Goal: Information Seeking & Learning: Learn about a topic

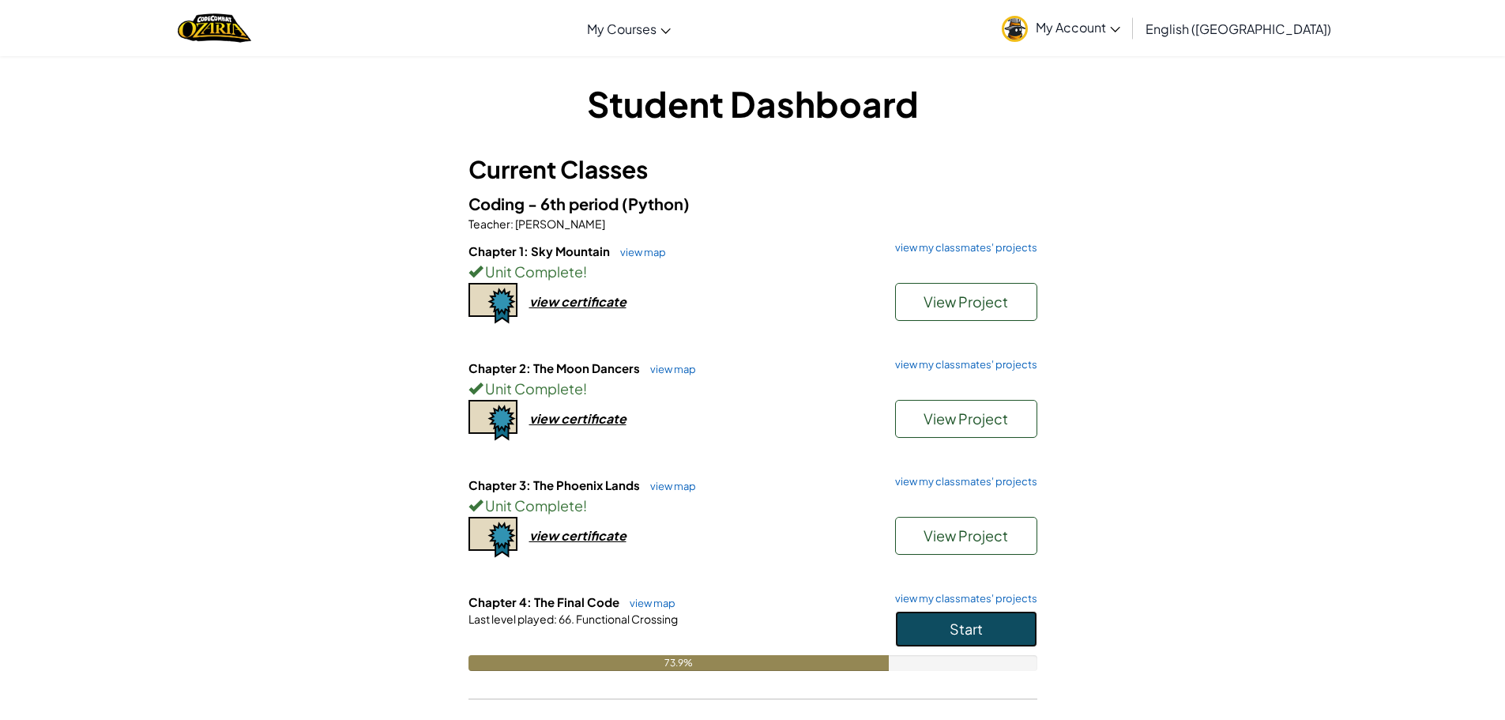
click at [958, 628] on span "Start" at bounding box center [966, 628] width 33 height 18
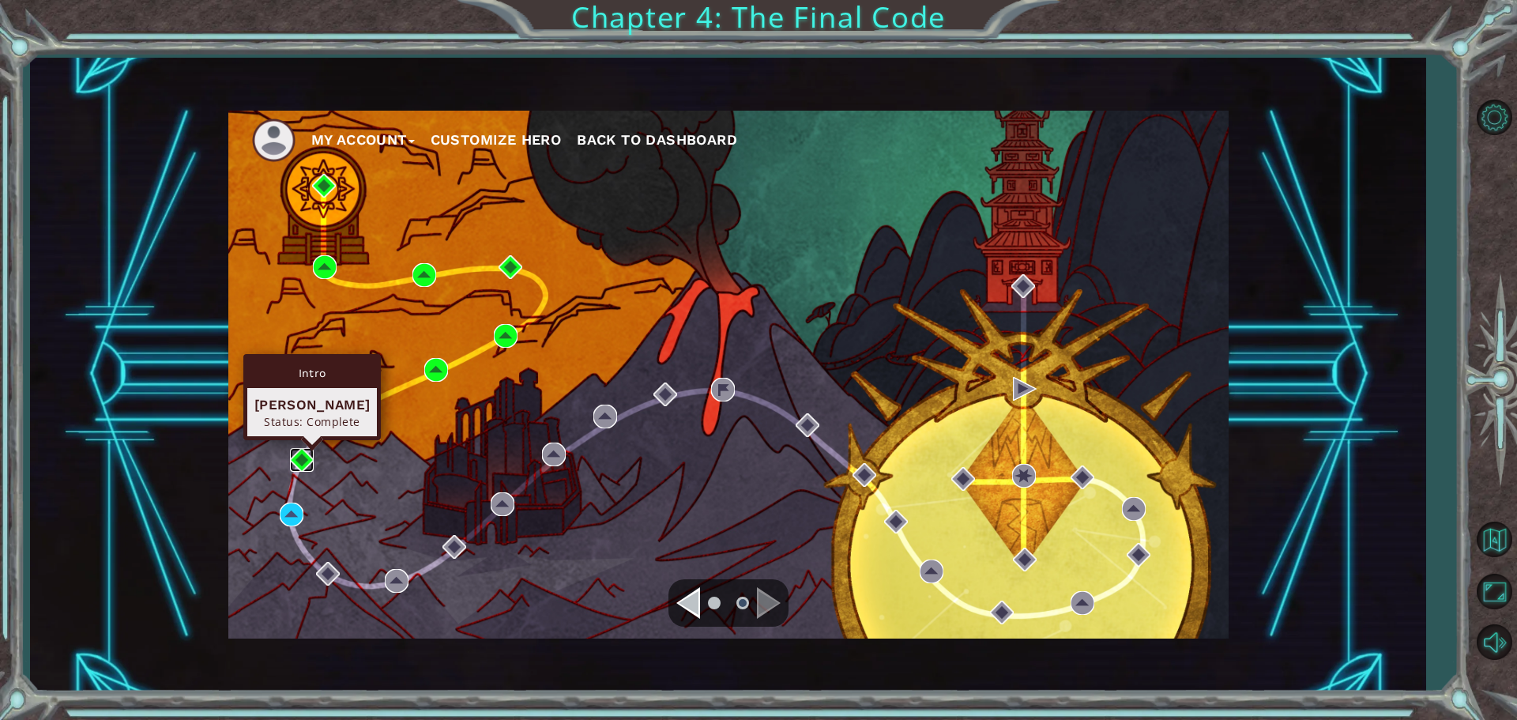
click at [303, 465] on img at bounding box center [302, 460] width 24 height 24
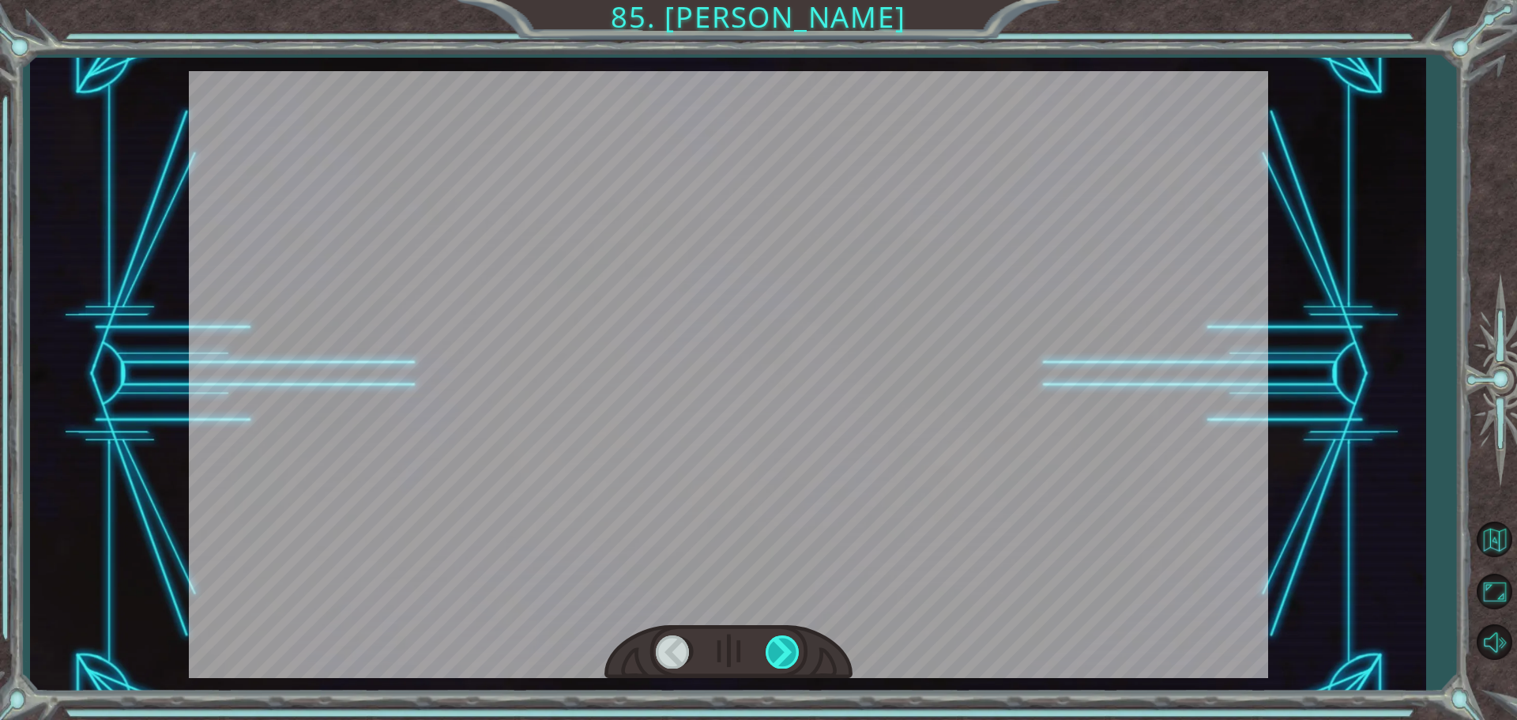
click at [777, 652] on div at bounding box center [784, 651] width 36 height 32
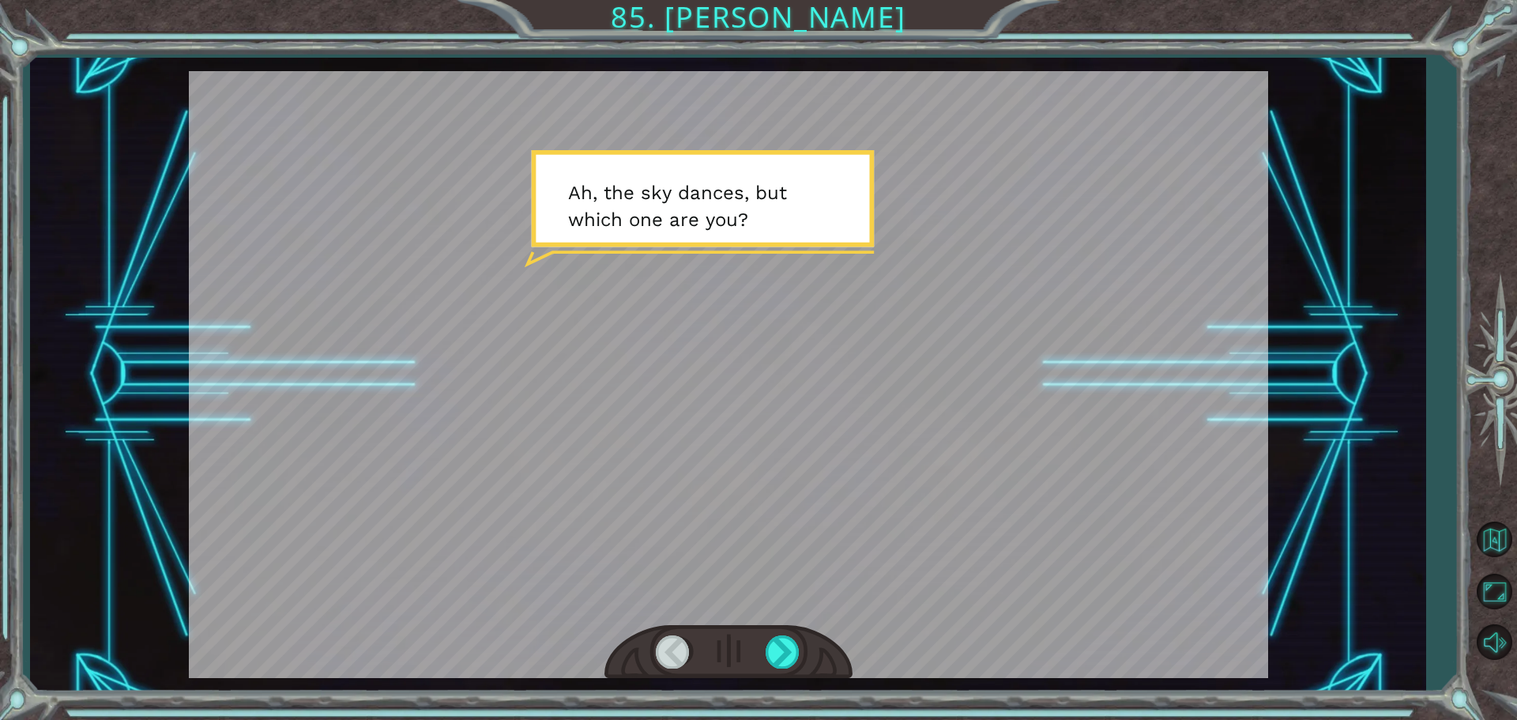
drag, startPoint x: 781, startPoint y: 638, endPoint x: 771, endPoint y: 634, distance: 11.3
click at [779, 637] on div at bounding box center [784, 651] width 36 height 32
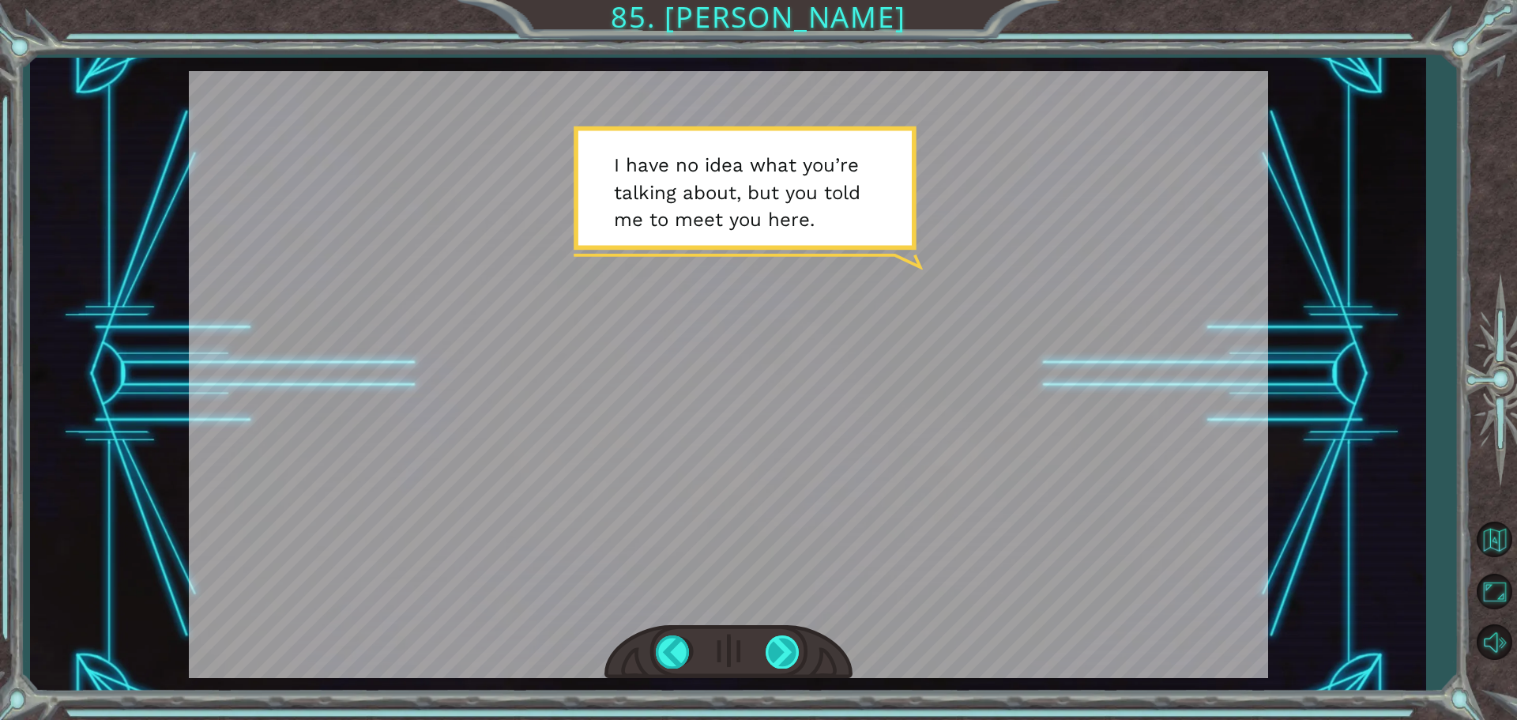
click at [783, 637] on div at bounding box center [784, 651] width 36 height 32
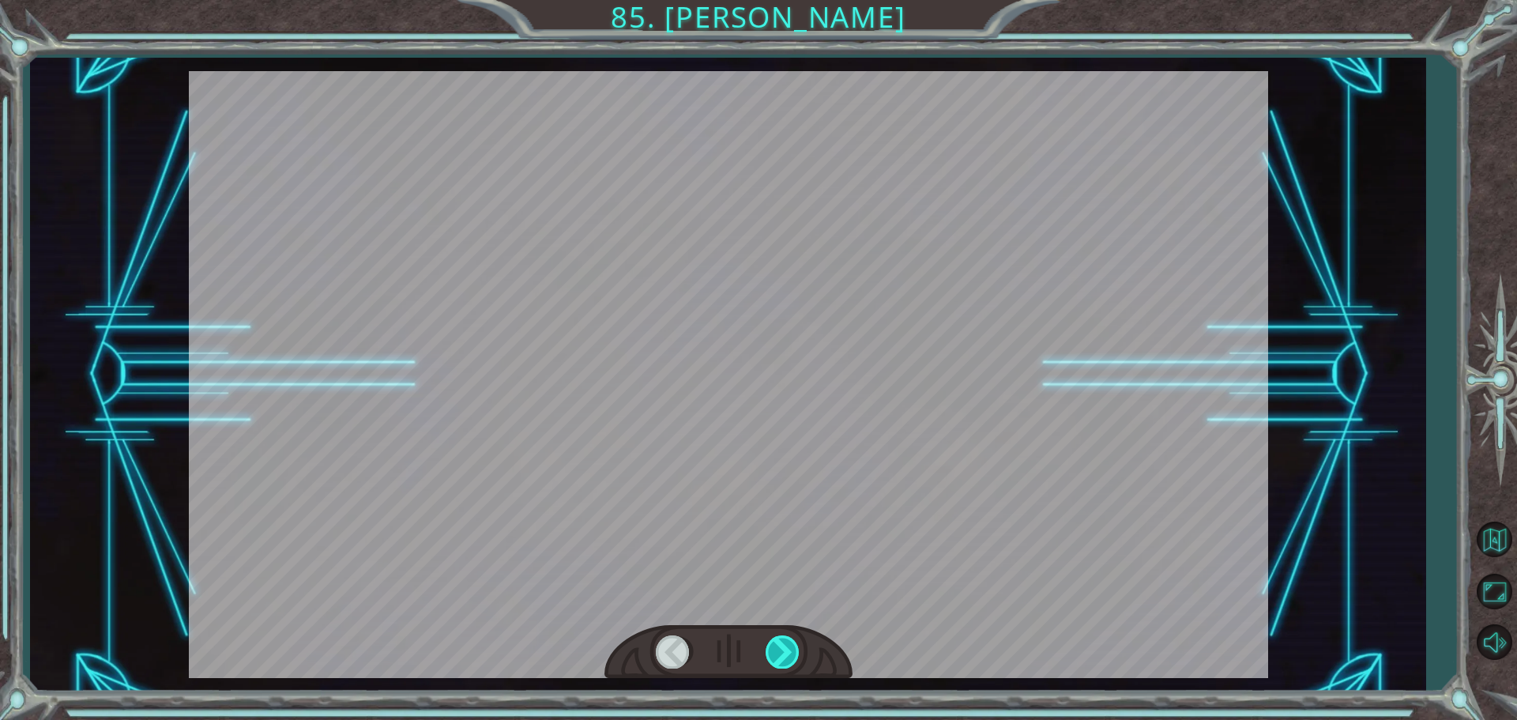
click at [781, 638] on div at bounding box center [784, 651] width 36 height 32
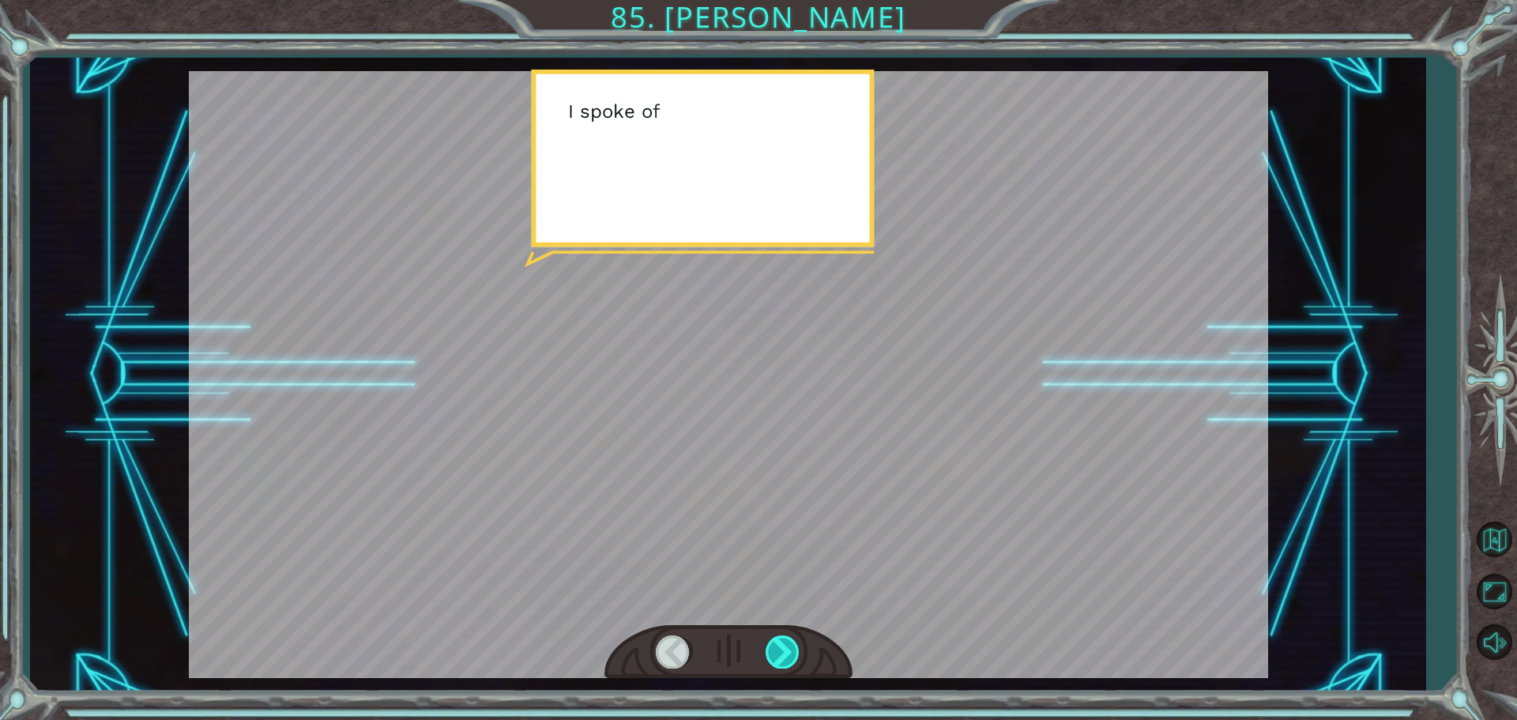
click at [780, 638] on div at bounding box center [784, 651] width 36 height 32
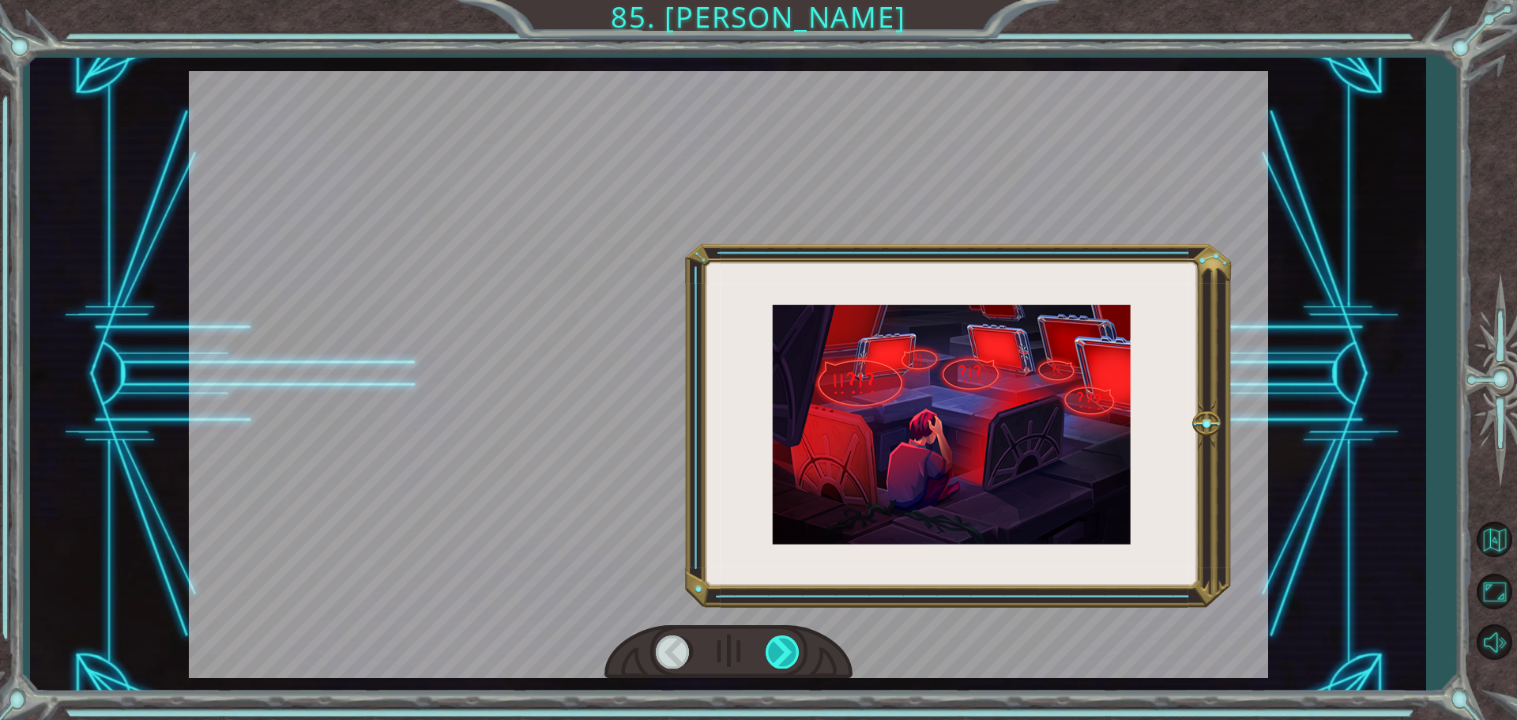
click at [780, 636] on div at bounding box center [784, 651] width 36 height 32
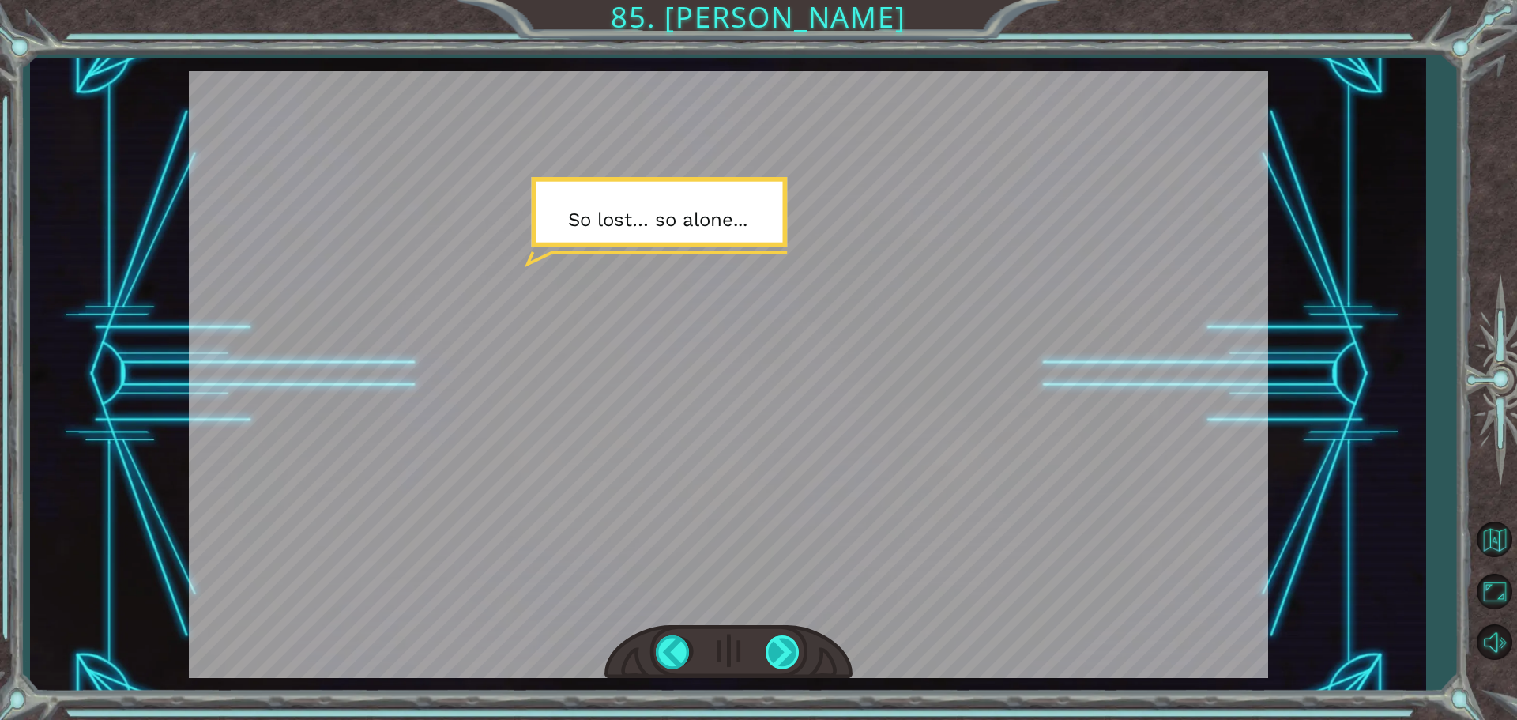
click at [796, 647] on div at bounding box center [784, 651] width 36 height 32
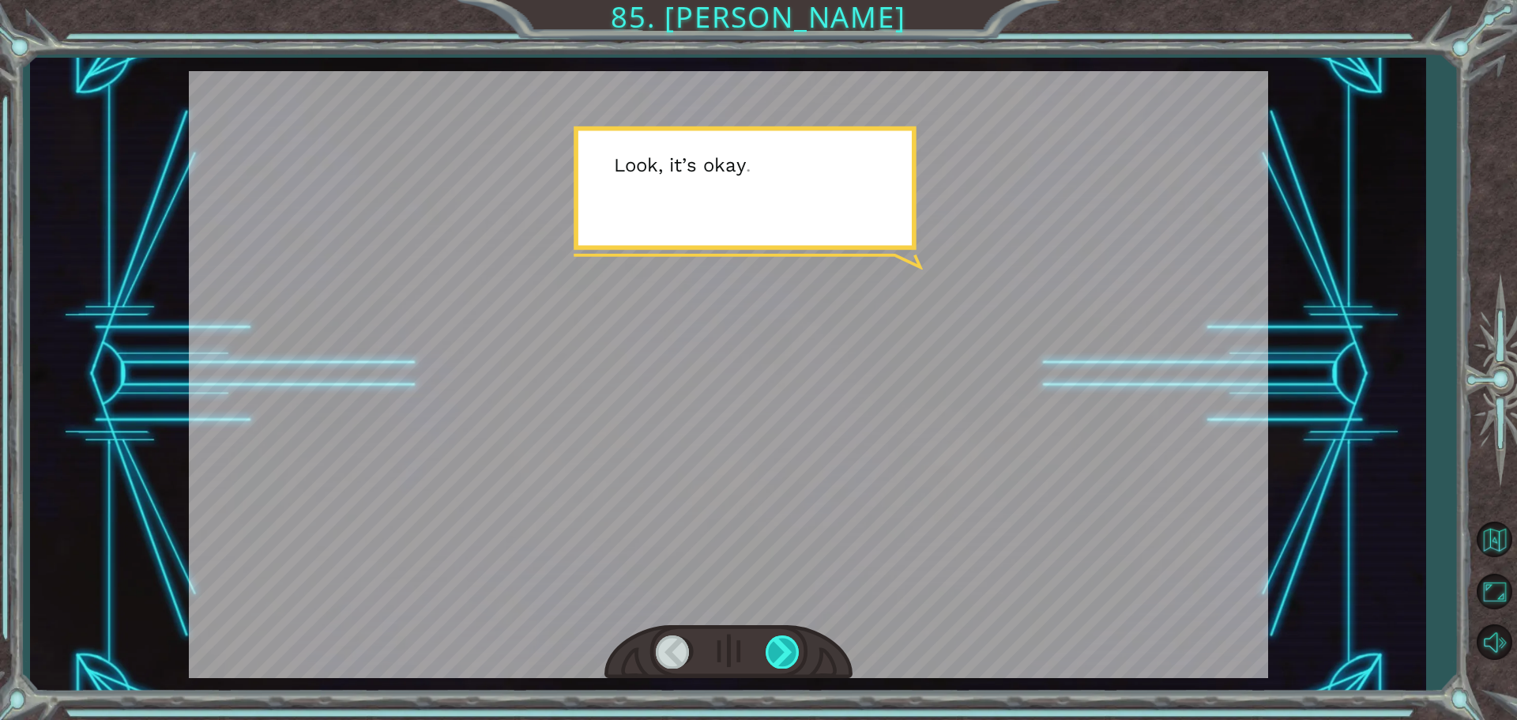
click at [792, 648] on div at bounding box center [784, 651] width 36 height 32
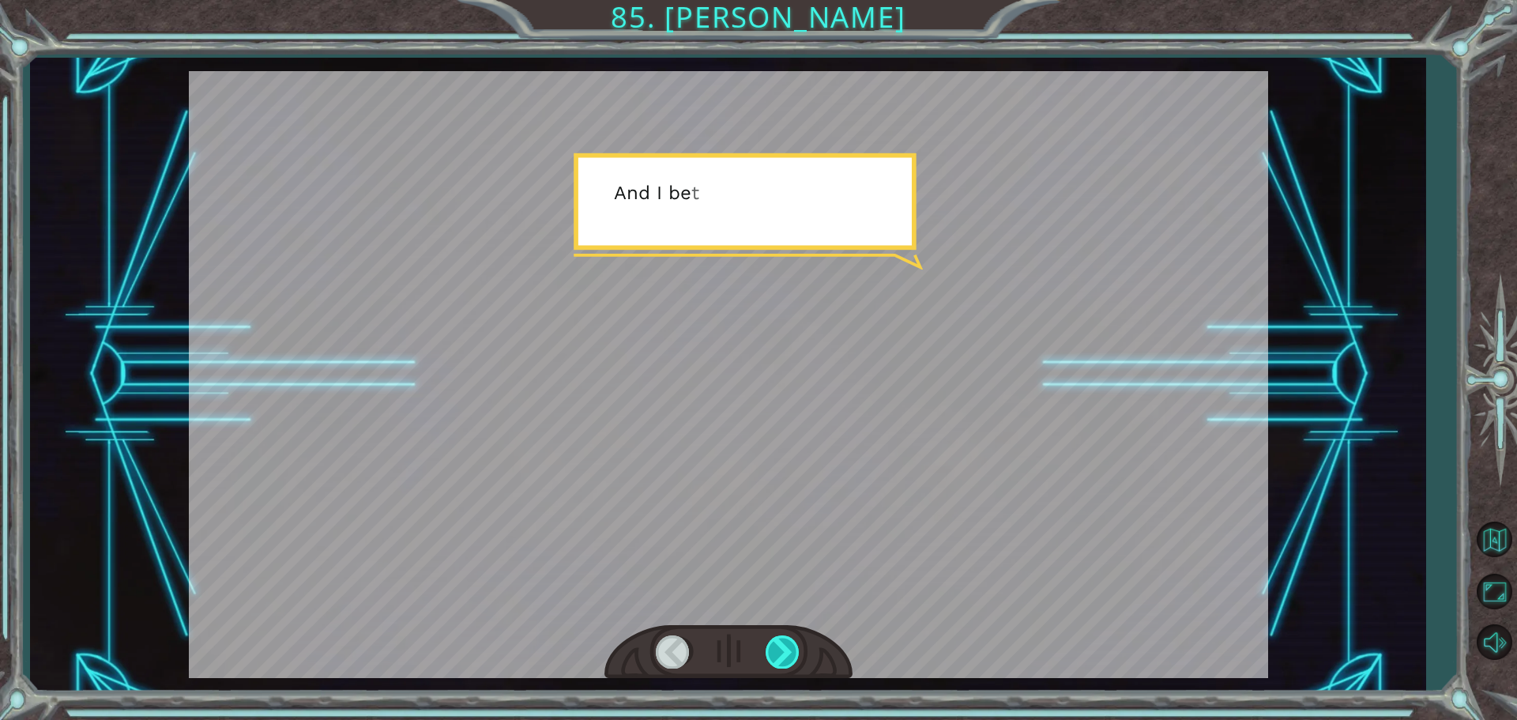
click at [793, 647] on div at bounding box center [784, 651] width 36 height 32
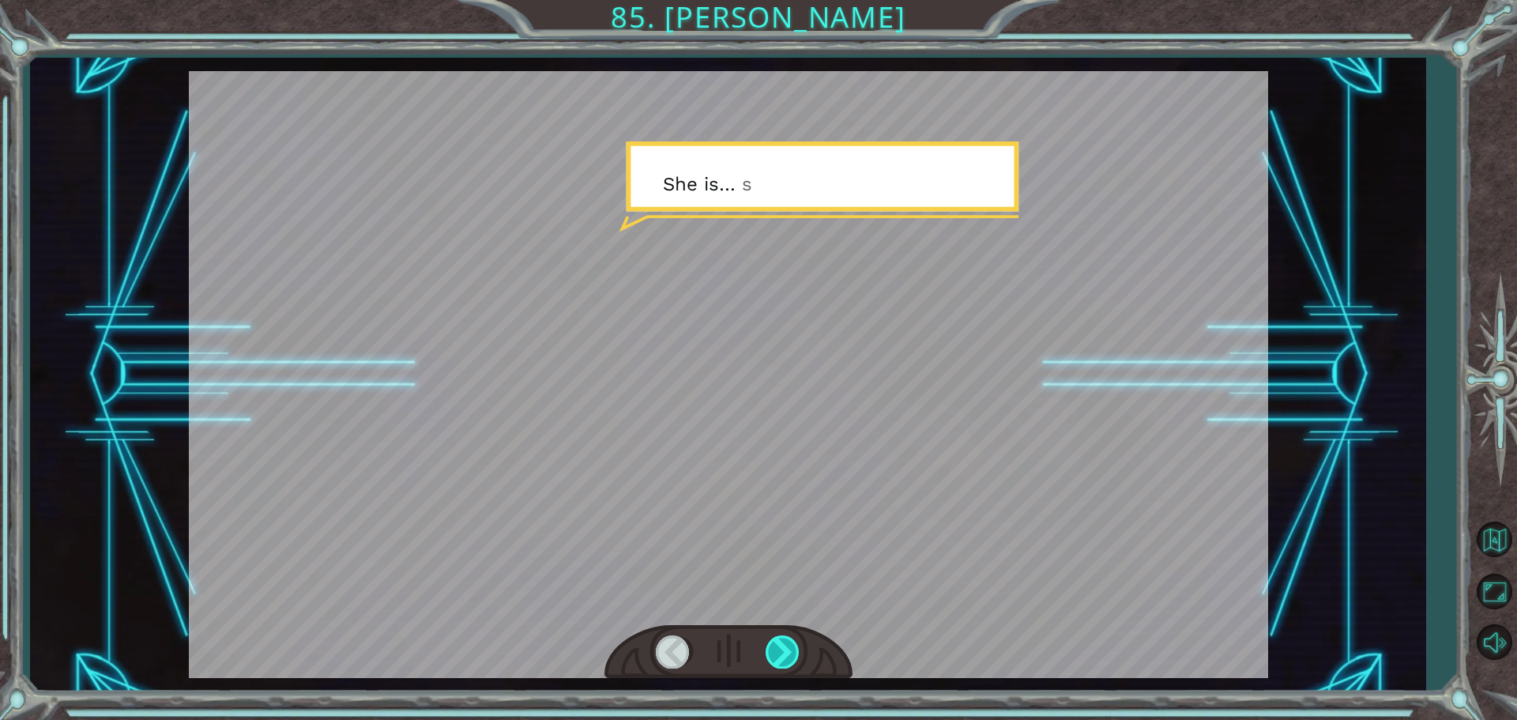
click at [790, 647] on div at bounding box center [784, 651] width 36 height 32
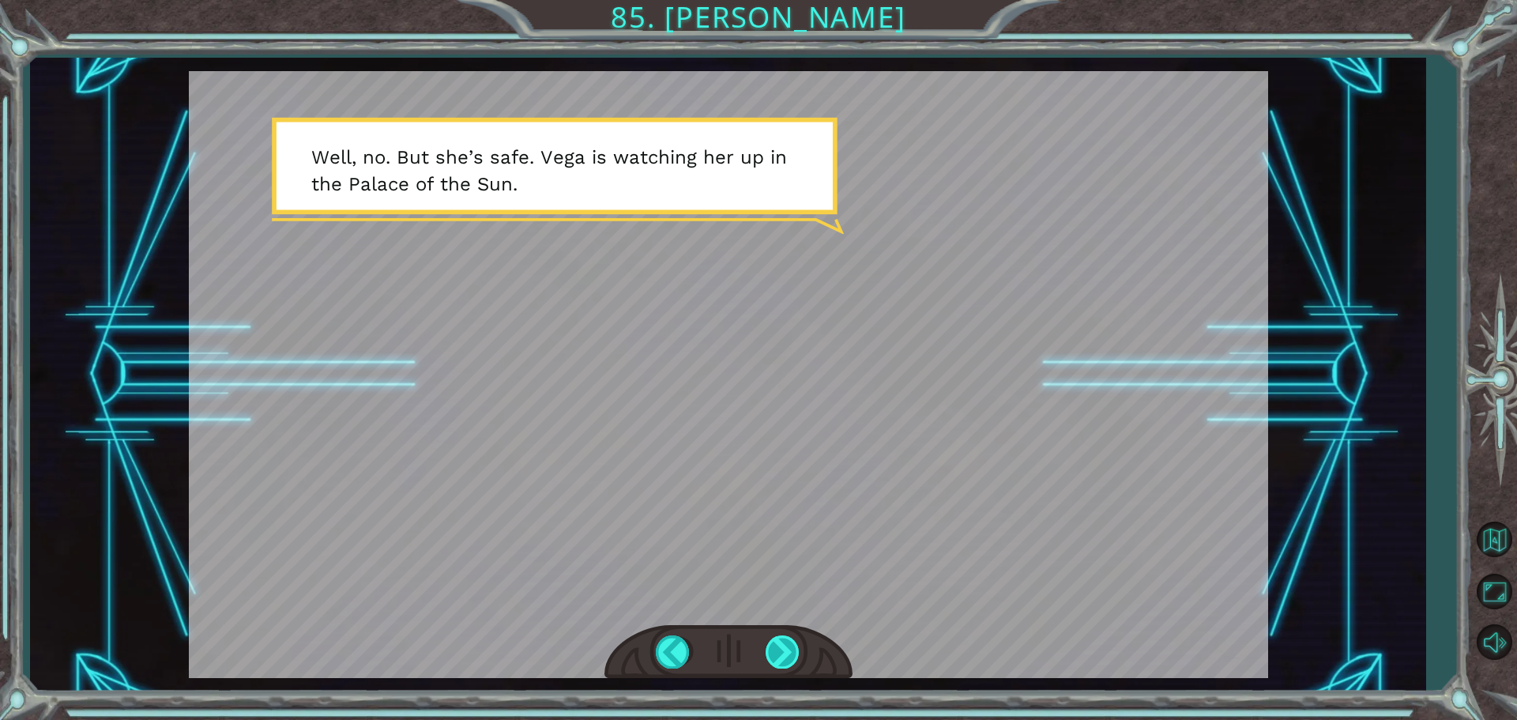
click at [786, 654] on div at bounding box center [784, 651] width 36 height 32
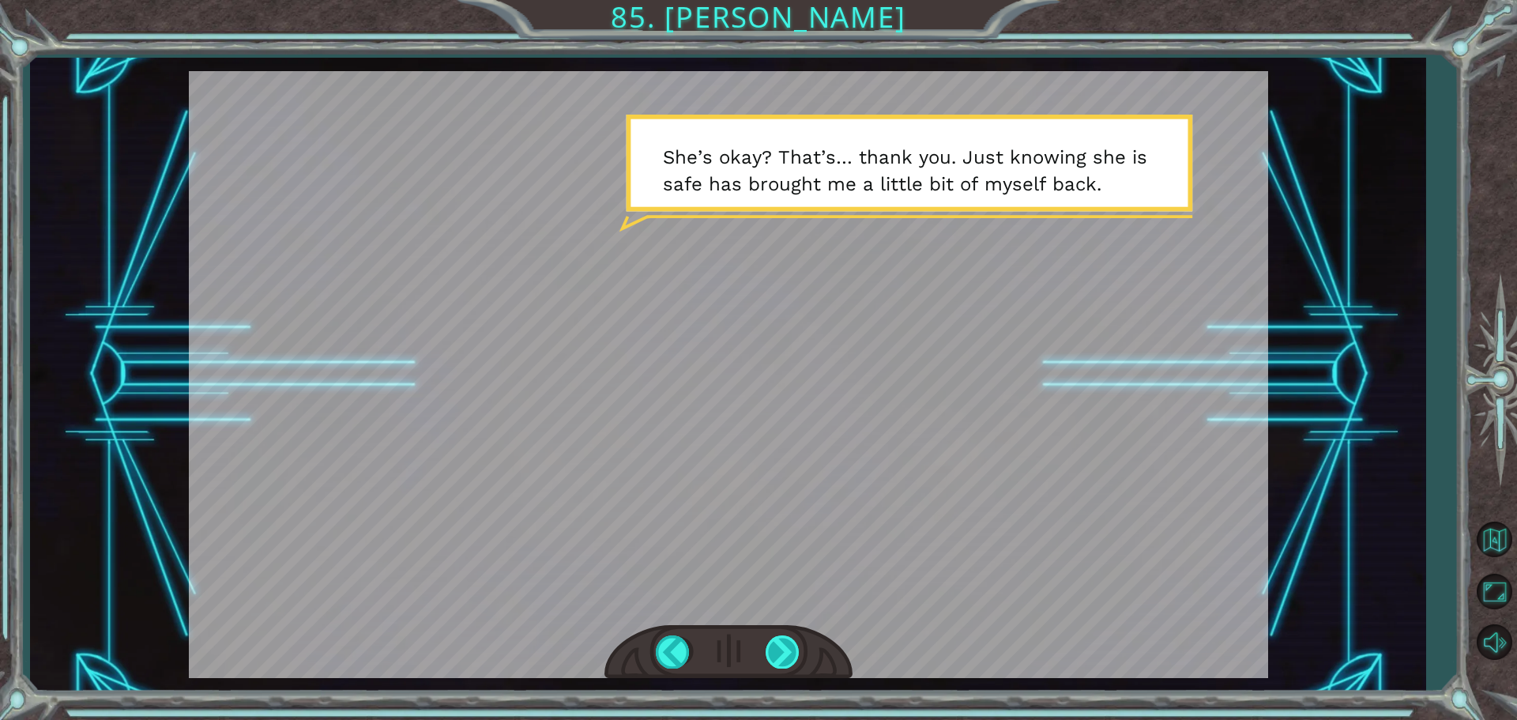
click at [786, 654] on div at bounding box center [784, 651] width 36 height 32
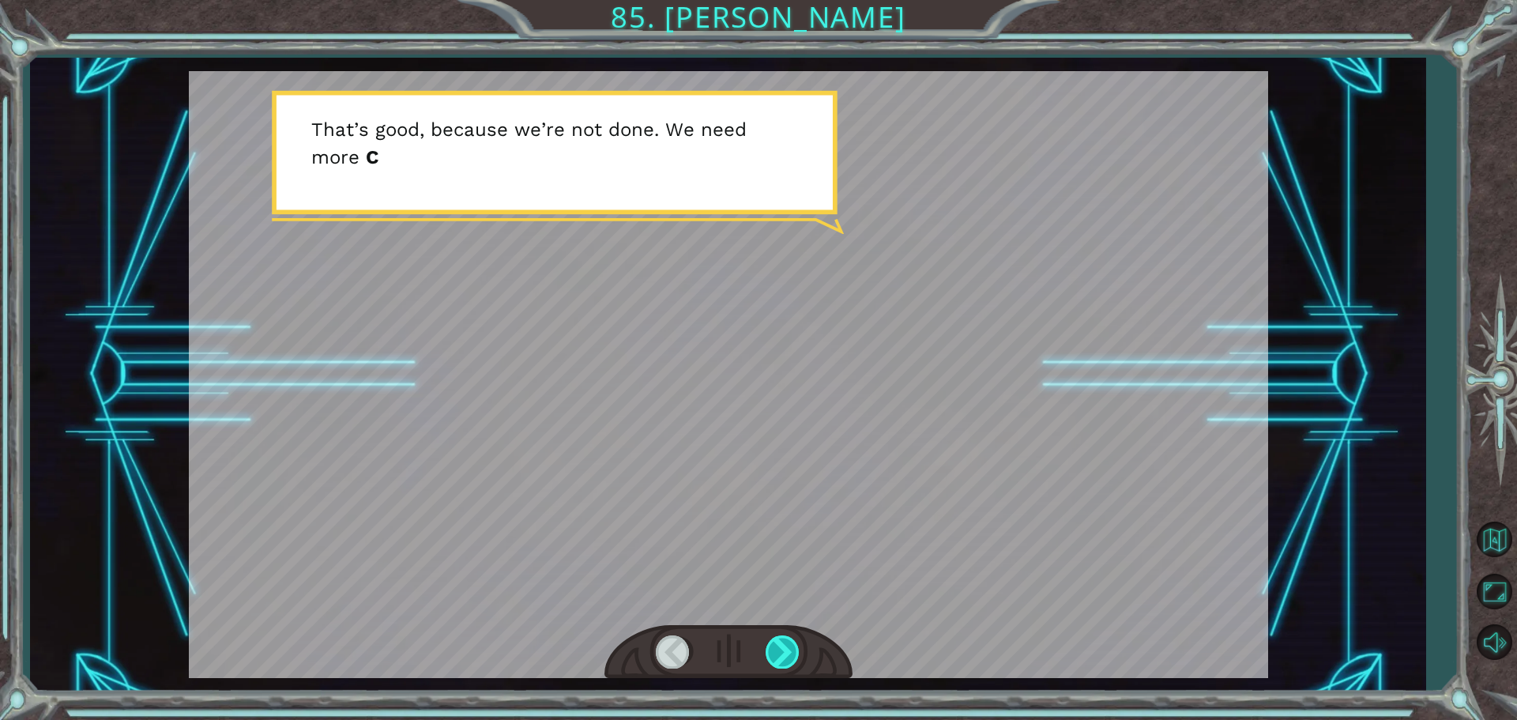
click at [786, 654] on div at bounding box center [784, 651] width 36 height 32
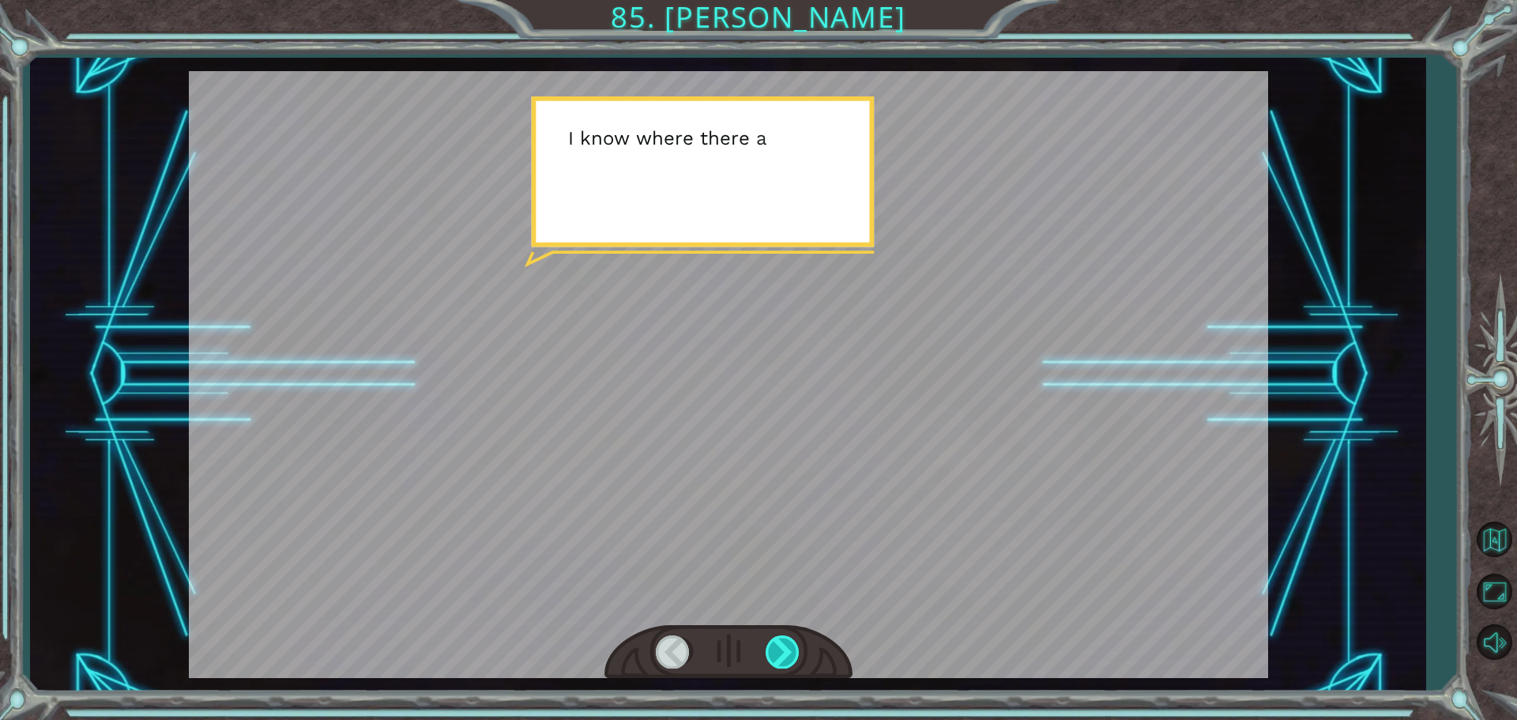
click at [786, 654] on div at bounding box center [784, 651] width 36 height 32
click at [786, 653] on div at bounding box center [784, 651] width 36 height 32
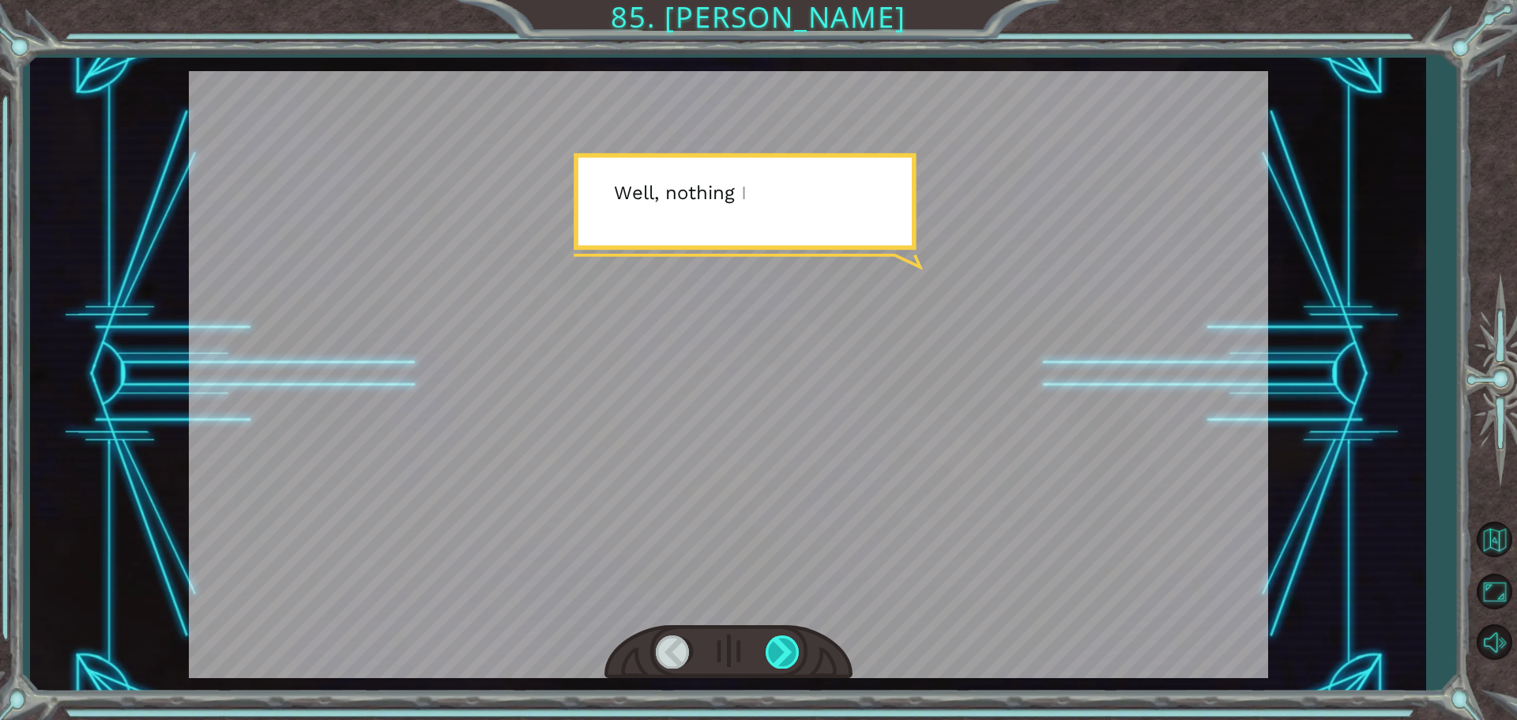
click at [786, 653] on div at bounding box center [784, 651] width 36 height 32
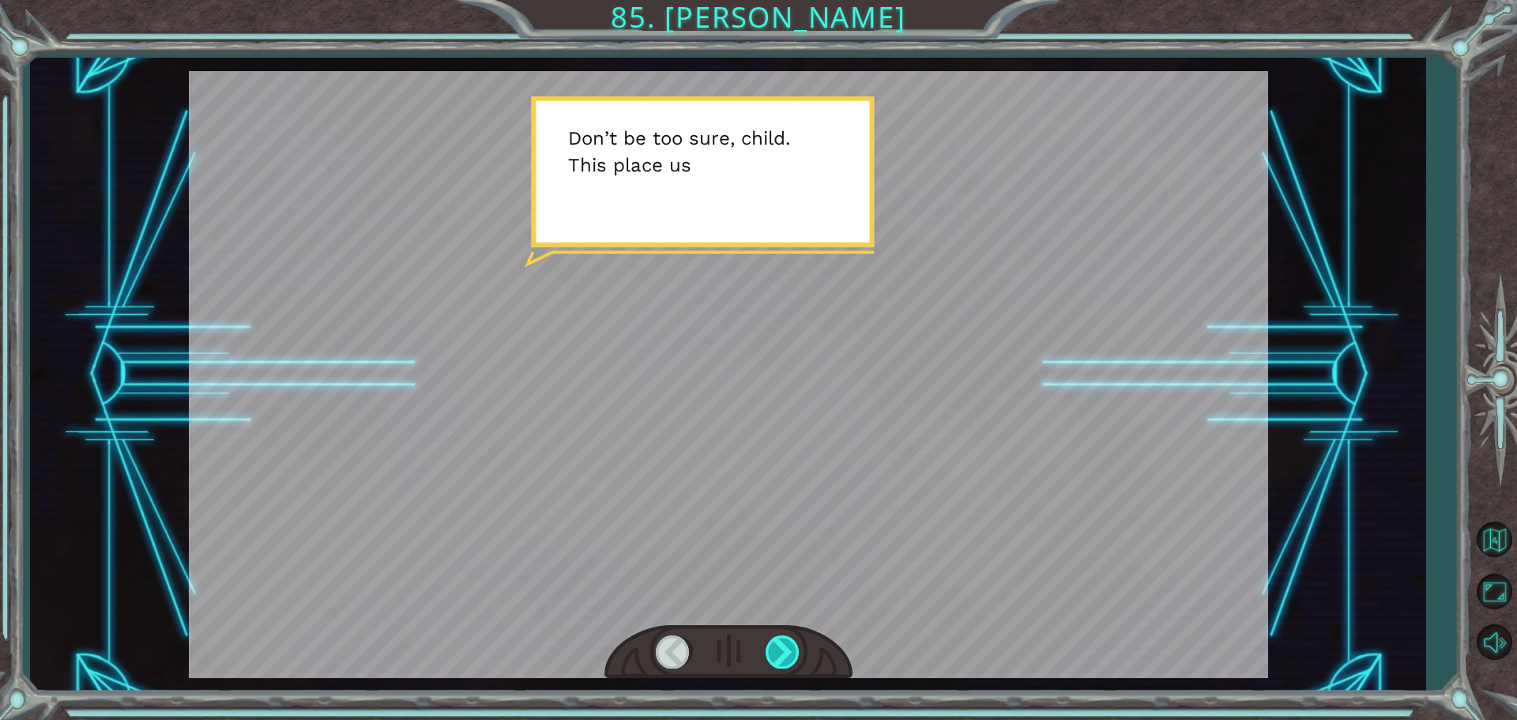
click at [786, 653] on div at bounding box center [784, 651] width 36 height 32
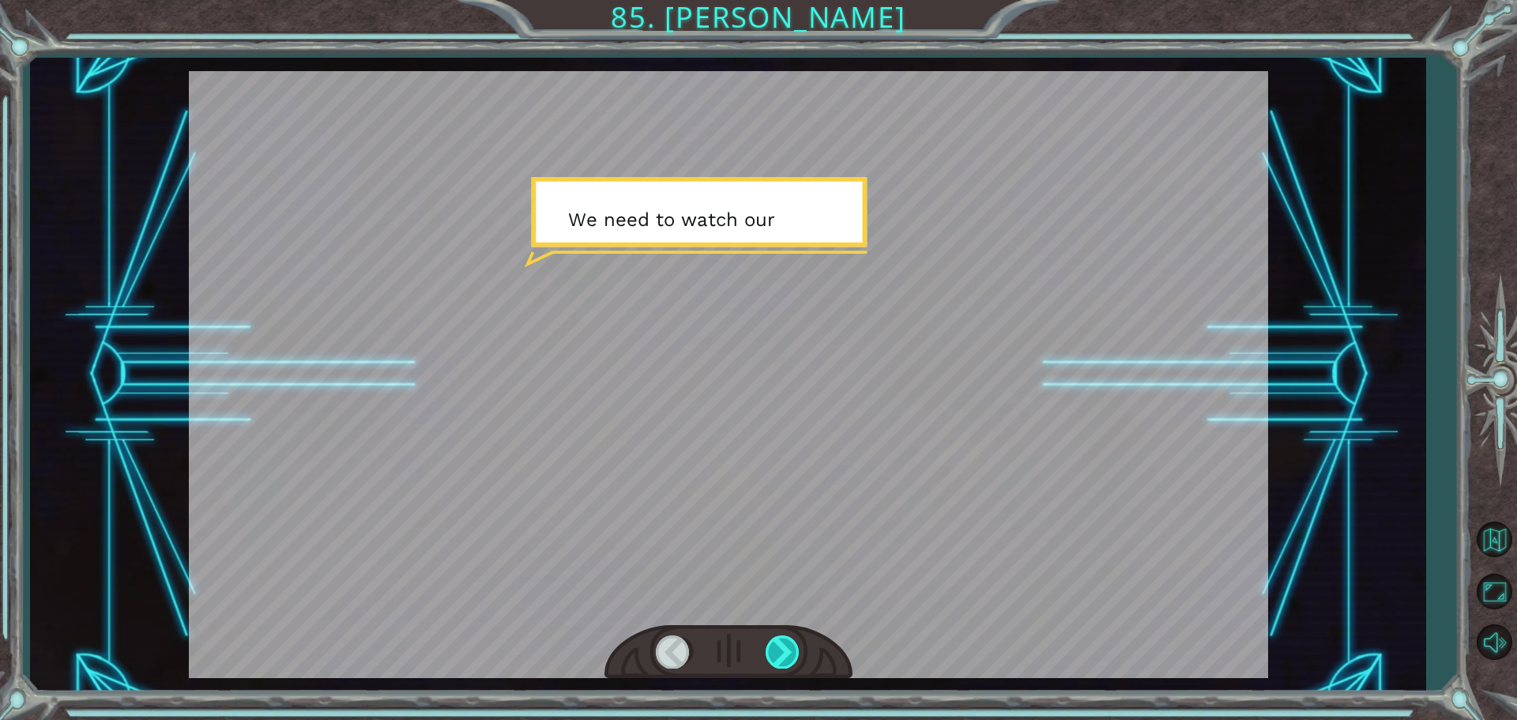
click at [786, 653] on div at bounding box center [784, 651] width 36 height 32
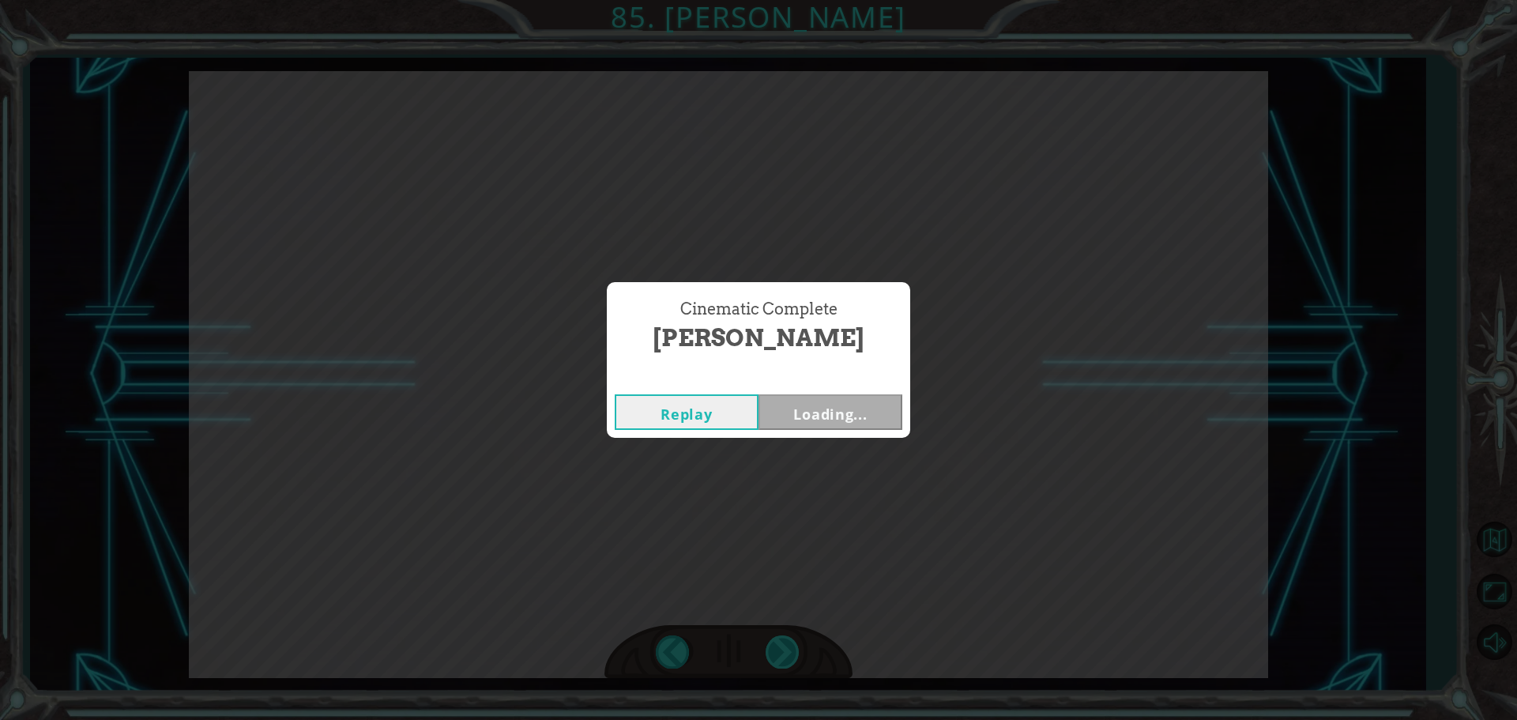
click at [786, 653] on div "Cinematic Complete [PERSON_NAME] Replay Loading..." at bounding box center [758, 360] width 1517 height 720
click at [833, 413] on button "Next" at bounding box center [831, 412] width 144 height 36
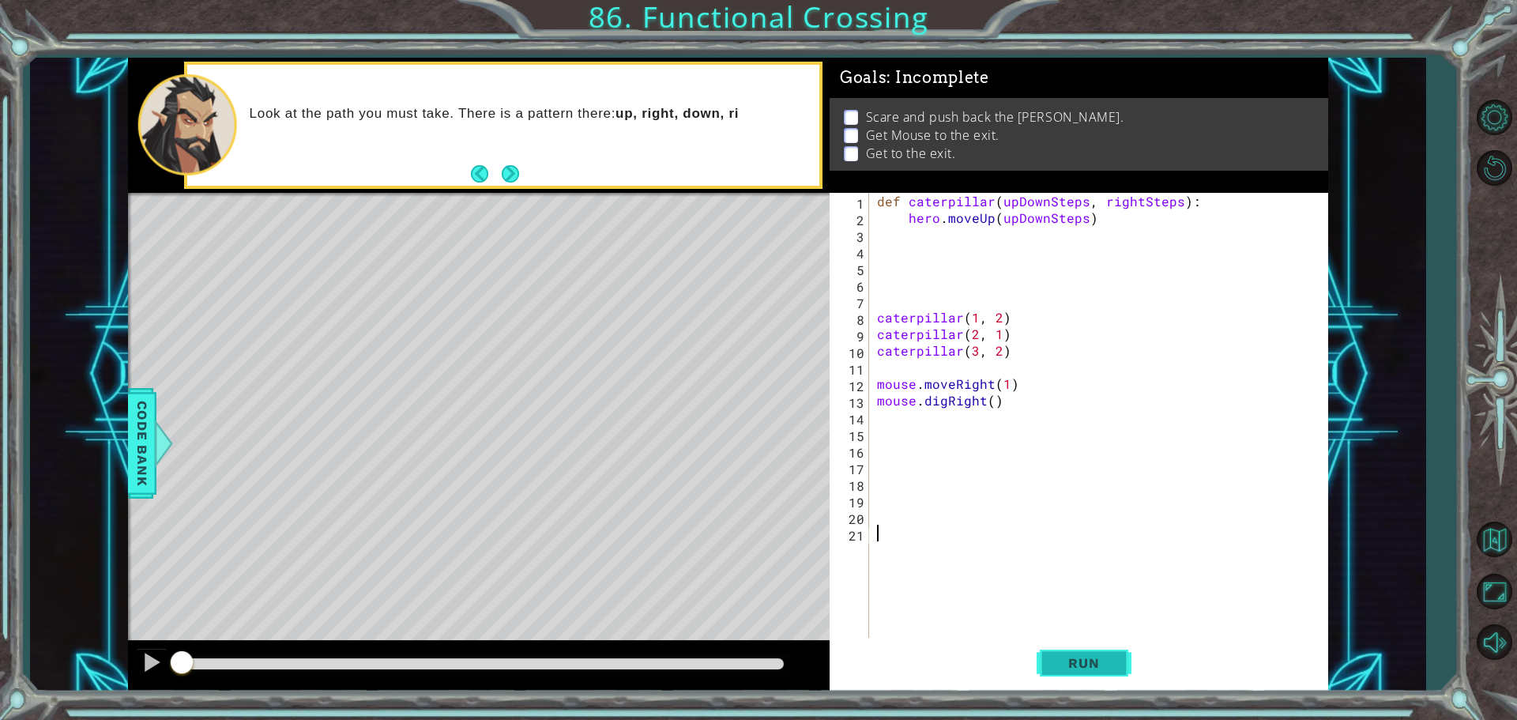
click at [1093, 672] on button "Run" at bounding box center [1084, 663] width 95 height 50
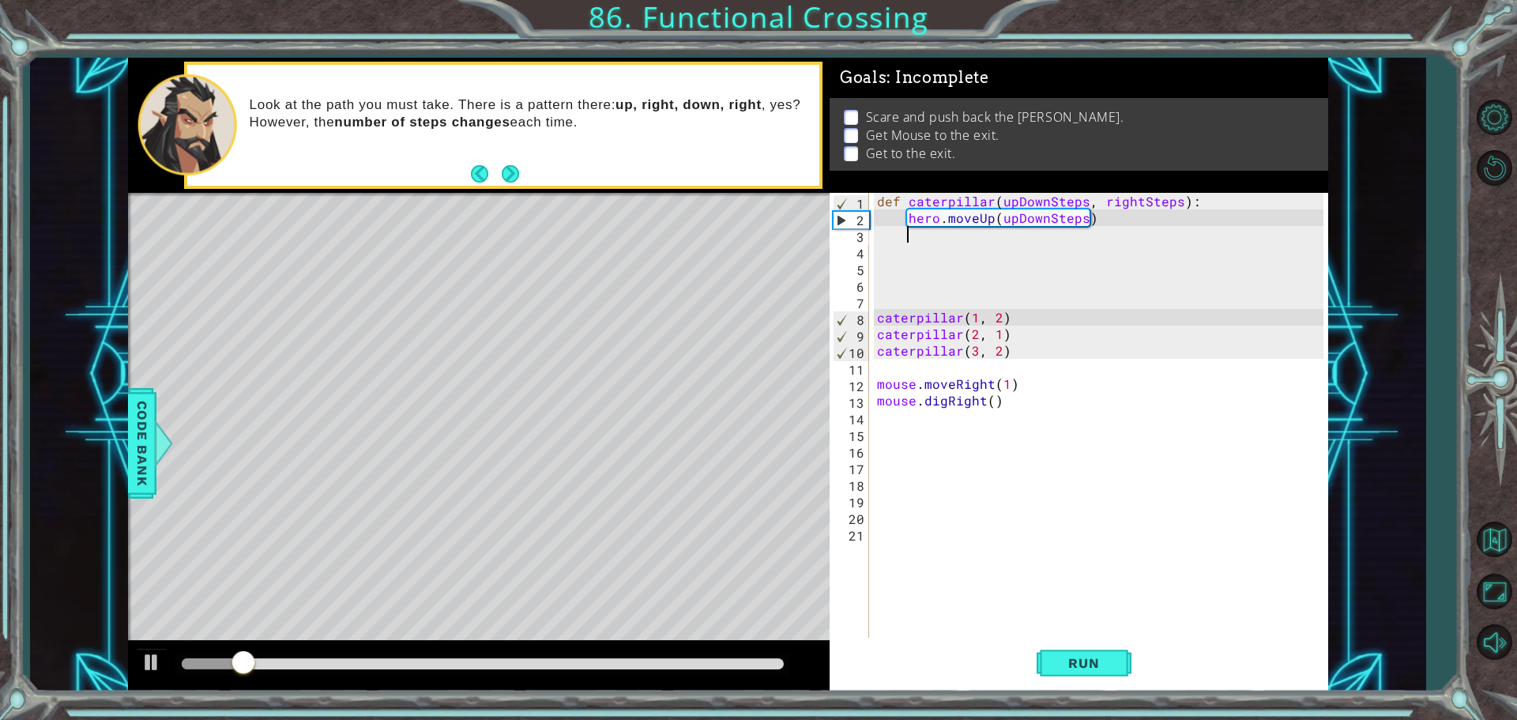
click at [960, 235] on div "def caterpillar ( upDownSteps , rightSteps ) : hero . moveUp ( upDownSteps ) ca…" at bounding box center [1102, 433] width 457 height 481
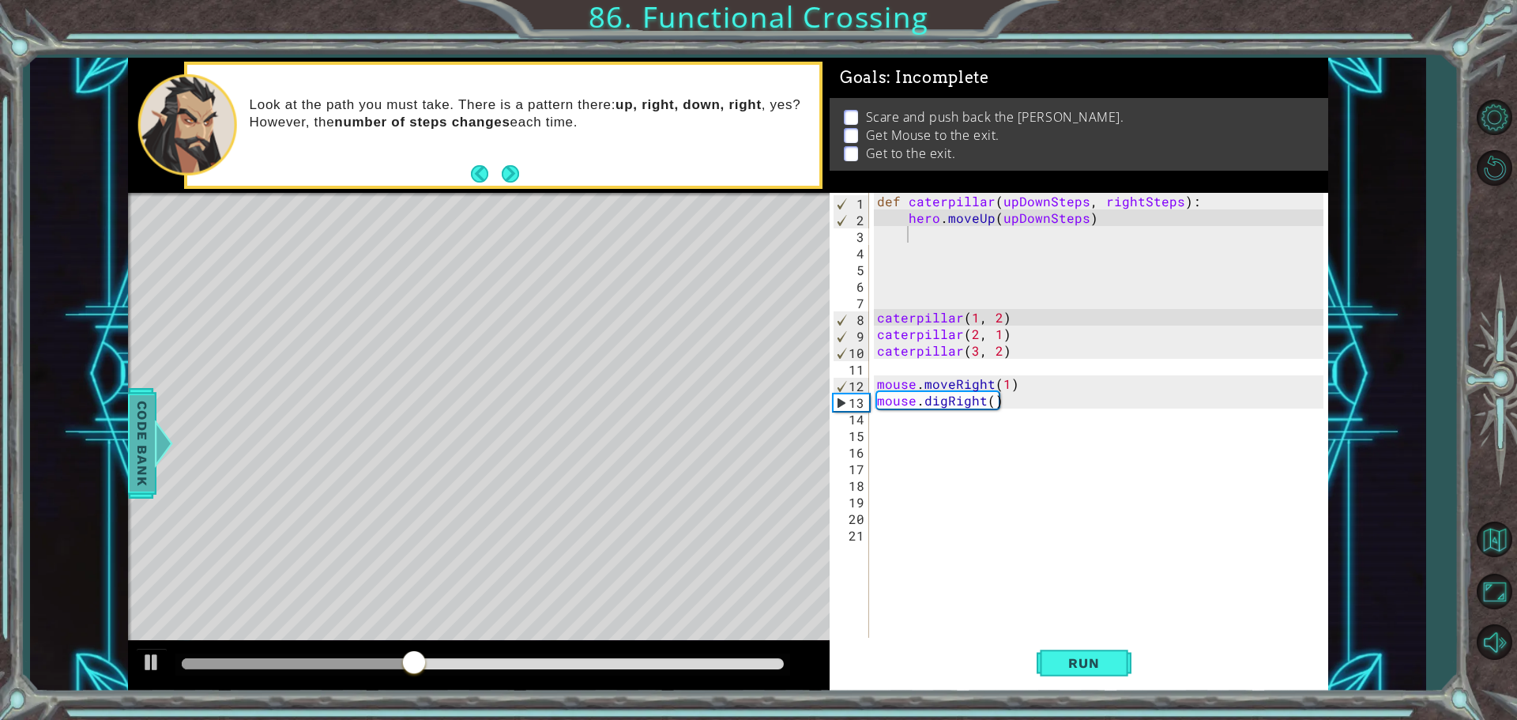
click at [141, 454] on span "Code Bank" at bounding box center [142, 443] width 25 height 96
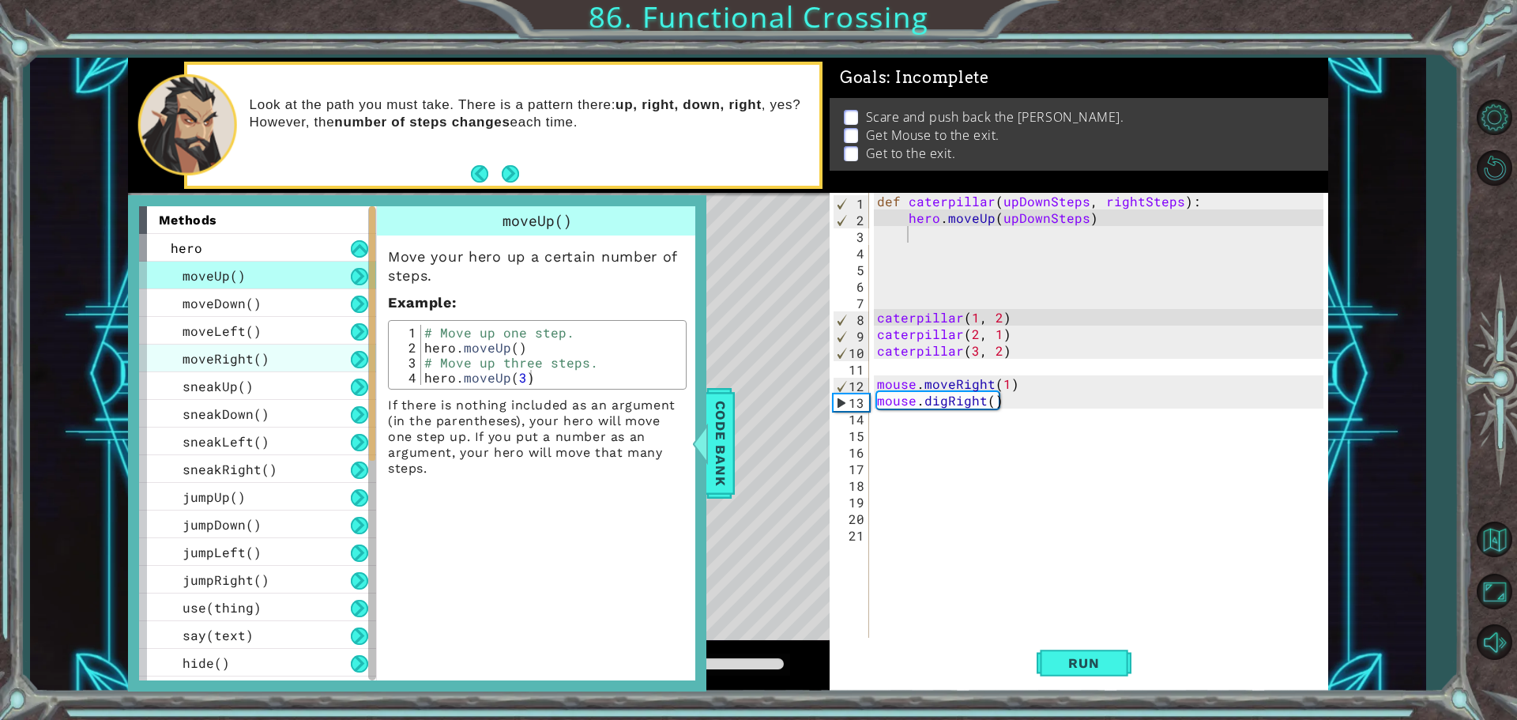
click at [279, 359] on div "moveRight()" at bounding box center [257, 358] width 237 height 28
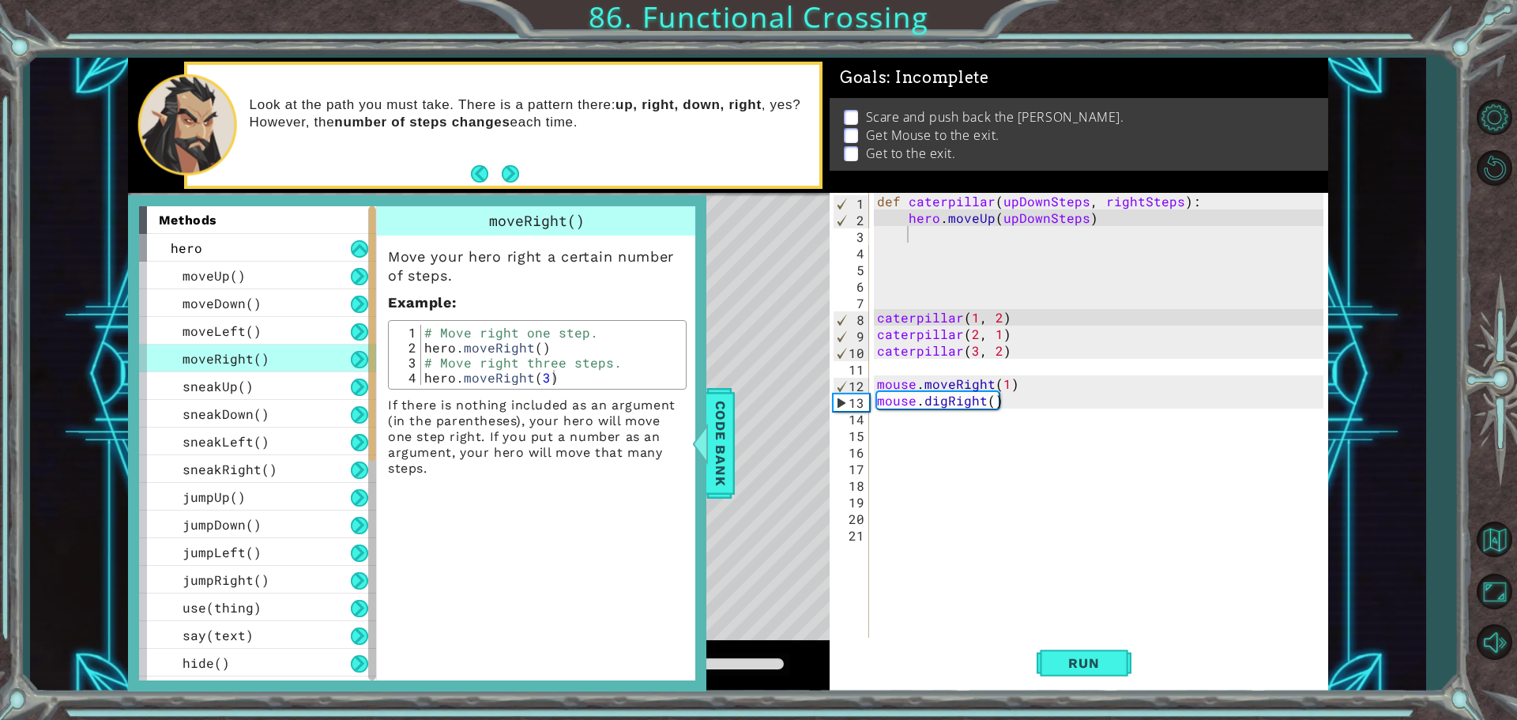
click at [417, 346] on div "2" at bounding box center [407, 347] width 28 height 15
drag, startPoint x: 425, startPoint y: 343, endPoint x: 631, endPoint y: 346, distance: 205.5
click at [631, 346] on div "# Move right one step. hero . moveRight ( ) # Move right three steps. hero . mo…" at bounding box center [551, 370] width 261 height 90
type textarea "hero.moveRight()"
click at [713, 430] on span "Code Bank" at bounding box center [720, 443] width 25 height 96
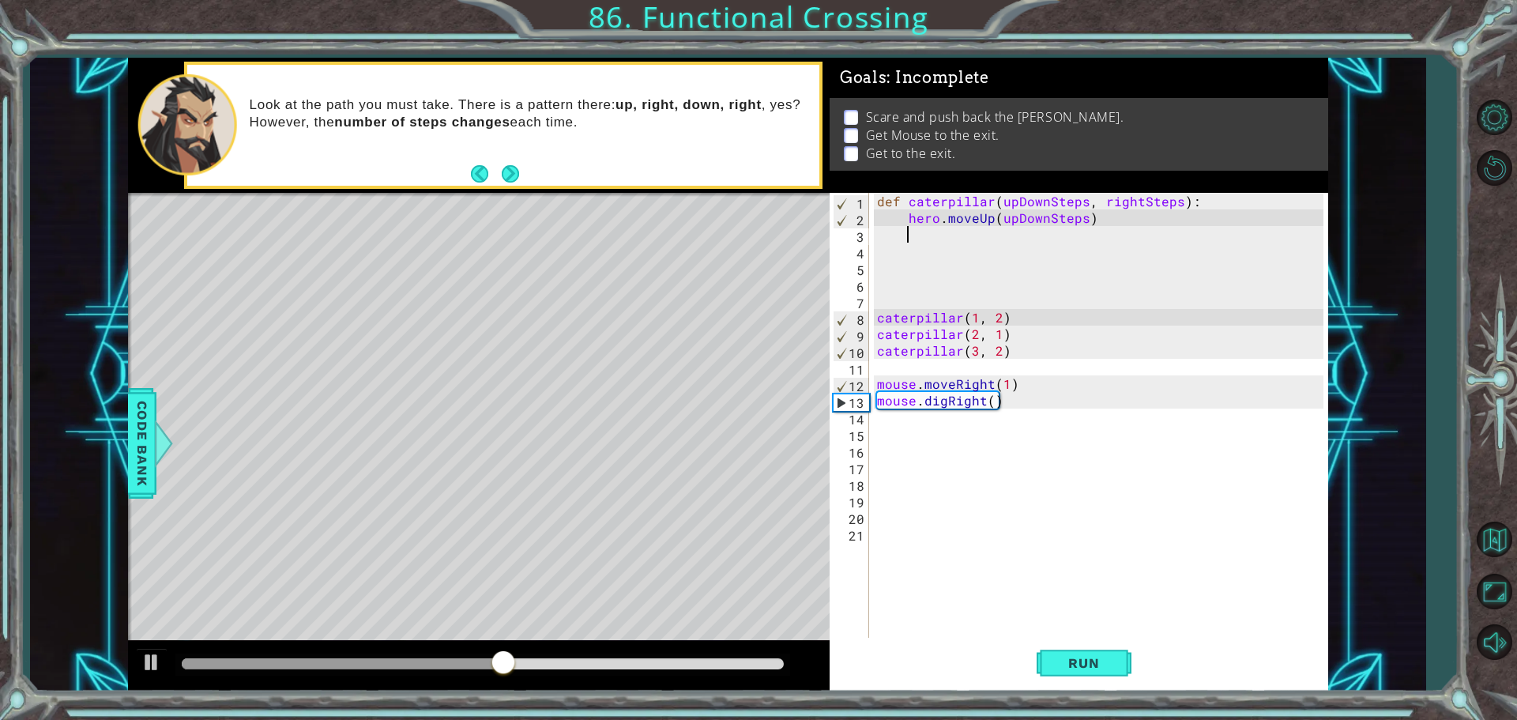
click at [991, 239] on div "def caterpillar ( upDownSteps , rightSteps ) : hero . moveUp ( upDownSteps ) ca…" at bounding box center [1102, 433] width 457 height 481
paste textarea "hero.moveRight()"
drag, startPoint x: 999, startPoint y: 222, endPoint x: 1082, endPoint y: 224, distance: 82.2
click at [1082, 224] on div "def caterpillar ( upDownSteps , rightSteps ) : hero . moveUp ( upDownSteps ) he…" at bounding box center [1102, 433] width 457 height 481
drag, startPoint x: 1097, startPoint y: 204, endPoint x: 1170, endPoint y: 202, distance: 72.7
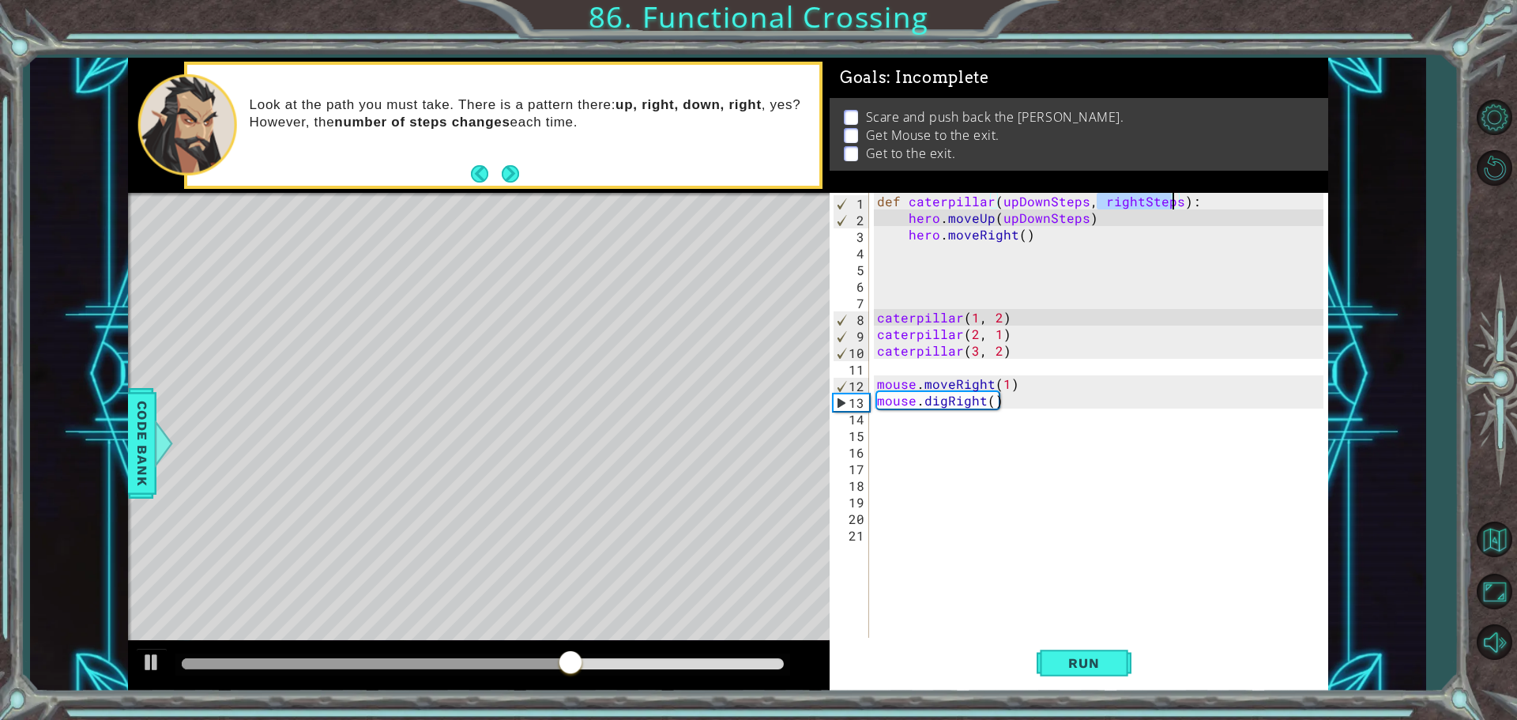
click at [1170, 202] on div "def caterpillar ( upDownSteps , rightSteps ) : hero . moveUp ( upDownSteps ) he…" at bounding box center [1102, 433] width 457 height 481
click at [1022, 233] on div "def caterpillar ( upDownSteps , rightSteps ) : hero . moveUp ( upDownSteps ) he…" at bounding box center [1102, 433] width 457 height 481
paste textarea "rightSteps"
type textarea "hero.moveRight(rightSteps)"
click at [1058, 660] on span "Run" at bounding box center [1083, 663] width 62 height 16
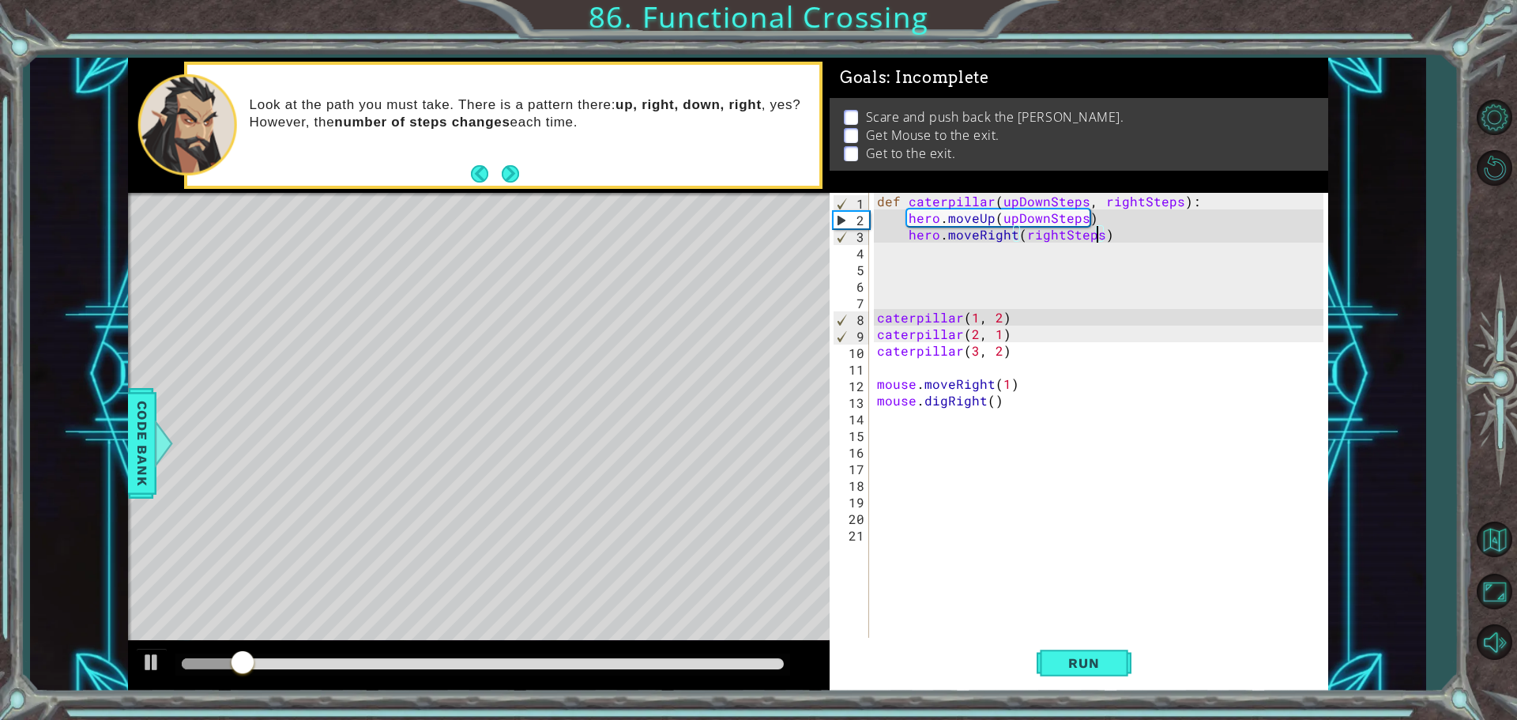
click at [1049, 243] on div "def caterpillar ( upDownSteps , rightSteps ) : hero . moveUp ( upDownSteps ) he…" at bounding box center [1102, 433] width 457 height 481
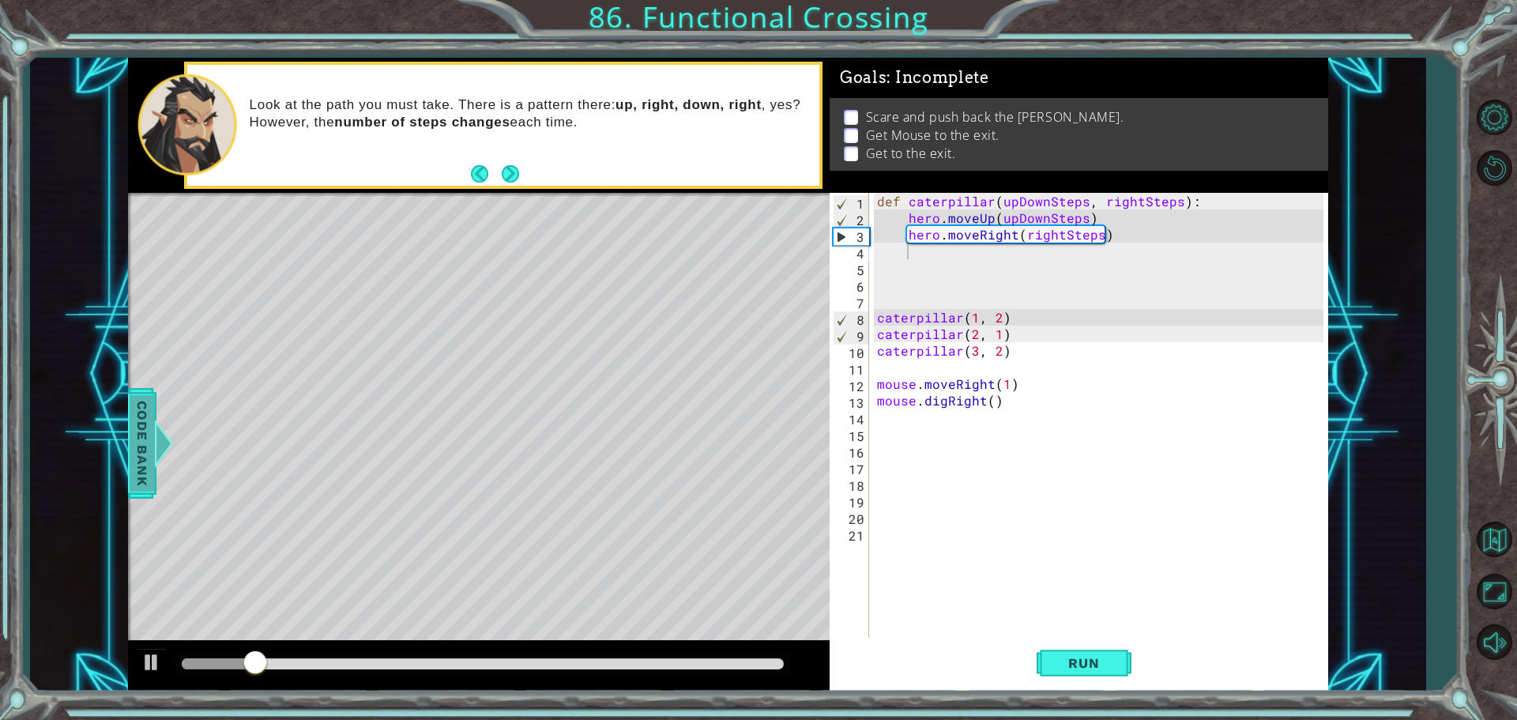
click at [134, 430] on span "Code Bank" at bounding box center [142, 443] width 25 height 96
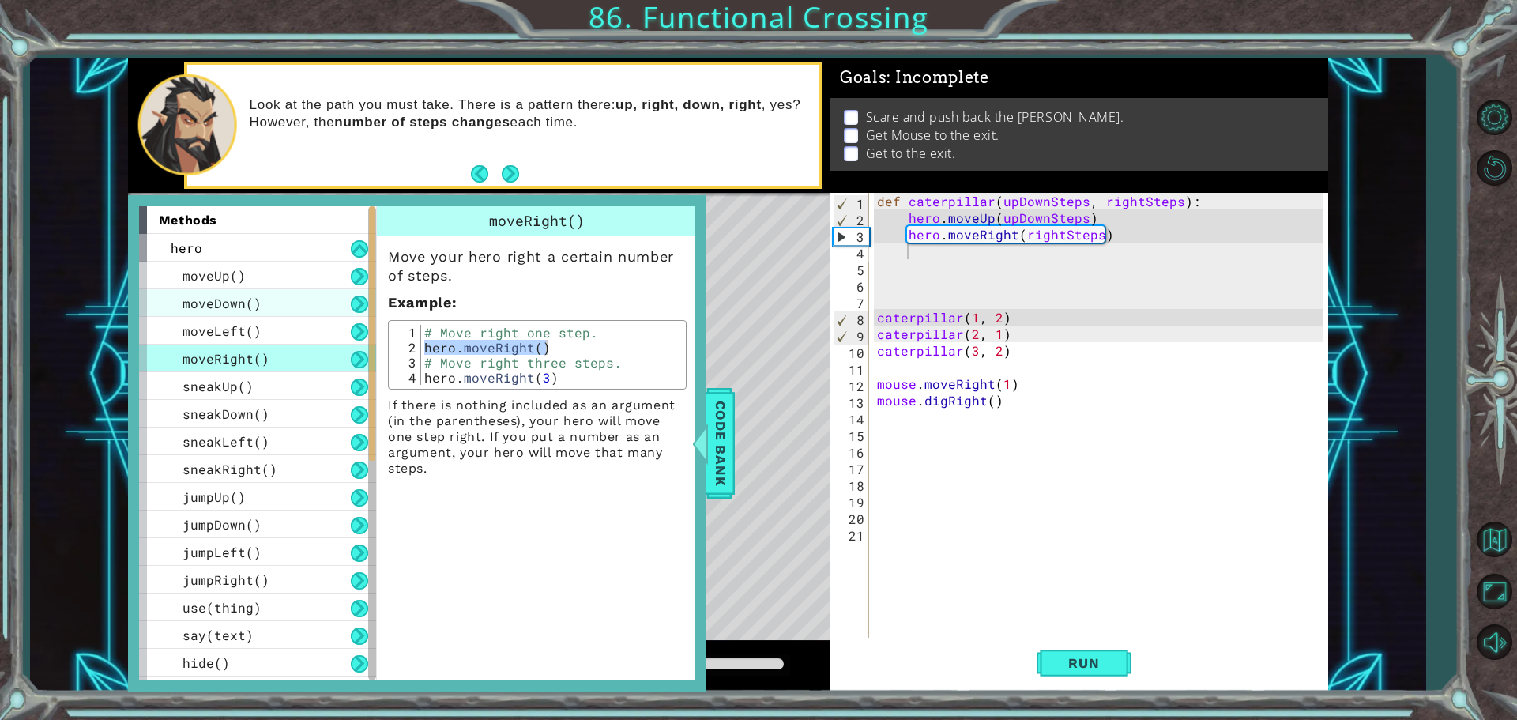
click at [264, 306] on div "moveDown()" at bounding box center [257, 303] width 237 height 28
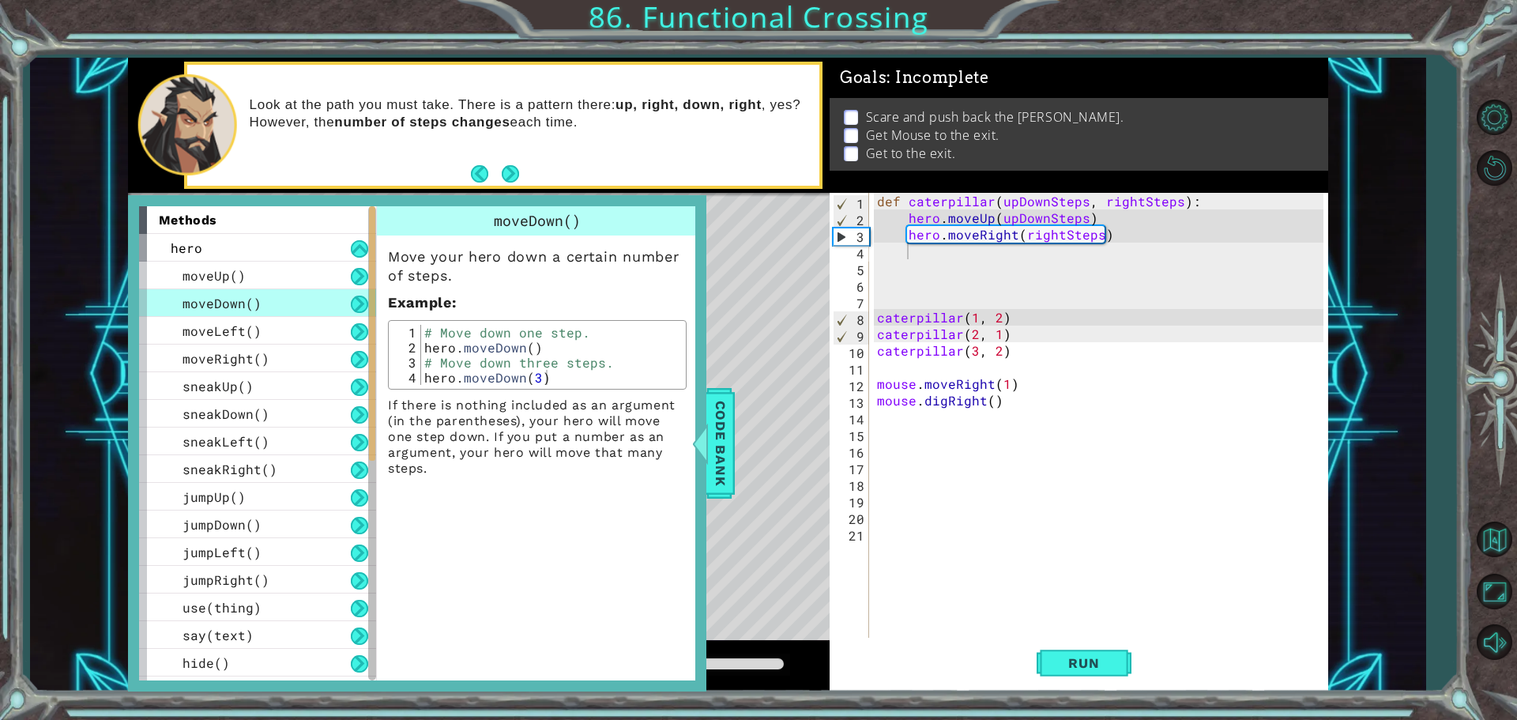
type textarea "hero.moveDown()"
drag, startPoint x: 422, startPoint y: 350, endPoint x: 598, endPoint y: 354, distance: 176.2
click at [598, 354] on div "# Move down one step. hero . moveDown ( ) # Move down three steps. hero . moveD…" at bounding box center [551, 370] width 261 height 90
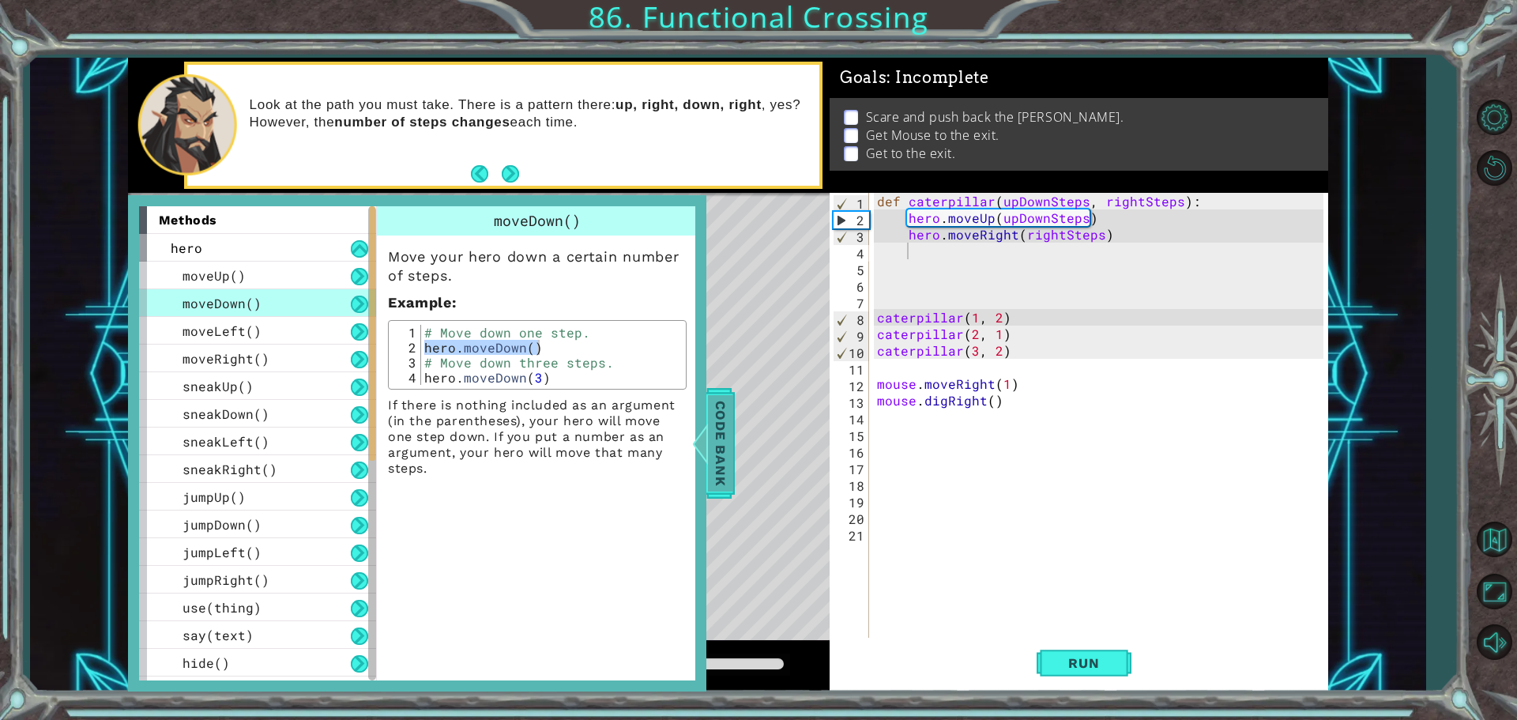
click at [703, 433] on div at bounding box center [700, 443] width 20 height 47
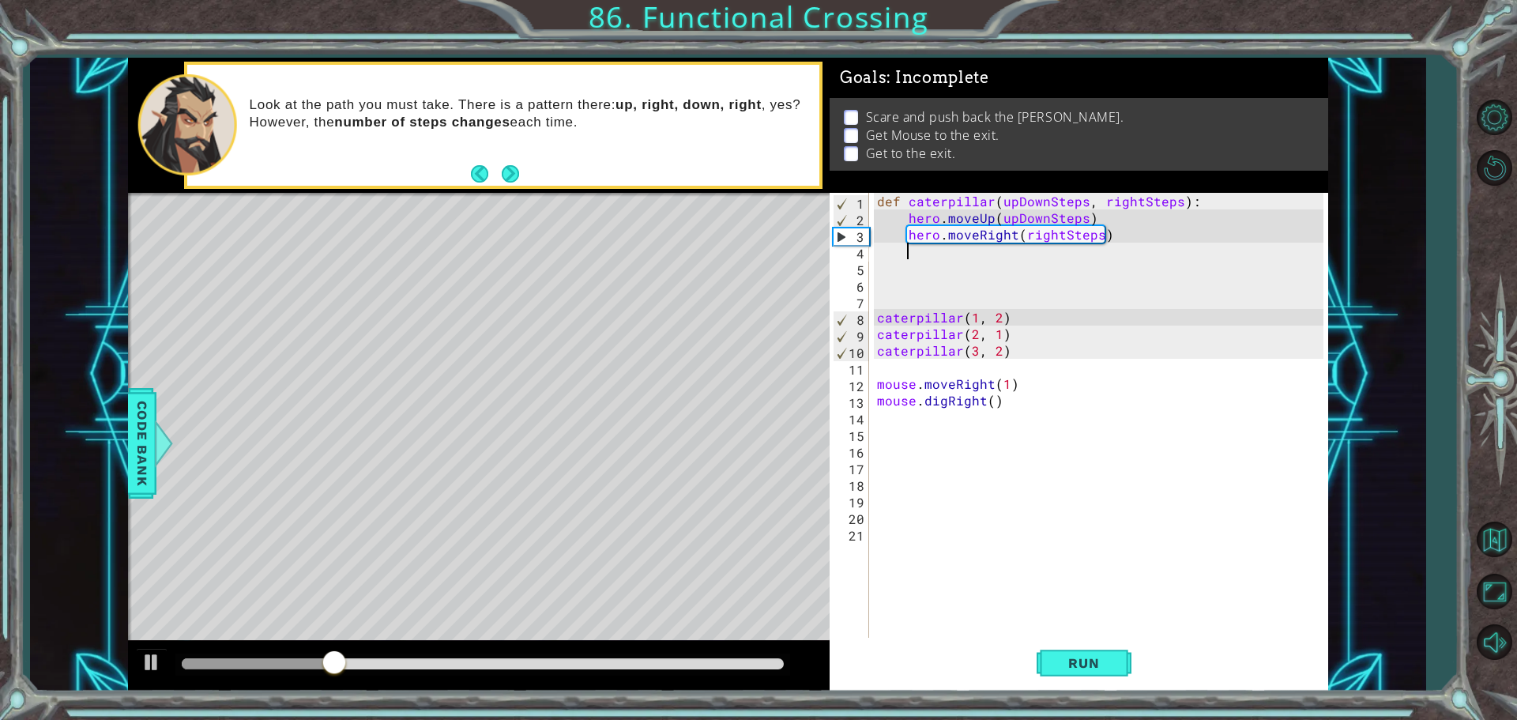
drag, startPoint x: 949, startPoint y: 245, endPoint x: 949, endPoint y: 255, distance: 10.3
click at [949, 246] on div "def caterpillar ( upDownSteps , rightSteps ) : hero . moveUp ( upDownSteps ) he…" at bounding box center [1102, 433] width 457 height 481
paste textarea "hero.moveDown()"
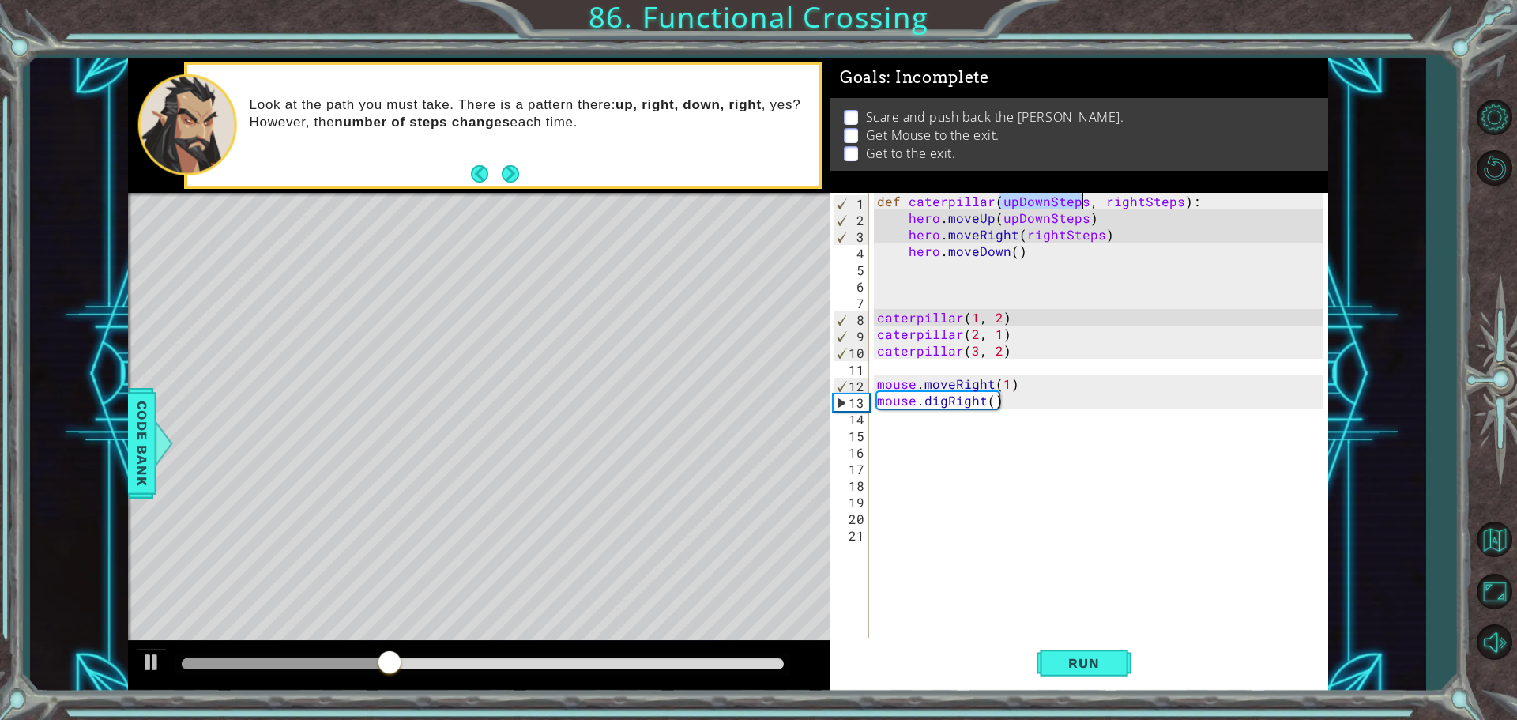
drag, startPoint x: 1000, startPoint y: 206, endPoint x: 1082, endPoint y: 206, distance: 82.2
click at [1082, 206] on div "def caterpillar ( upDownSteps , rightSteps ) : hero . moveUp ( upDownSteps ) he…" at bounding box center [1102, 433] width 457 height 481
click at [1013, 250] on div "def caterpillar ( upDownSteps , rightSteps ) : hero . moveUp ( upDownSteps ) he…" at bounding box center [1102, 433] width 457 height 481
paste textarea "upDownSteps"
type textarea "hero.moveDown(upDownSteps)"
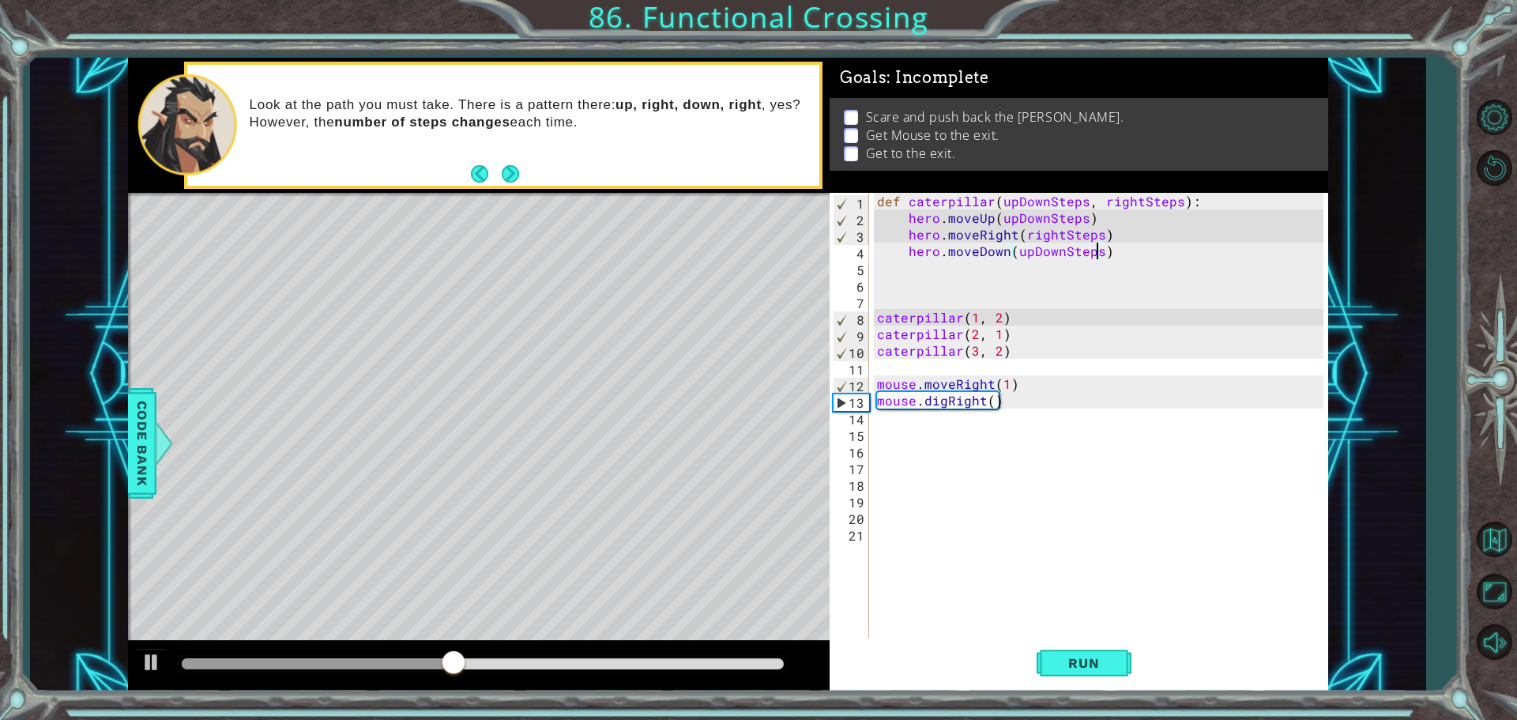
click at [937, 266] on div "def caterpillar ( upDownSteps , rightSteps ) : hero . moveUp ( upDownSteps ) he…" at bounding box center [1102, 433] width 457 height 481
drag, startPoint x: 905, startPoint y: 235, endPoint x: 1122, endPoint y: 239, distance: 216.5
click at [1122, 239] on div "def caterpillar ( upDownSteps , rightSteps ) : hero . moveUp ( upDownSteps ) he…" at bounding box center [1102, 433] width 457 height 481
type textarea "hero.moveRight(rightSteps)"
click at [995, 266] on div "def caterpillar ( upDownSteps , rightSteps ) : hero . moveUp ( upDownSteps ) he…" at bounding box center [1102, 433] width 457 height 481
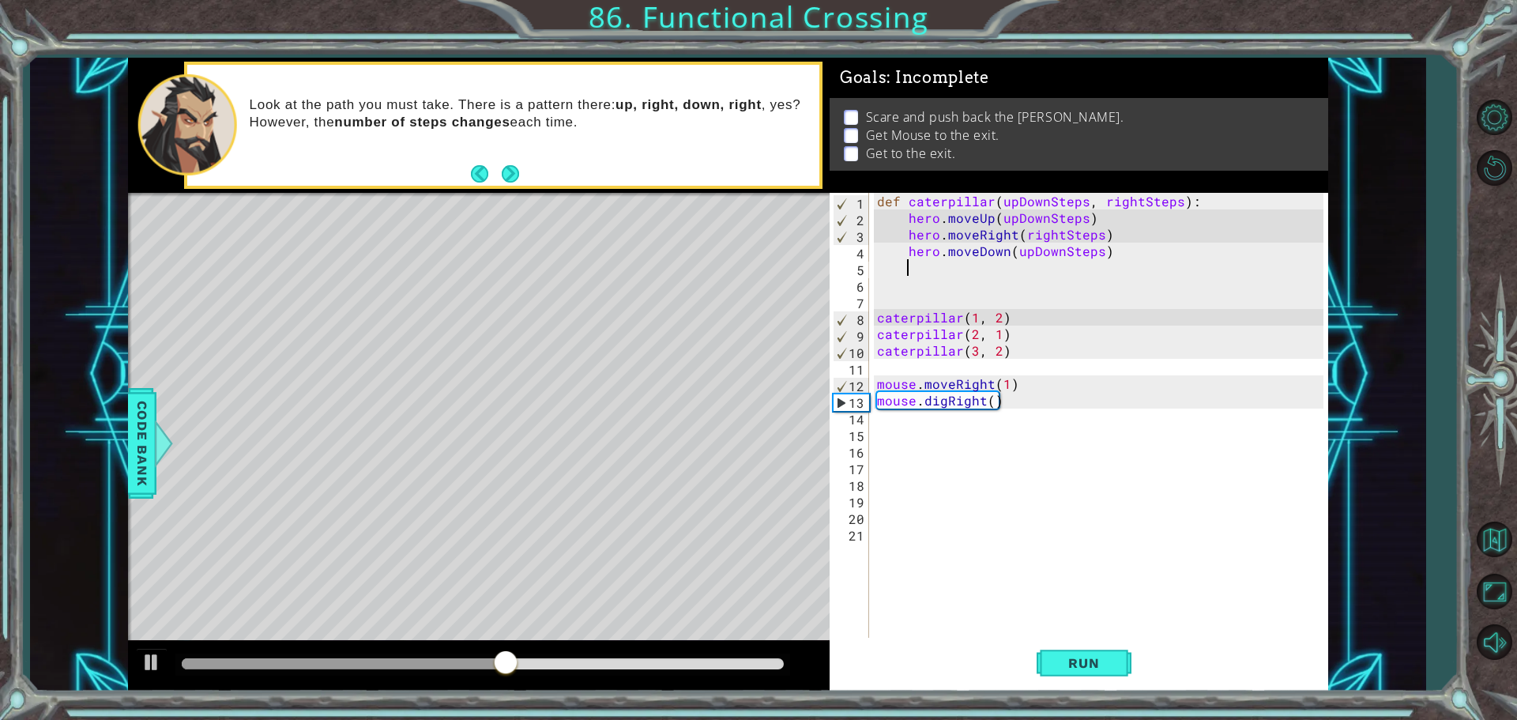
paste textarea "hero.moveRight(rightSteps)"
drag, startPoint x: 1097, startPoint y: 269, endPoint x: 1024, endPoint y: 273, distance: 73.6
click at [1024, 273] on div "def caterpillar ( upDownSteps , rightSteps ) : hero . moveUp ( upDownSteps ) he…" at bounding box center [1102, 433] width 457 height 481
click at [1067, 673] on button "Run" at bounding box center [1084, 663] width 95 height 50
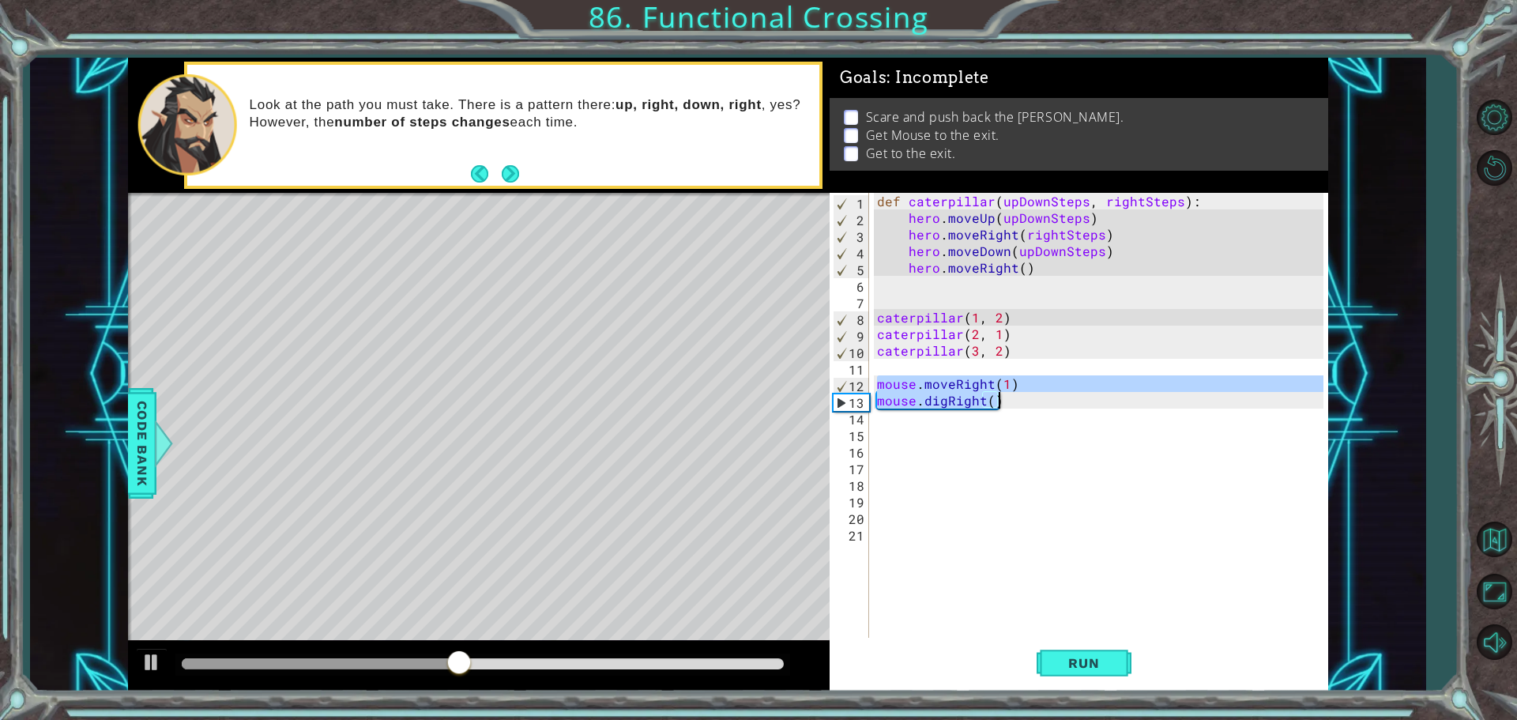
drag, startPoint x: 879, startPoint y: 378, endPoint x: 1037, endPoint y: 397, distance: 159.8
click at [1037, 397] on div "def caterpillar ( upDownSteps , rightSteps ) : hero . moveUp ( upDownSteps ) he…" at bounding box center [1102, 433] width 457 height 481
type textarea "mouse.moveRight(1) mouse.digRight()"
click at [1018, 445] on div "def caterpillar ( upDownSteps , rightSteps ) : hero . moveUp ( upDownSteps ) he…" at bounding box center [1102, 433] width 457 height 481
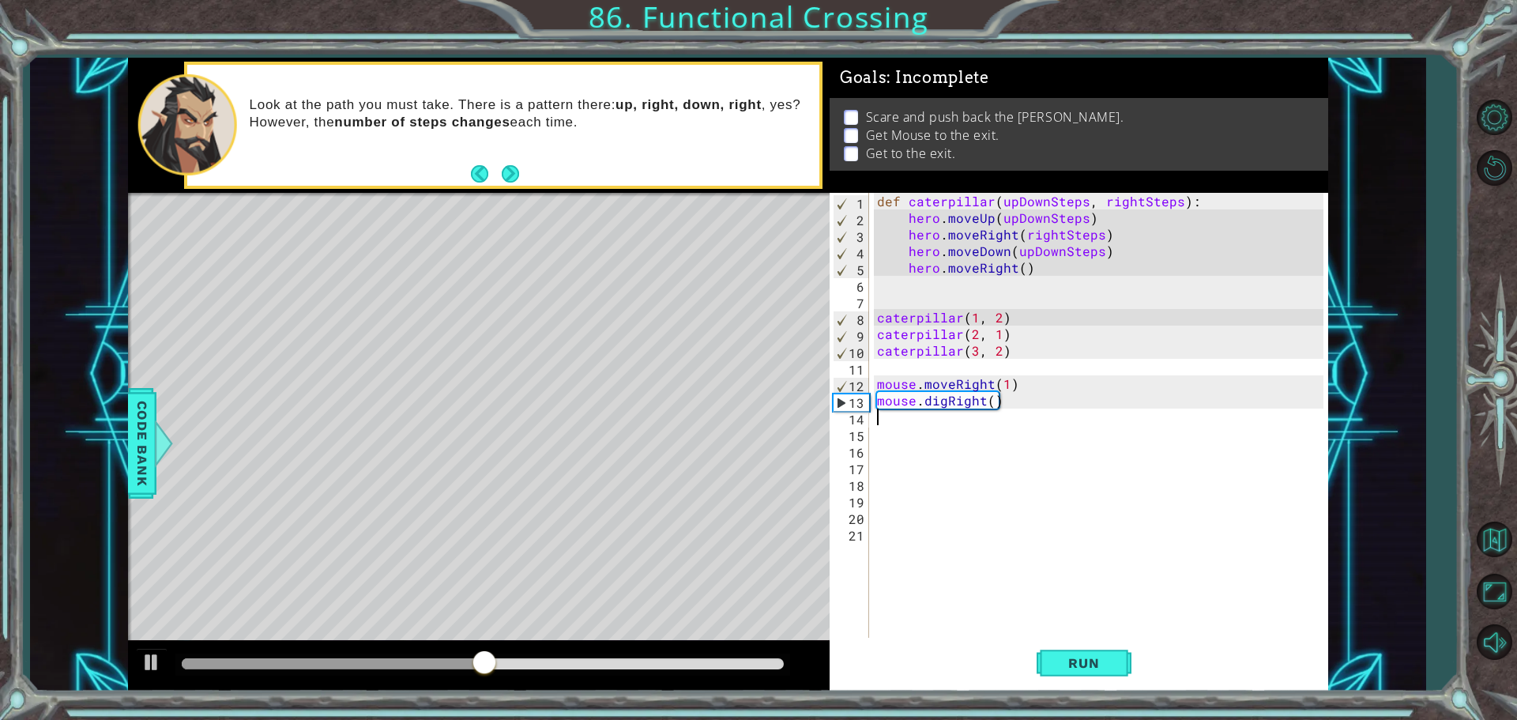
click at [1012, 410] on div "def caterpillar ( upDownSteps , rightSteps ) : hero . moveUp ( upDownSteps ) he…" at bounding box center [1102, 433] width 457 height 481
paste textarea "mouse.digRight()"
type textarea "mouse.digRight()"
click at [1069, 657] on span "Run" at bounding box center [1083, 663] width 62 height 16
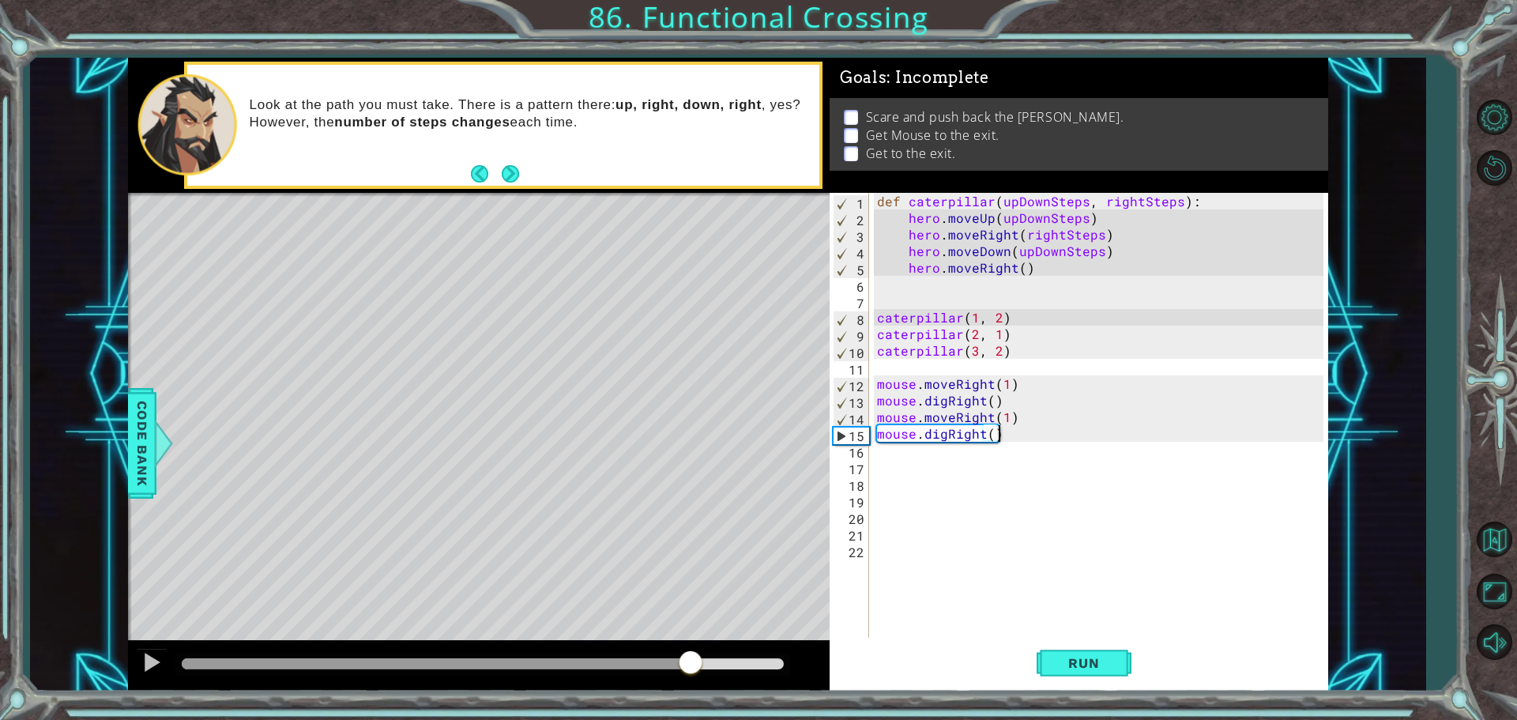
drag, startPoint x: 206, startPoint y: 656, endPoint x: 702, endPoint y: 633, distance: 496.7
click at [702, 633] on div "methods hero moveUp() moveDown() moveLeft() moveRight() sneakUp() sneakDown() s…" at bounding box center [728, 375] width 1200 height 634
click at [151, 453] on span "Code Bank" at bounding box center [142, 443] width 25 height 96
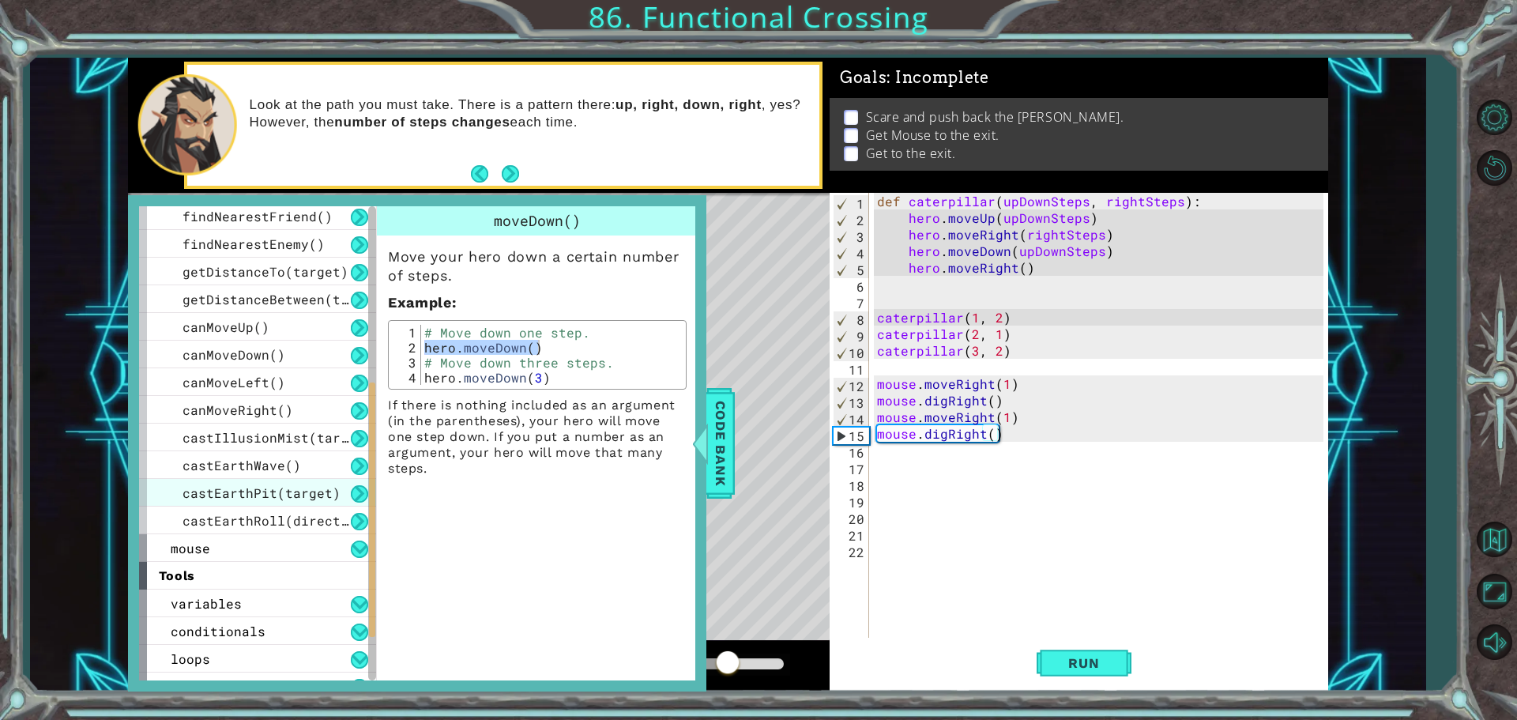
scroll to position [494, 0]
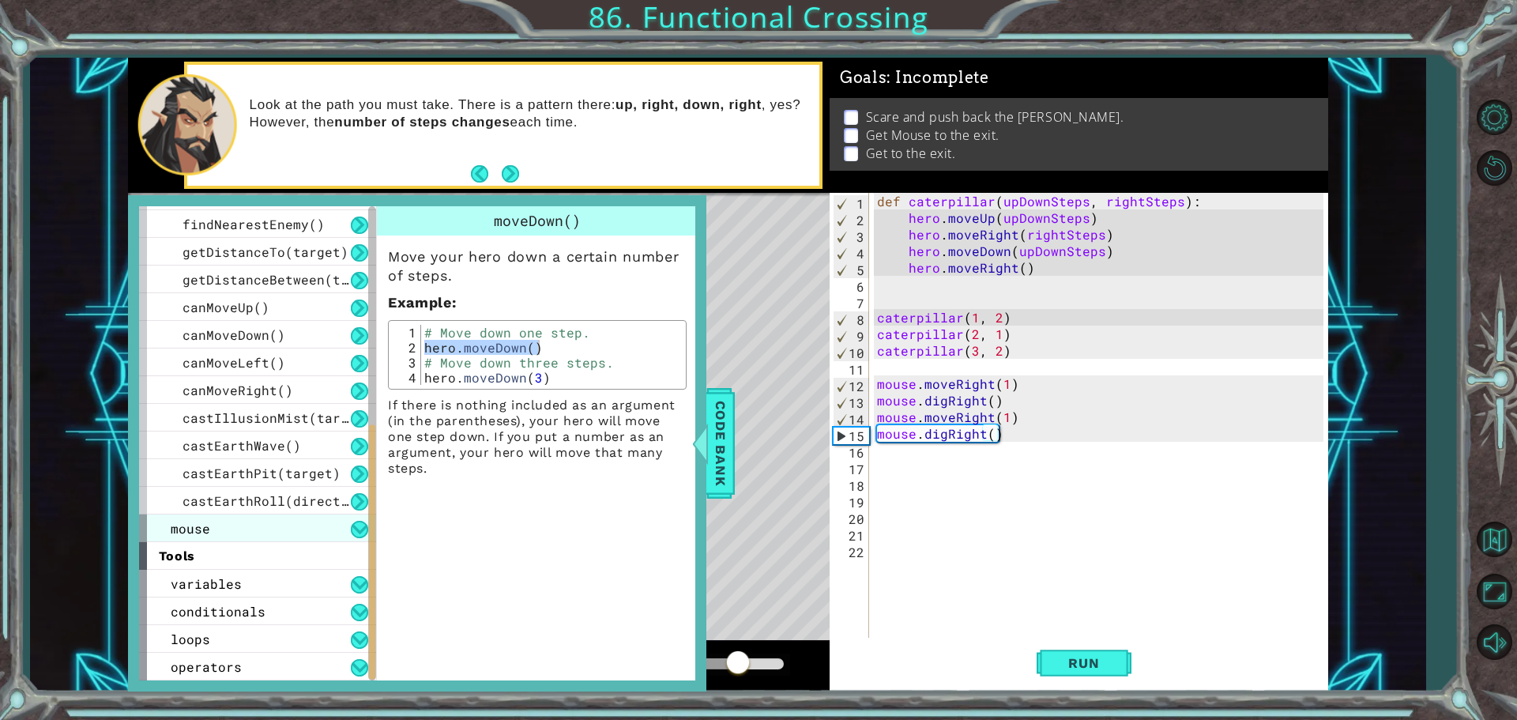
click at [302, 525] on div "mouse" at bounding box center [257, 528] width 237 height 28
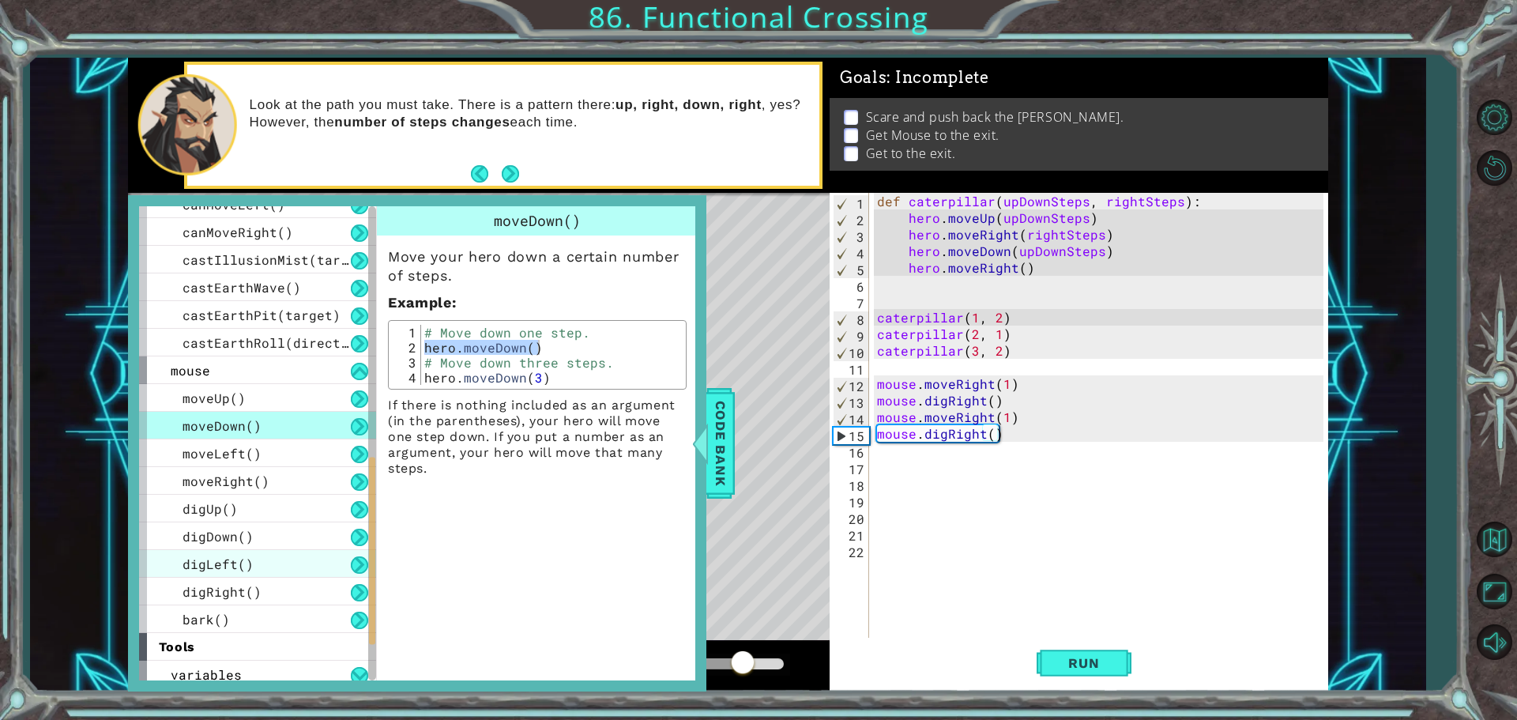
scroll to position [731, 0]
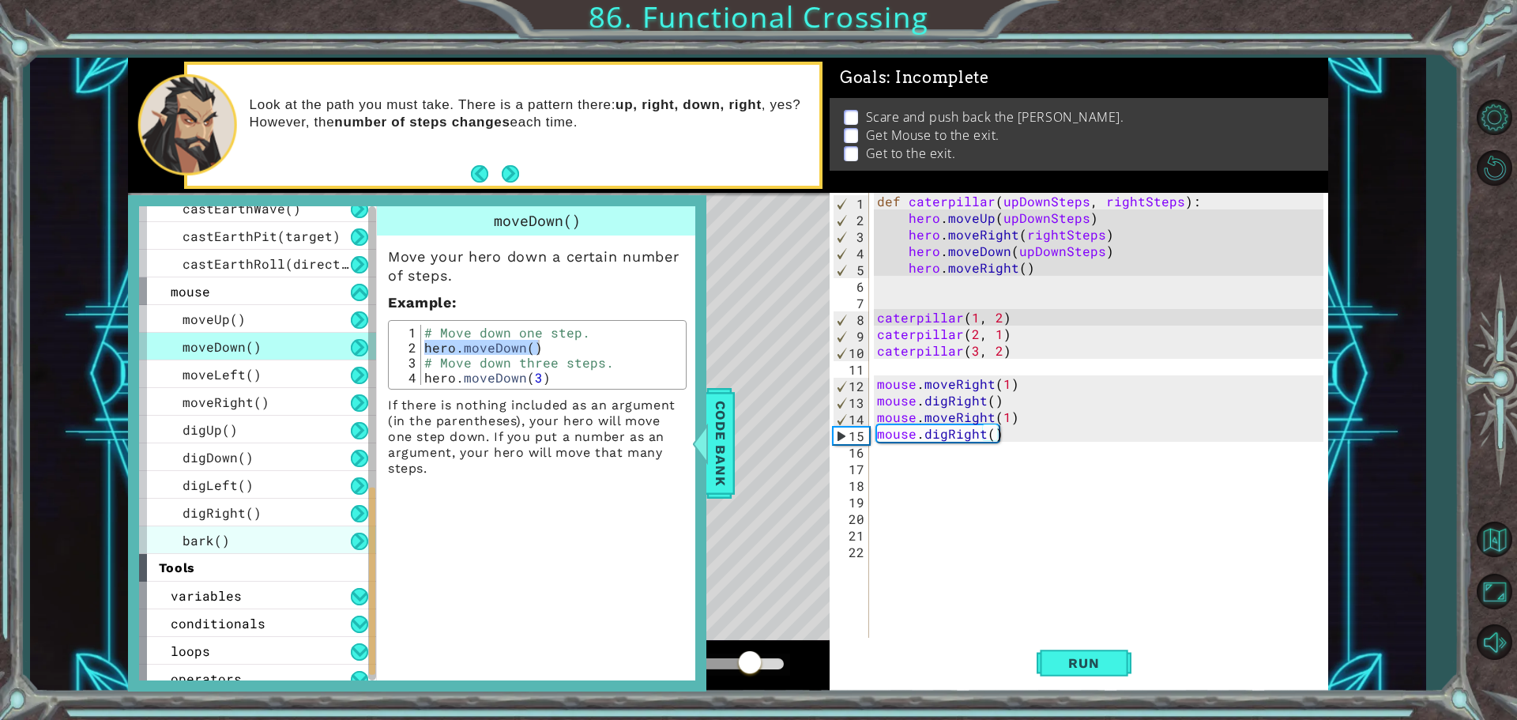
click at [298, 529] on div "bark()" at bounding box center [257, 540] width 237 height 28
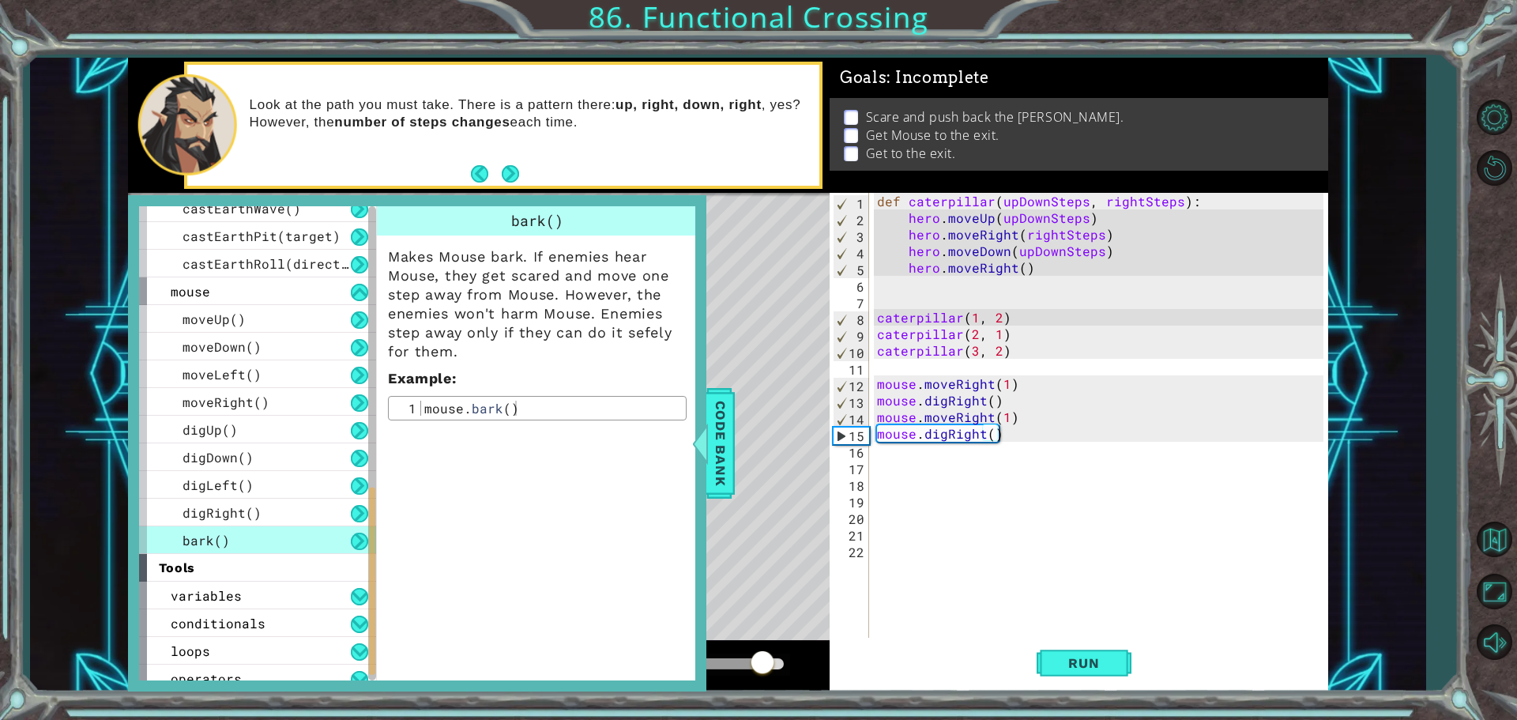
type textarea "mouse.bark()"
drag, startPoint x: 425, startPoint y: 408, endPoint x: 521, endPoint y: 405, distance: 96.4
click at [521, 405] on div "mouse . bark ( )" at bounding box center [551, 423] width 261 height 45
click at [706, 427] on div at bounding box center [700, 443] width 20 height 47
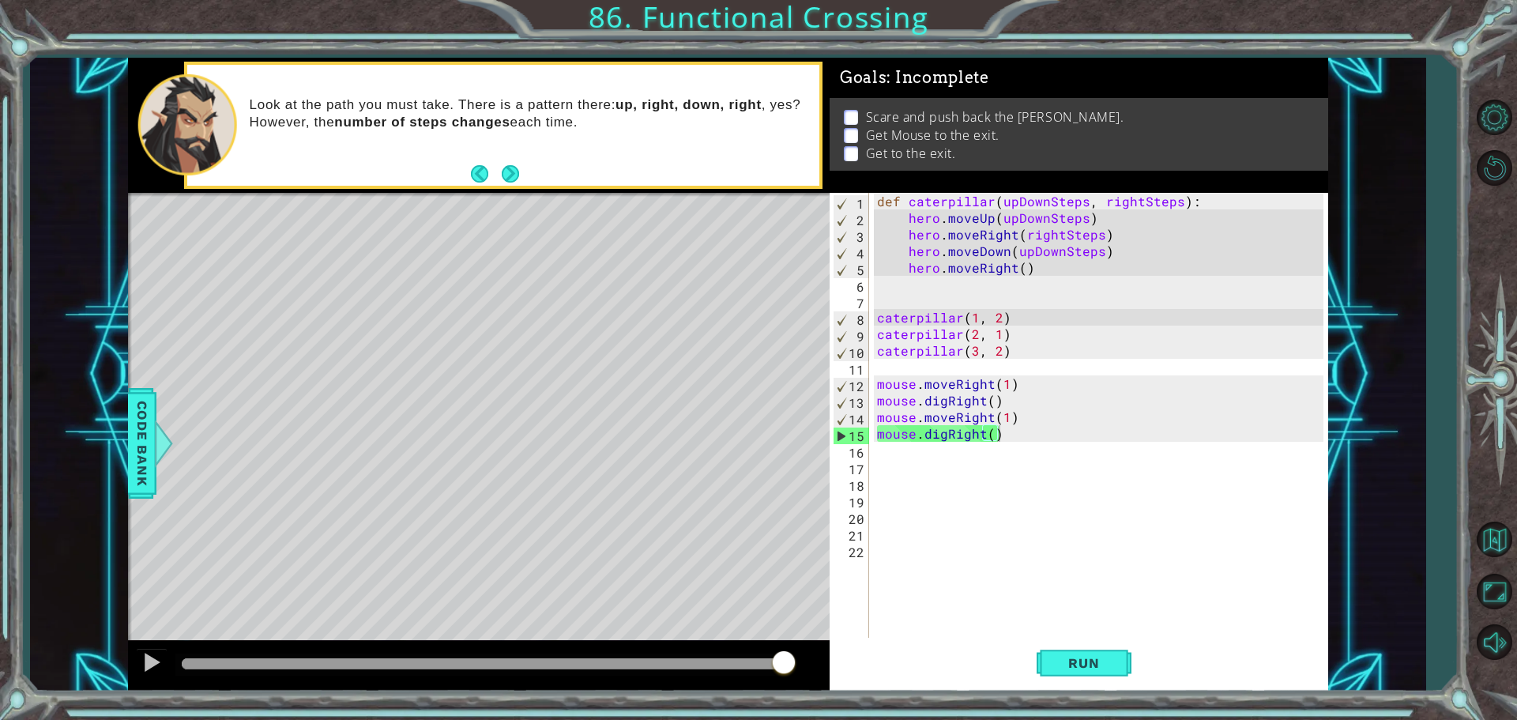
click at [907, 450] on div "def caterpillar ( upDownSteps , rightSteps ) : hero . moveUp ( upDownSteps ) he…" at bounding box center [1102, 433] width 457 height 481
paste textarea "mouse.bark()"
type textarea "mouse.bark()"
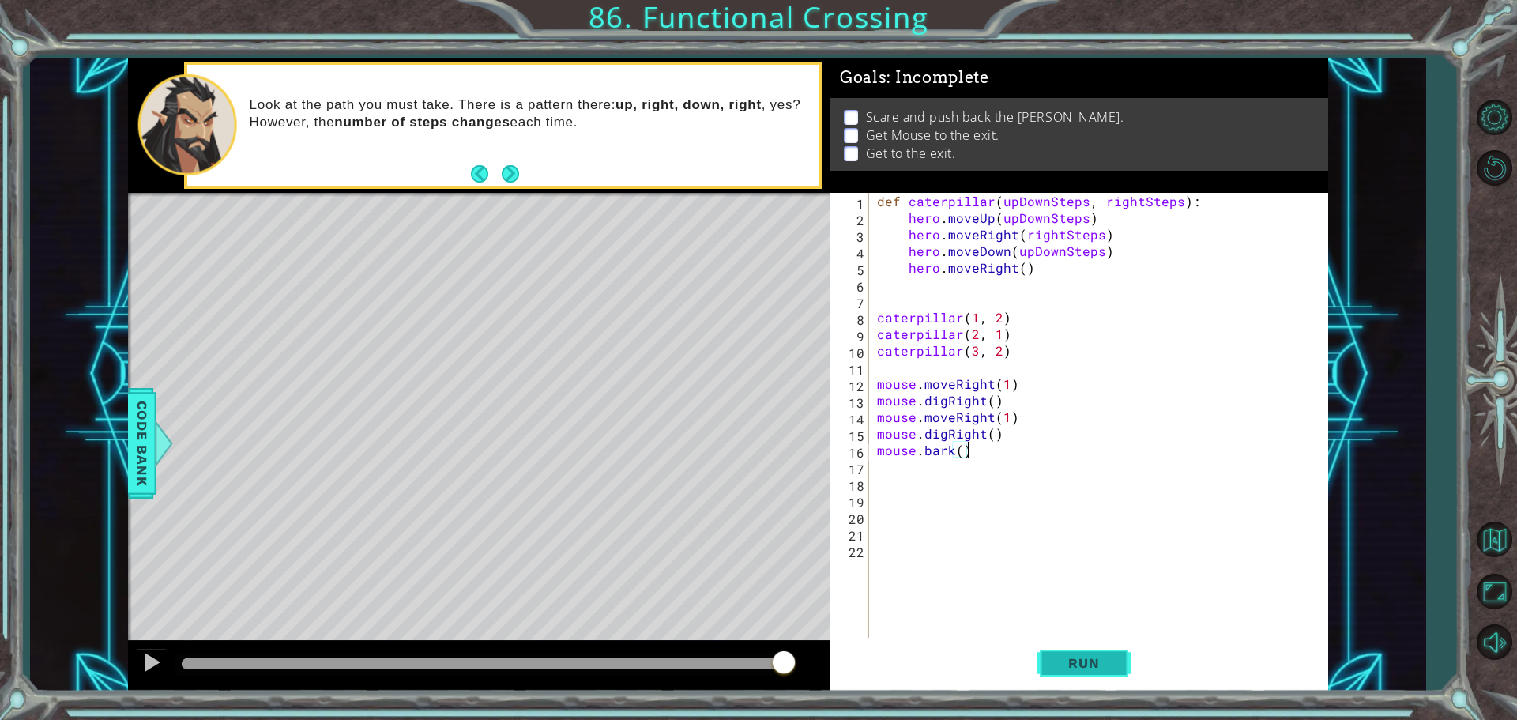
click at [1076, 662] on span "Run" at bounding box center [1083, 663] width 62 height 16
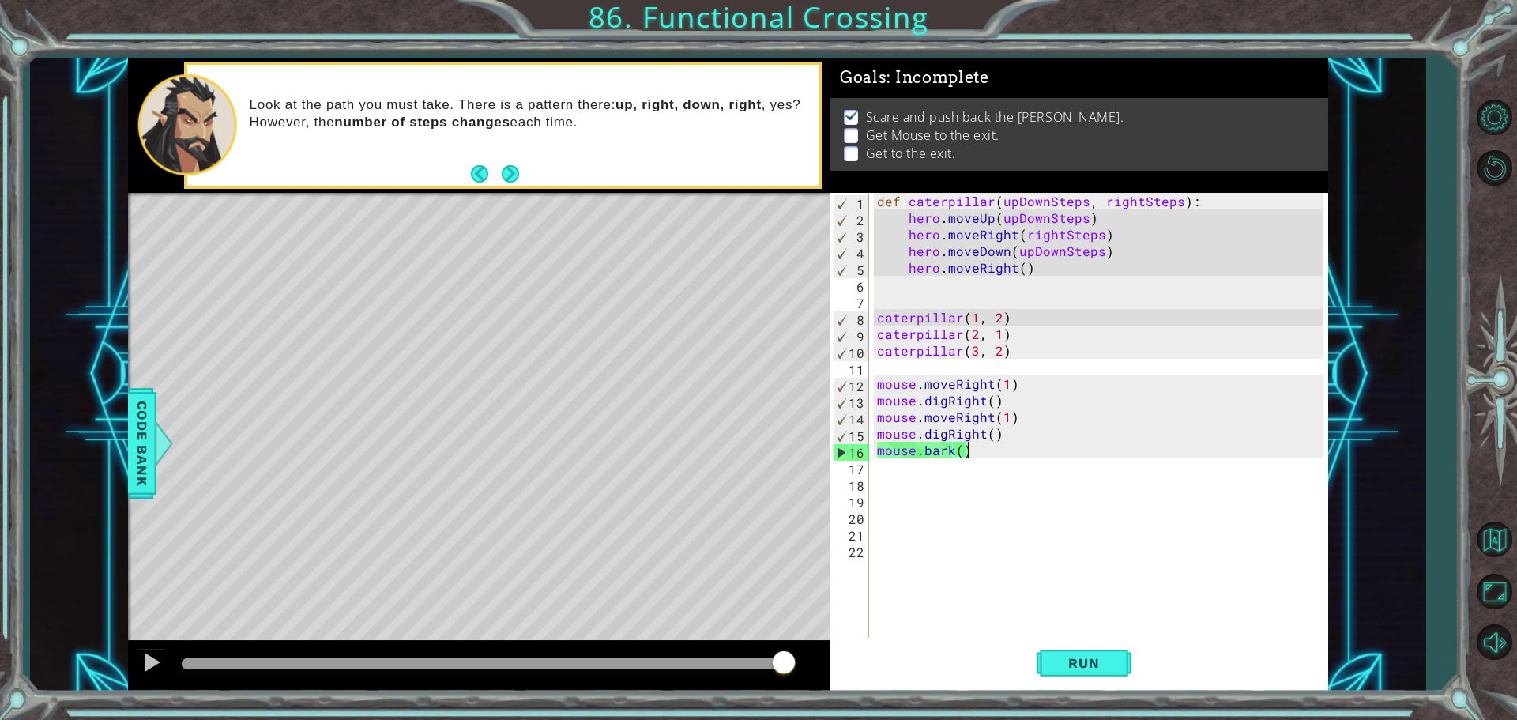
drag, startPoint x: 186, startPoint y: 657, endPoint x: 808, endPoint y: 656, distance: 621.8
click at [808, 656] on div at bounding box center [479, 666] width 702 height 51
drag, startPoint x: 198, startPoint y: 661, endPoint x: 649, endPoint y: 642, distance: 451.5
click at [649, 642] on div at bounding box center [479, 666] width 702 height 51
click at [160, 461] on div at bounding box center [163, 443] width 20 height 47
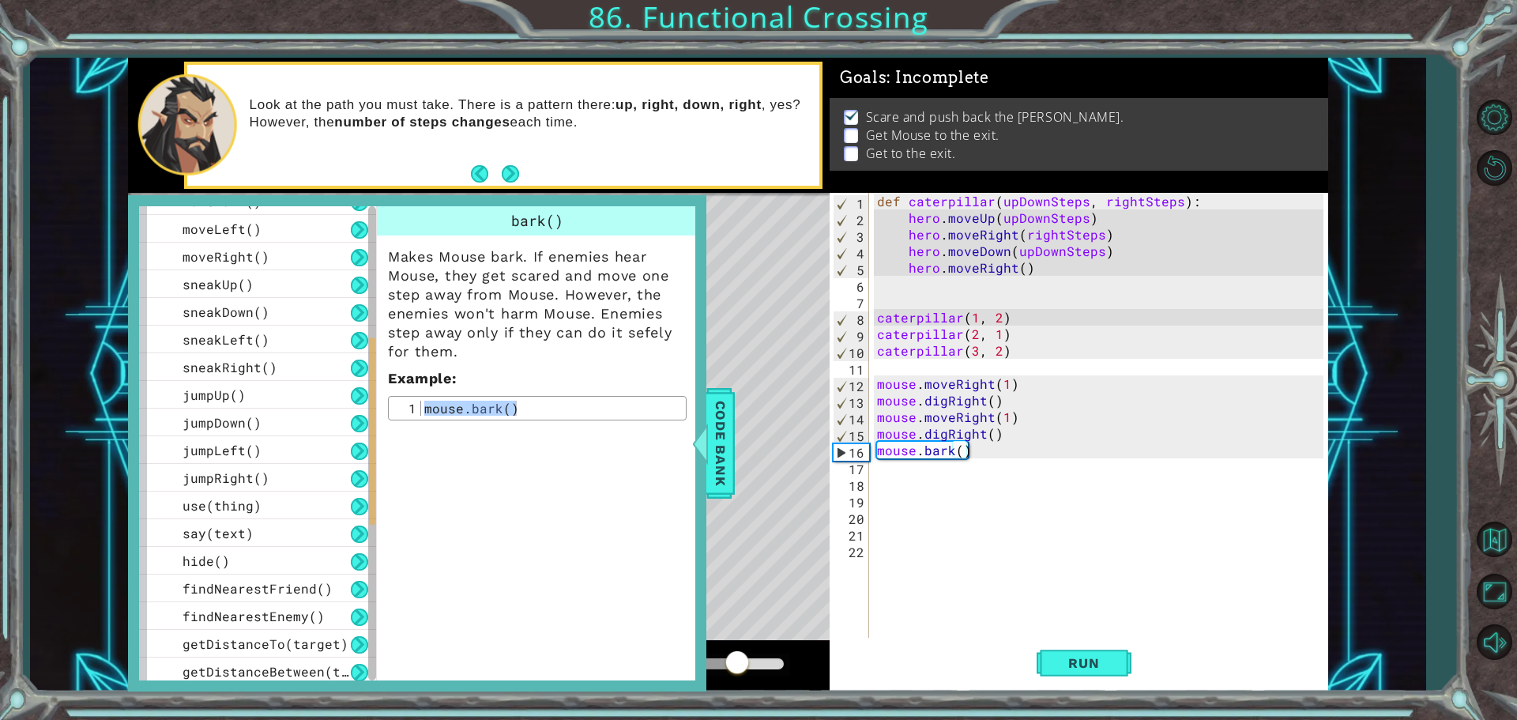
scroll to position [0, 0]
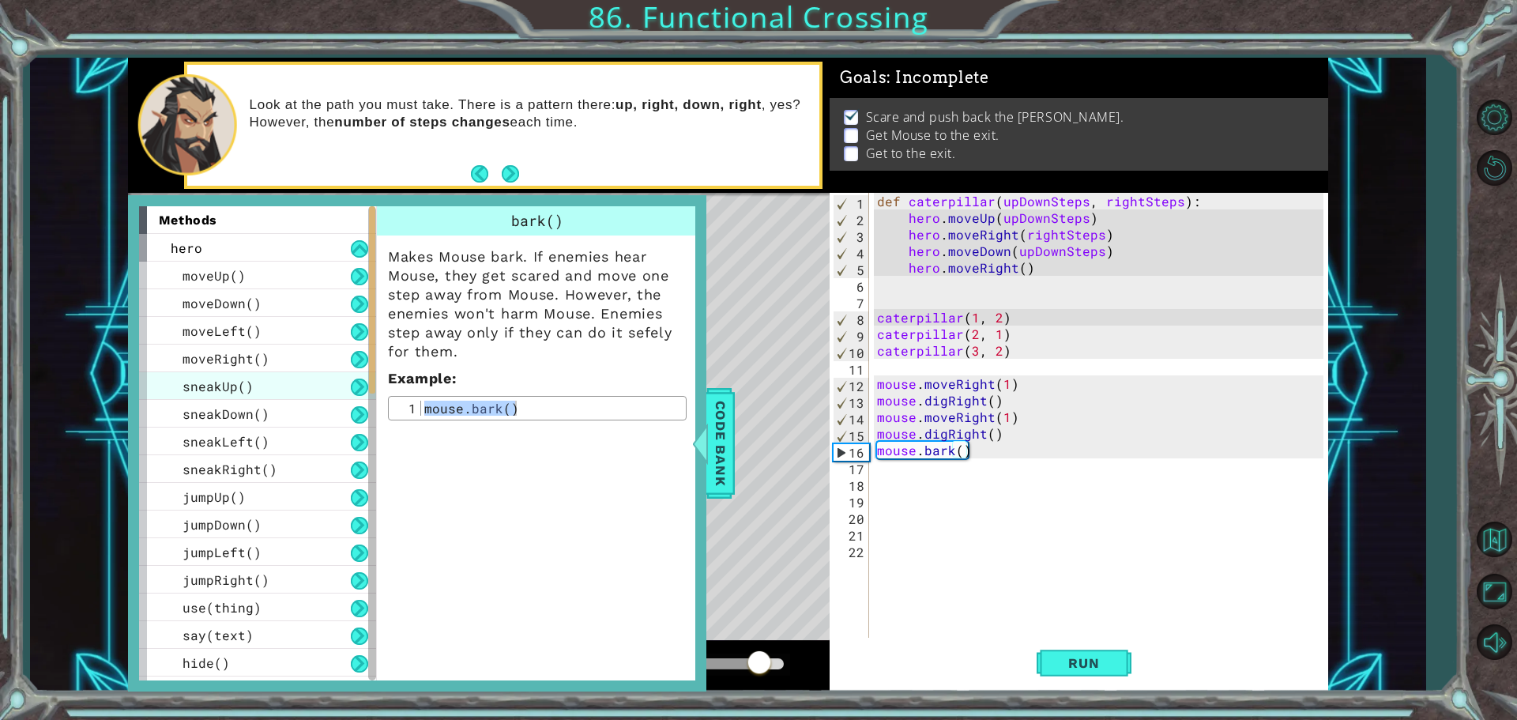
click at [281, 386] on div "sneakUp()" at bounding box center [257, 386] width 237 height 28
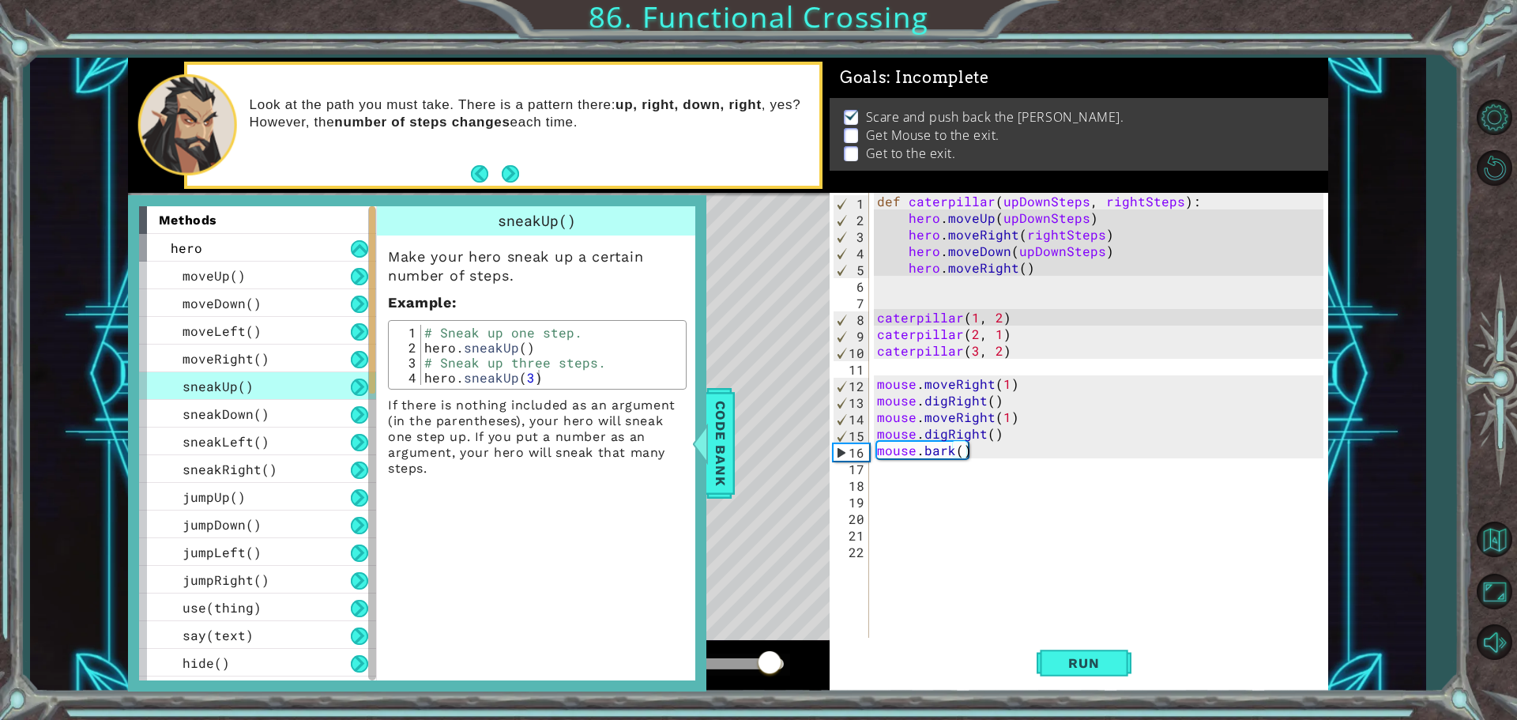
type textarea "hero.sneakUp()"
drag, startPoint x: 422, startPoint y: 344, endPoint x: 618, endPoint y: 344, distance: 195.9
click at [618, 344] on div "# Sneak up one step. hero . sneakUp ( ) # Sneak up three steps. hero . sneakUp …" at bounding box center [551, 370] width 261 height 90
click at [728, 459] on span "Code Bank" at bounding box center [720, 443] width 25 height 96
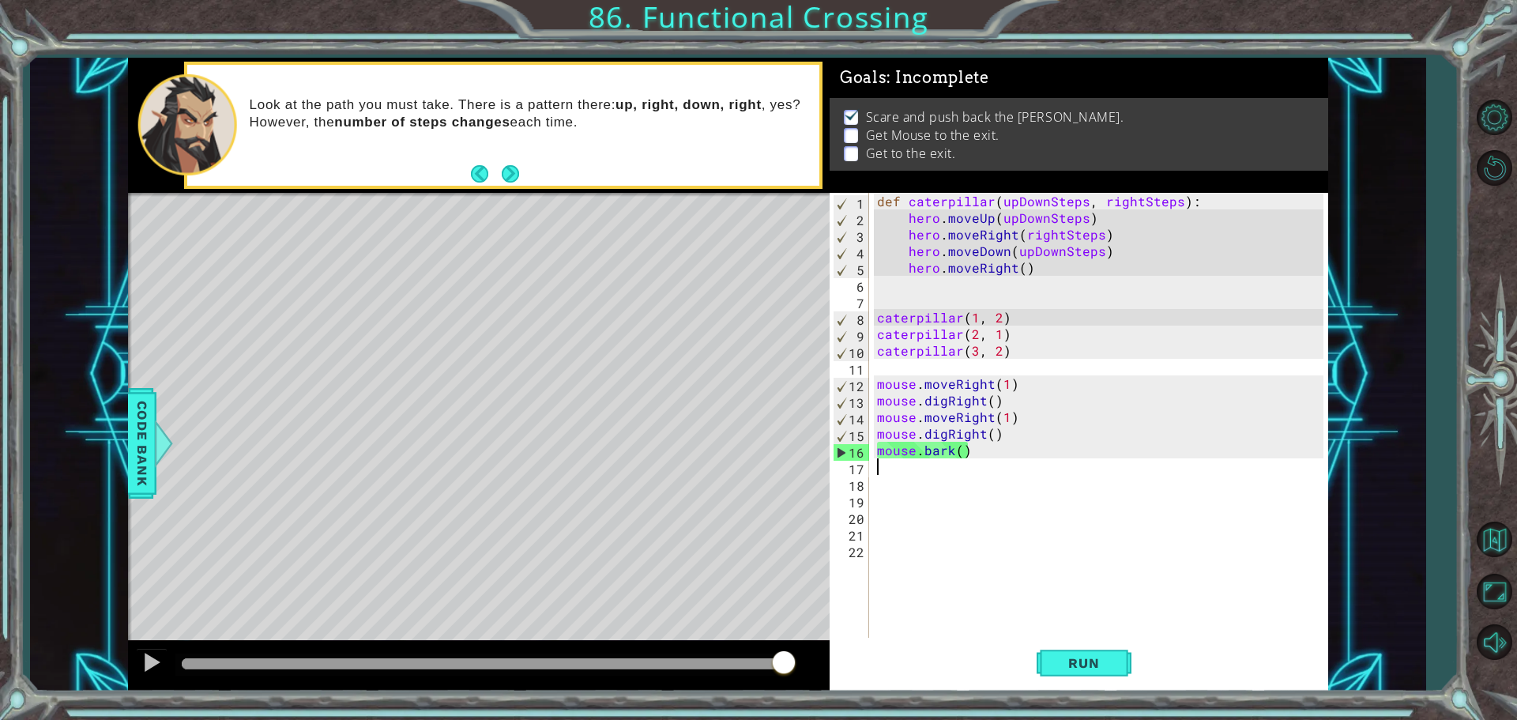
click at [898, 469] on div "def caterpillar ( upDownSteps , rightSteps ) : hero . moveUp ( upDownSteps ) he…" at bounding box center [1102, 433] width 457 height 481
paste textarea "hero.sneakUp()"
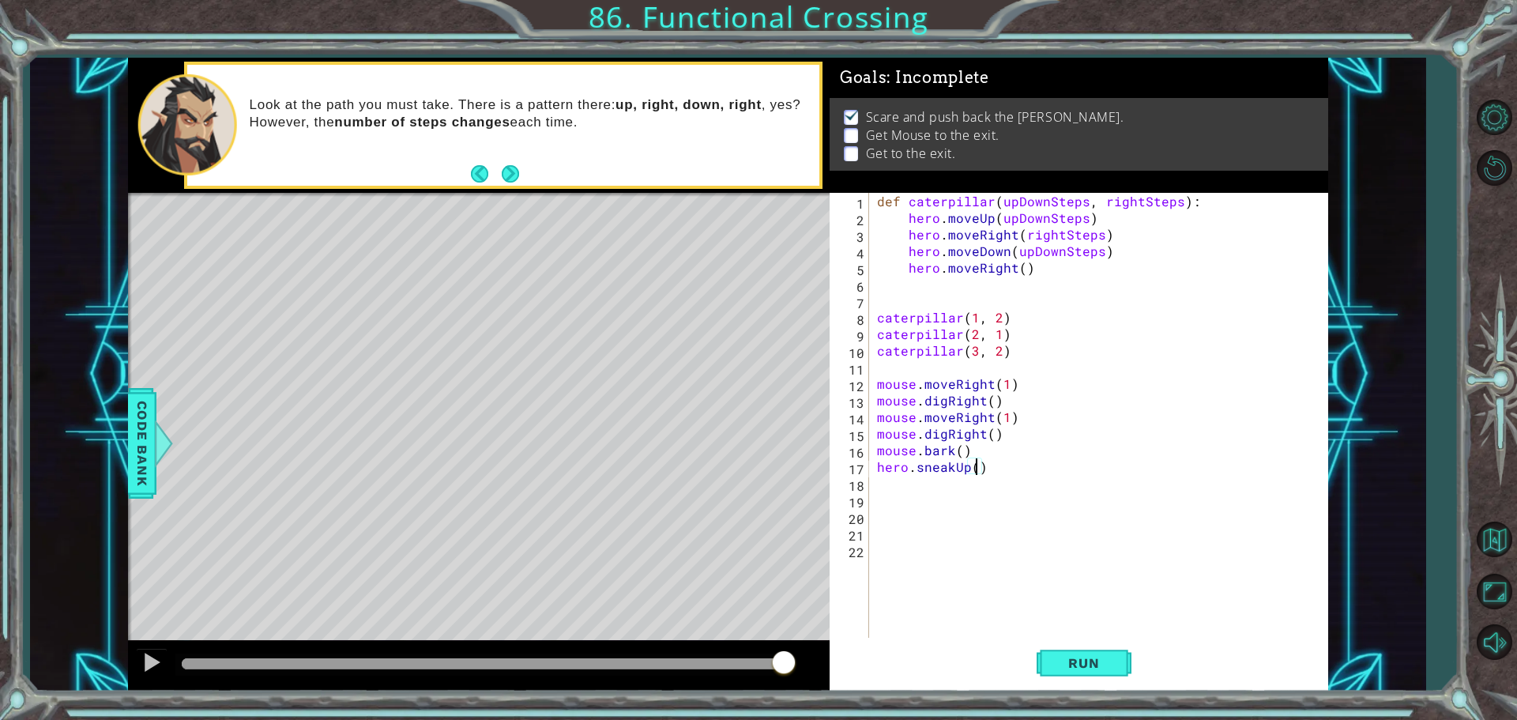
click at [974, 469] on div "def caterpillar ( upDownSteps , rightSteps ) : hero . moveUp ( upDownSteps ) he…" at bounding box center [1102, 433] width 457 height 481
type textarea "hero.sneakUp(7)"
click at [128, 457] on div "Code Bank" at bounding box center [142, 443] width 28 height 111
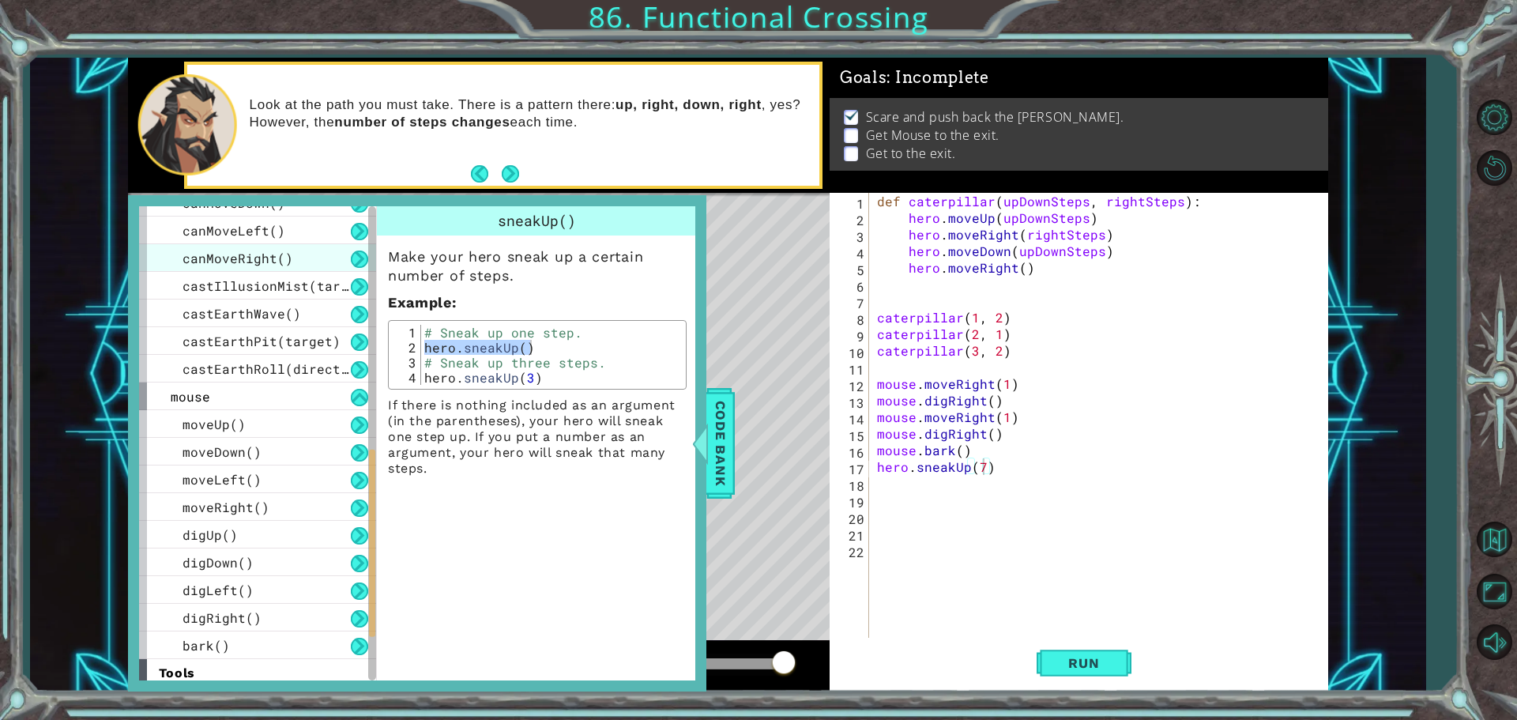
scroll to position [632, 0]
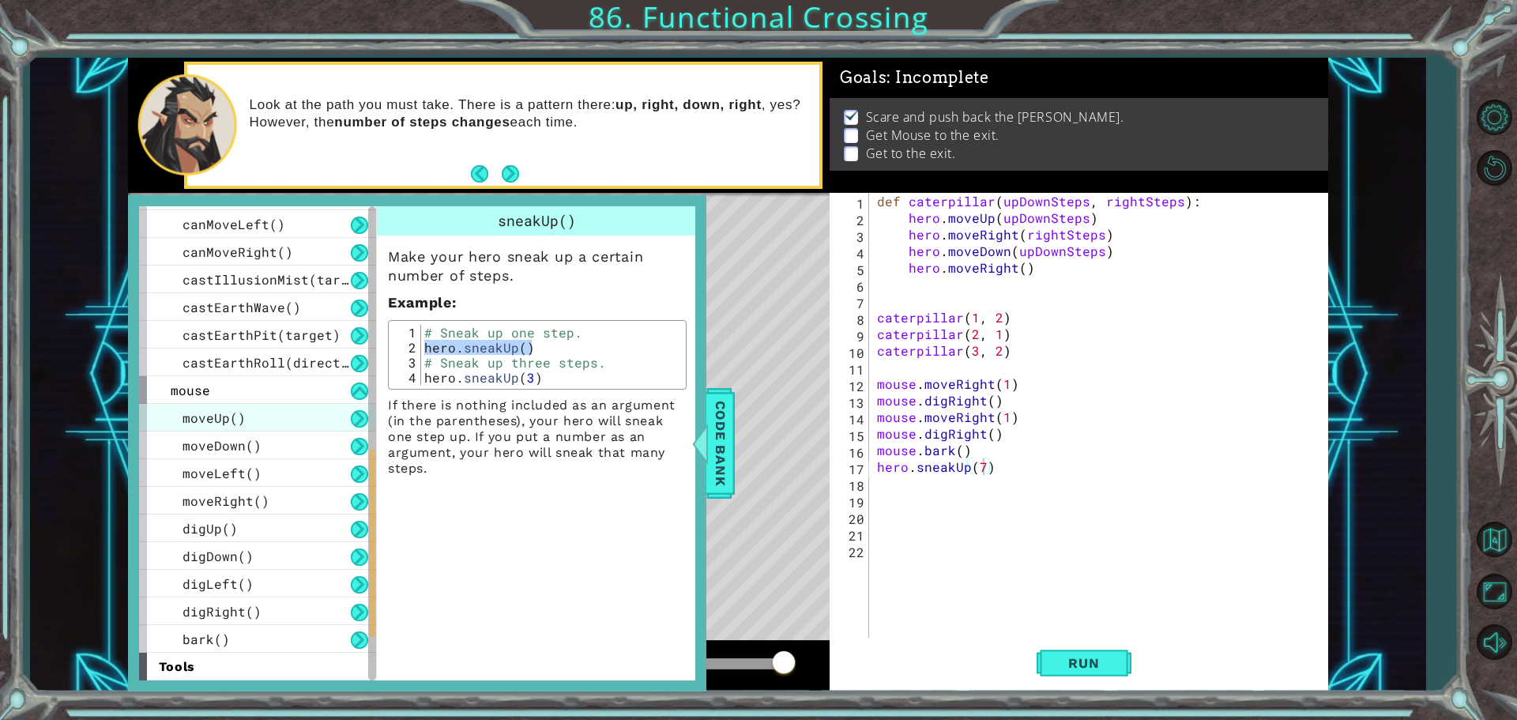
click at [288, 404] on div "moveUp()" at bounding box center [257, 418] width 237 height 28
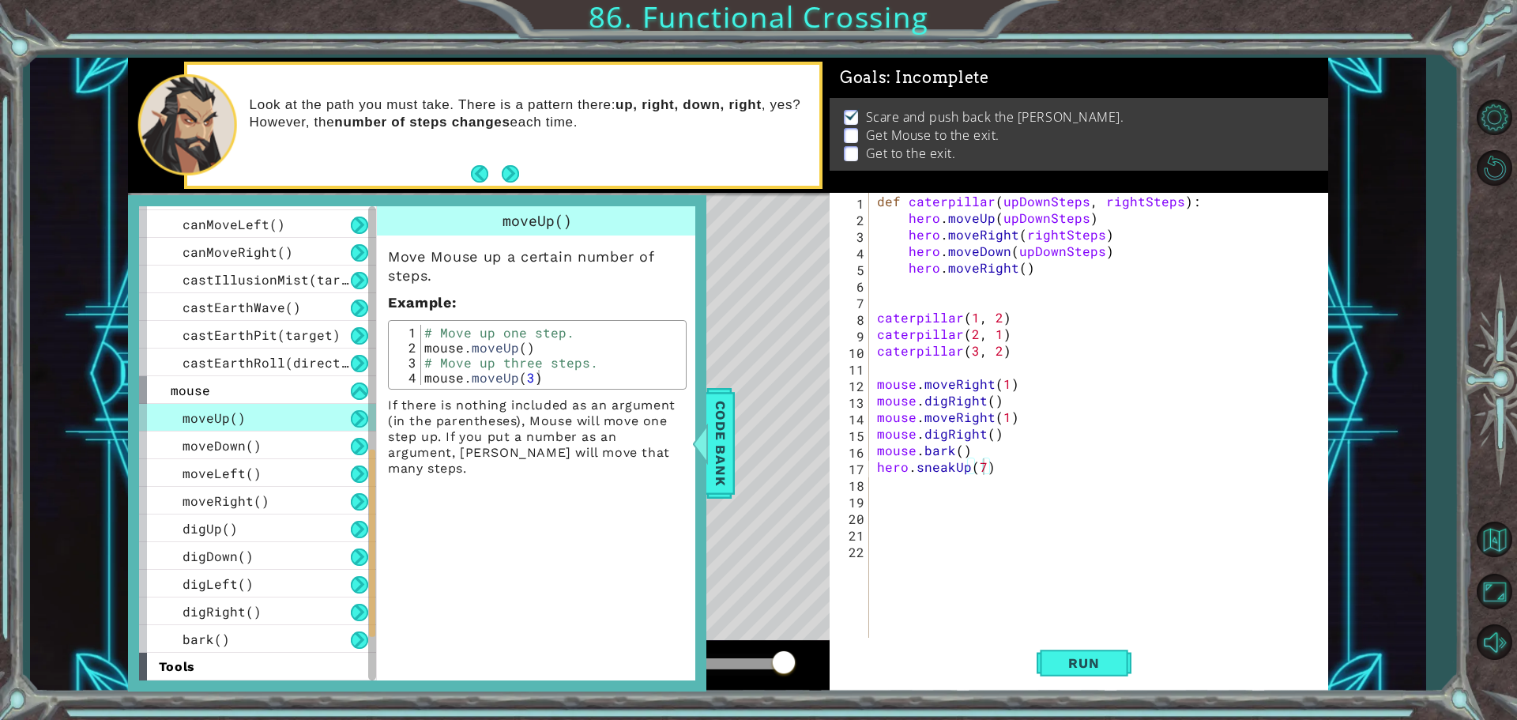
type textarea "mouse.moveUp()"
drag, startPoint x: 421, startPoint y: 345, endPoint x: 569, endPoint y: 352, distance: 147.9
click at [569, 352] on div "# Move up one step. mouse . moveUp ( ) # Move up three steps. mouse . moveUp ( …" at bounding box center [551, 370] width 261 height 90
click at [721, 420] on span "Code Bank" at bounding box center [720, 443] width 25 height 96
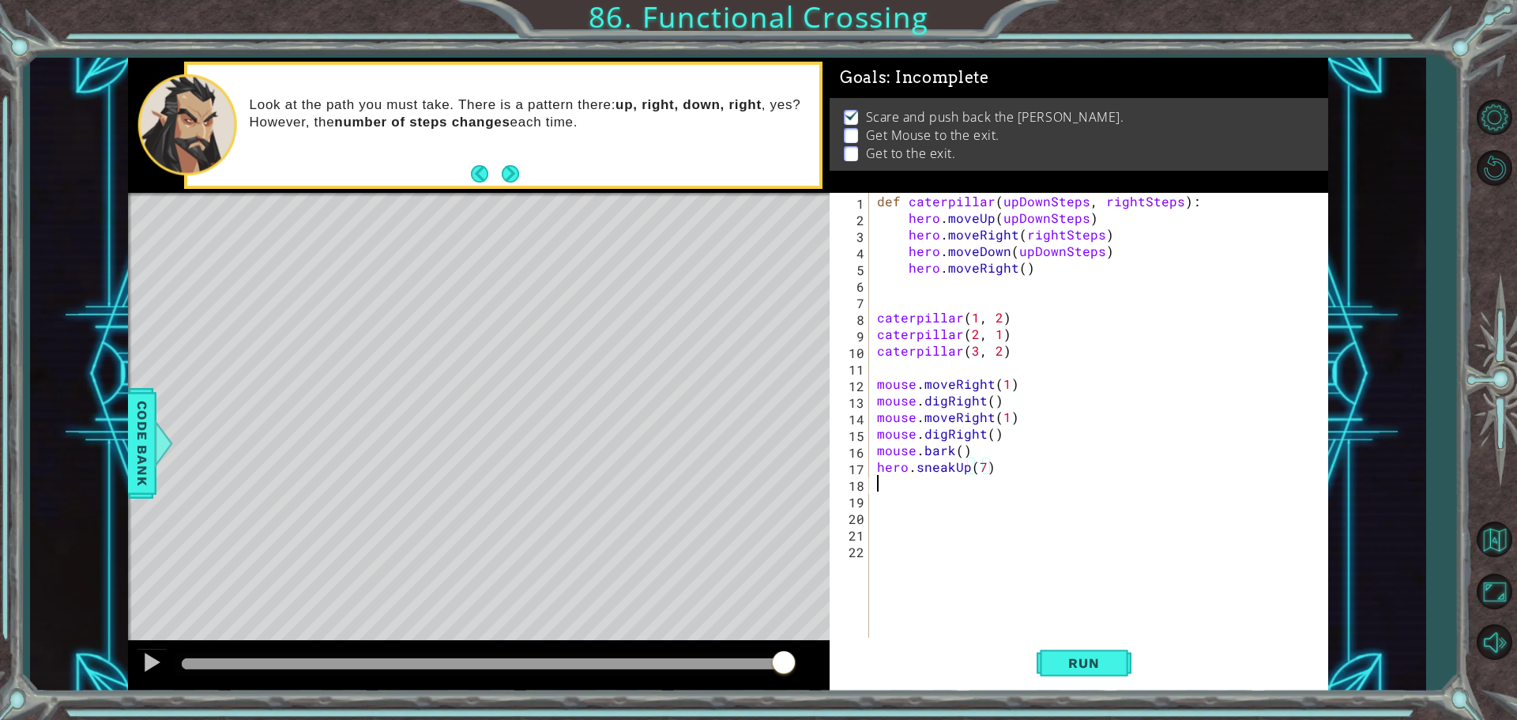
scroll to position [0, 0]
click at [910, 484] on div "def caterpillar ( upDownSteps , rightSteps ) : hero . moveUp ( upDownSteps ) he…" at bounding box center [1102, 433] width 457 height 481
paste textarea "mouse.moveUp()"
click at [976, 487] on div "def caterpillar ( upDownSteps , rightSteps ) : hero . moveUp ( upDownSteps ) he…" at bounding box center [1102, 433] width 457 height 481
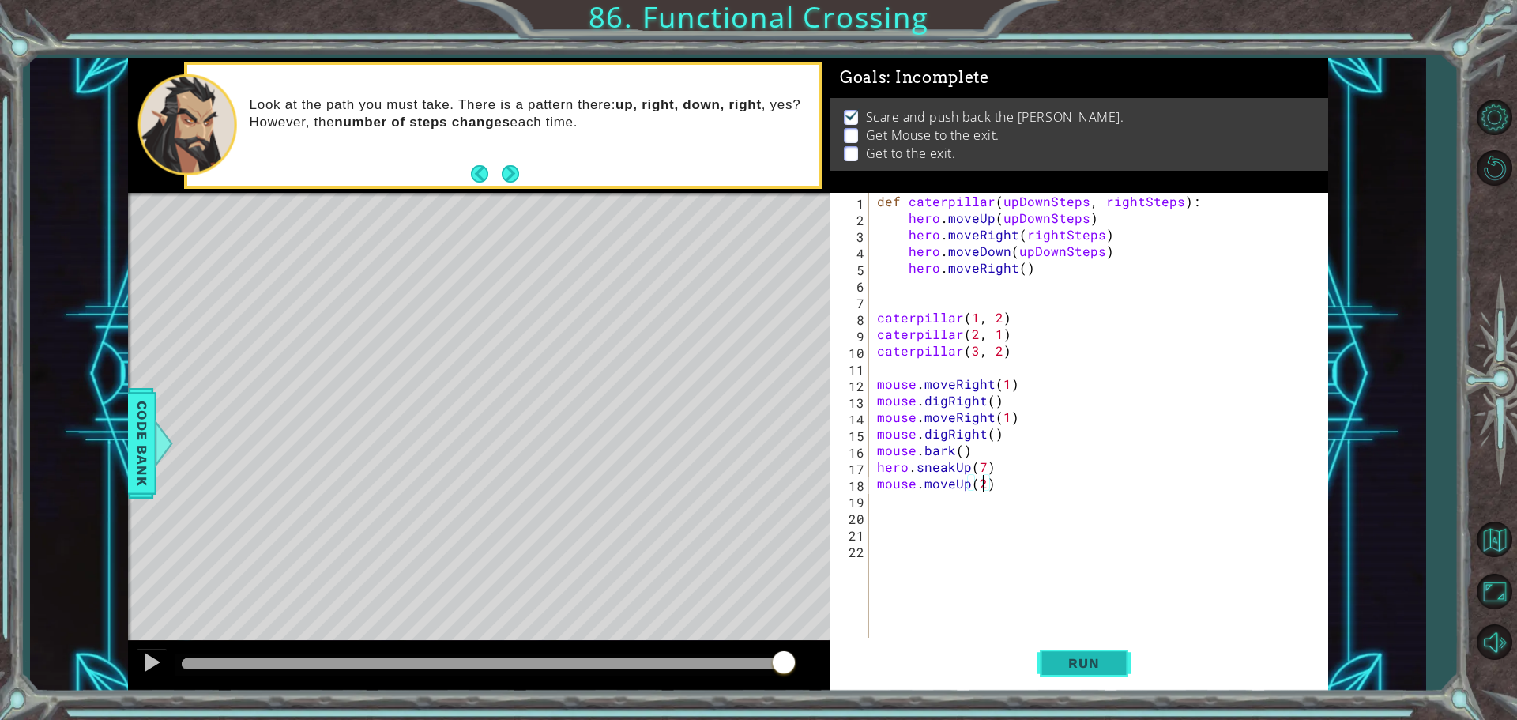
type textarea "mouse.moveUp(2)"
click at [1071, 650] on button "Run" at bounding box center [1084, 663] width 95 height 50
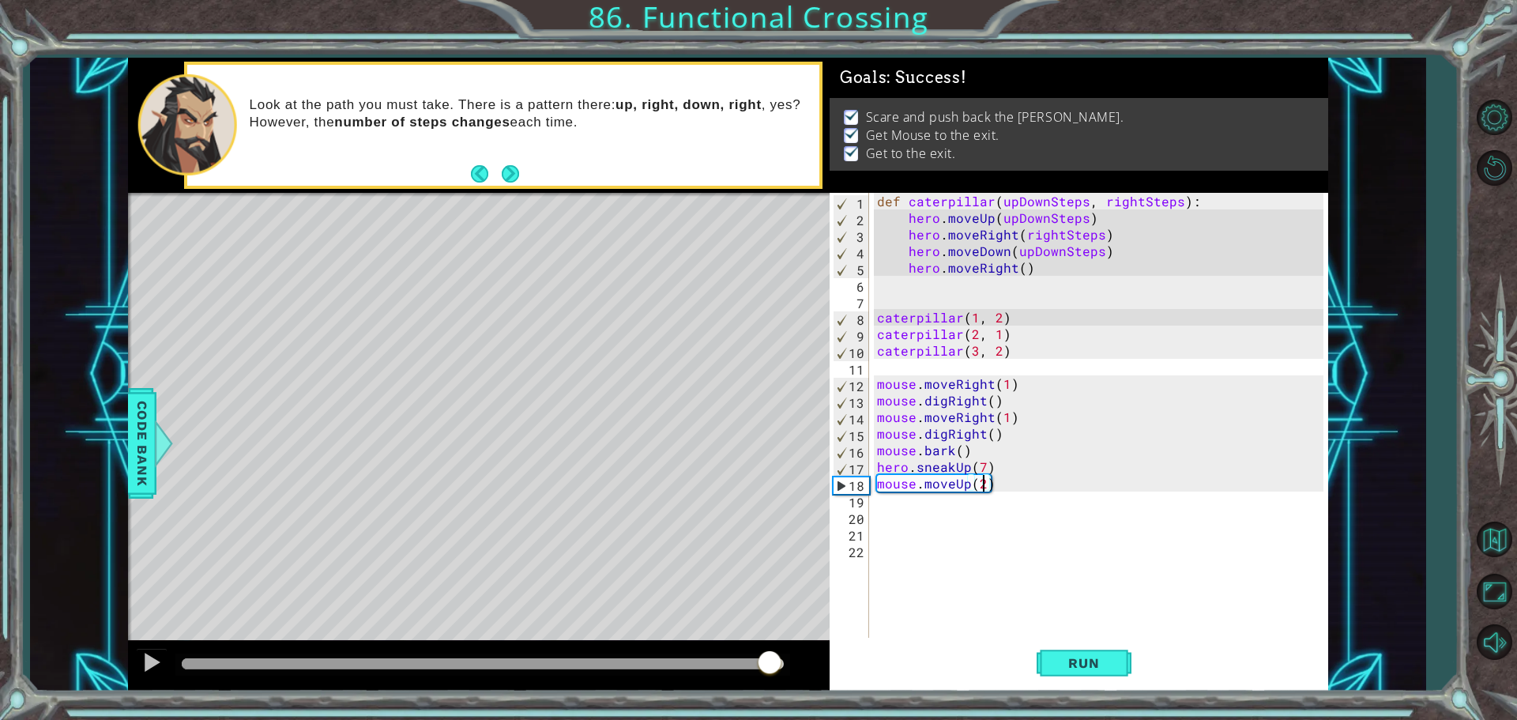
drag, startPoint x: 210, startPoint y: 661, endPoint x: 770, endPoint y: 673, distance: 559.5
click at [770, 673] on div at bounding box center [769, 663] width 28 height 28
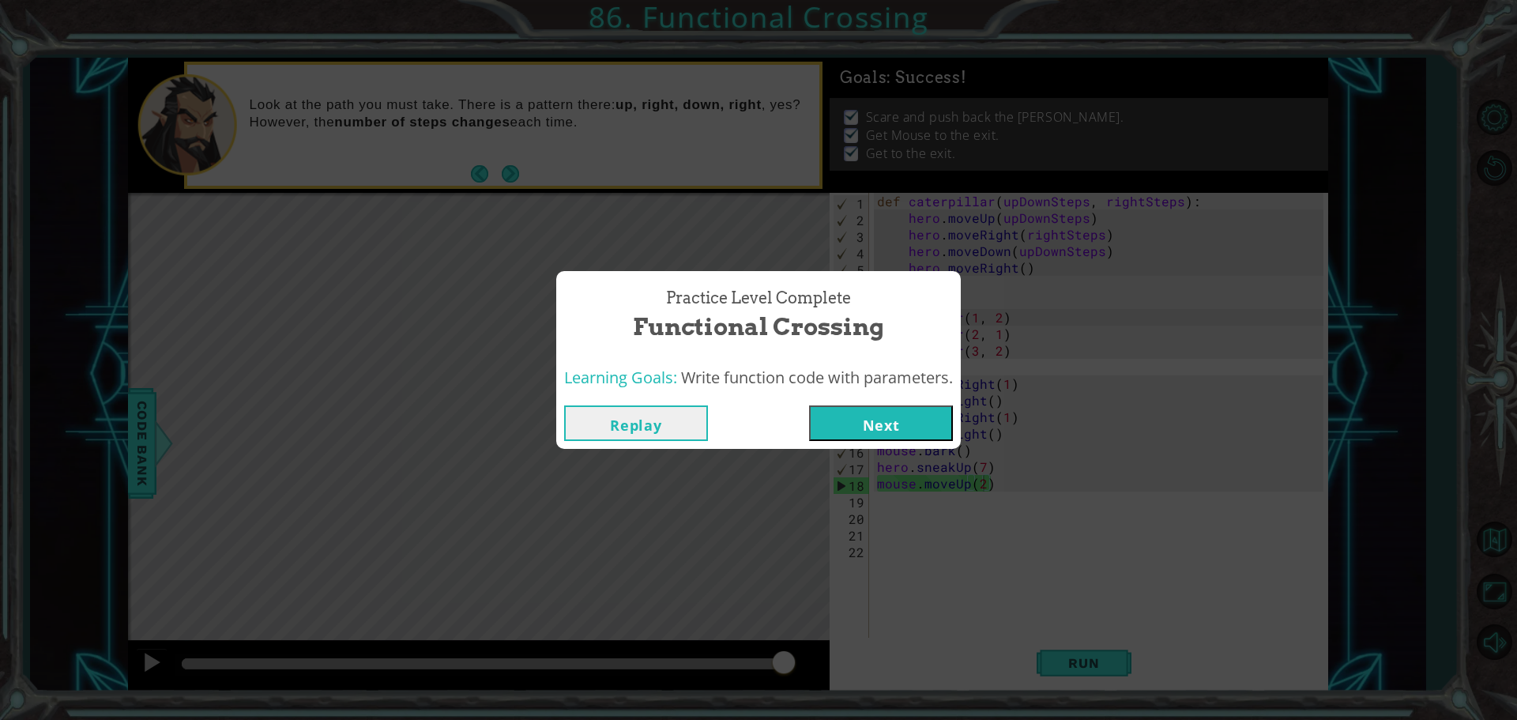
click at [911, 427] on button "Next" at bounding box center [881, 423] width 144 height 36
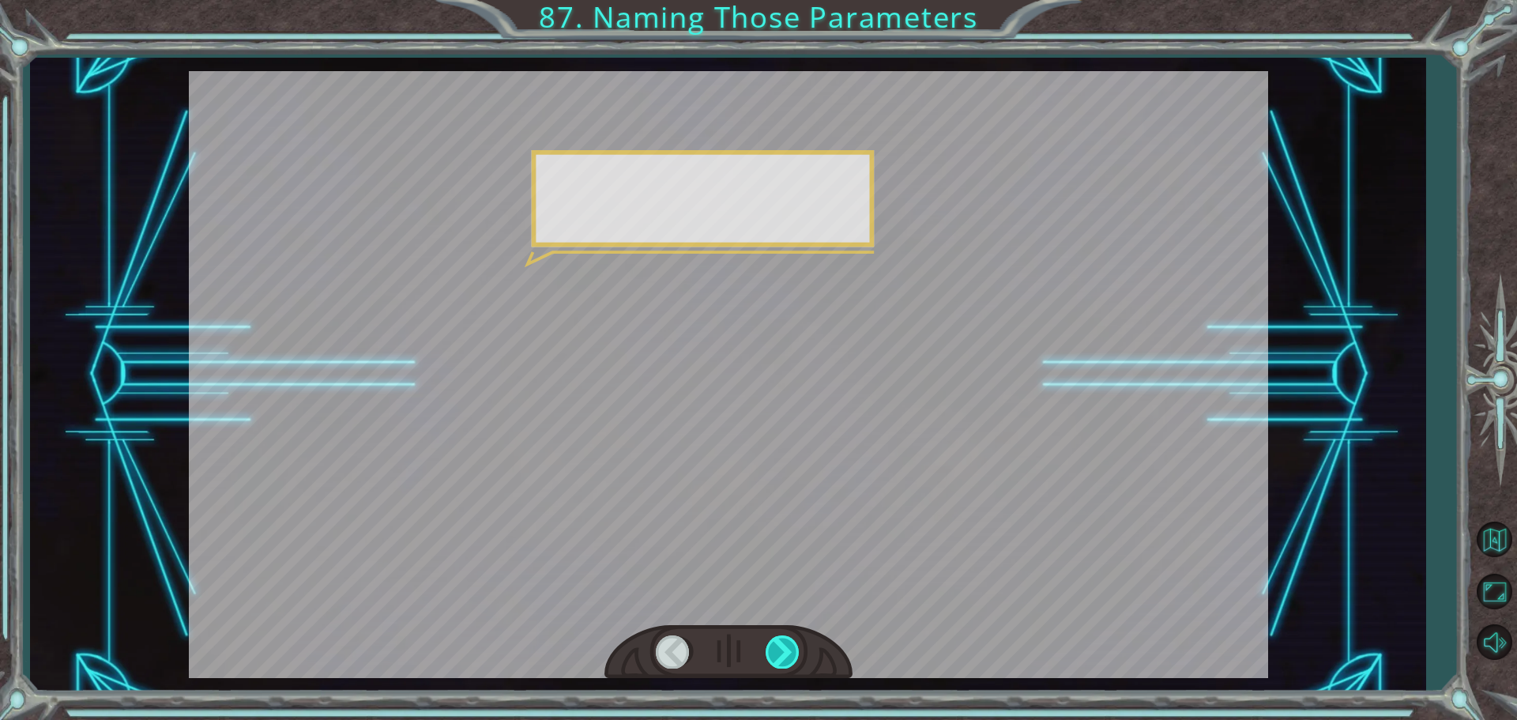
click at [798, 648] on div at bounding box center [728, 652] width 248 height 55
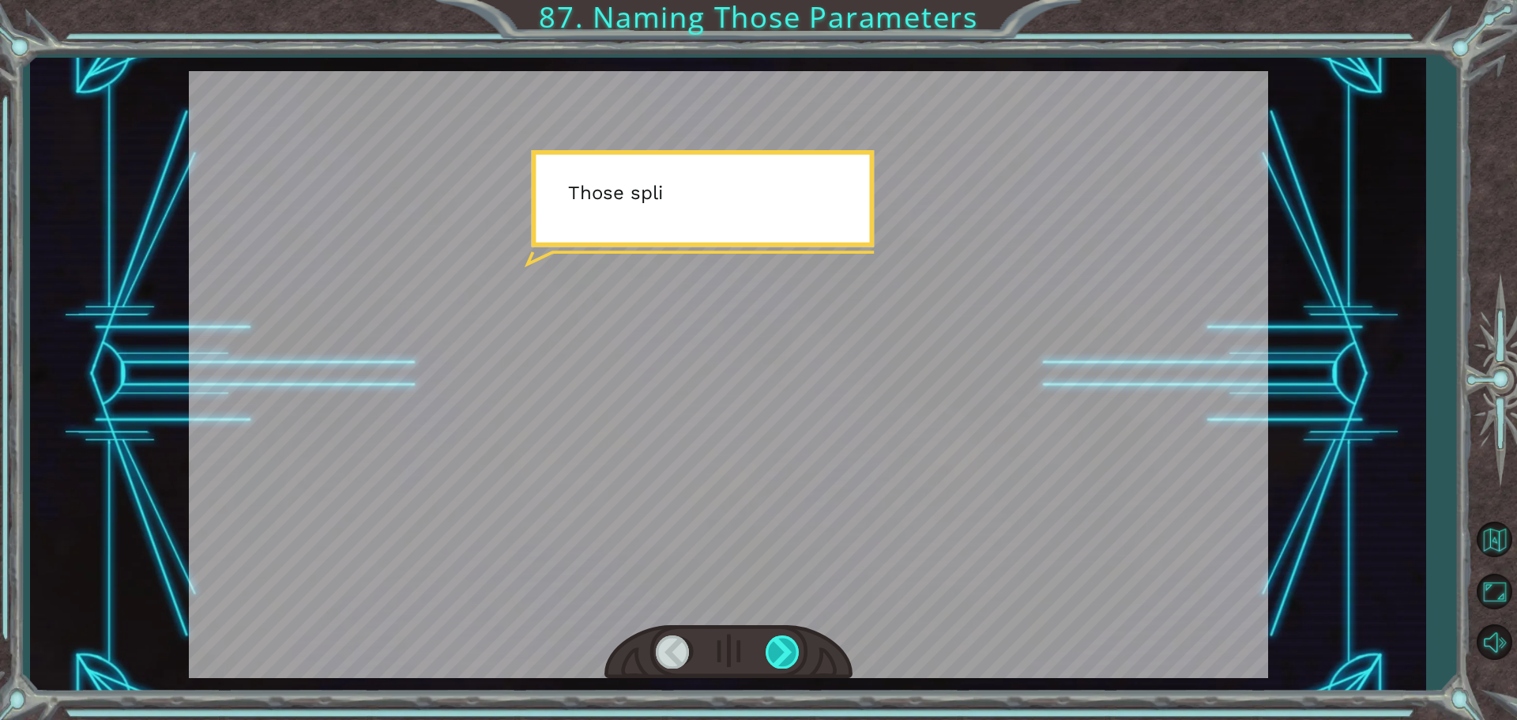
click at [789, 650] on div at bounding box center [784, 651] width 36 height 32
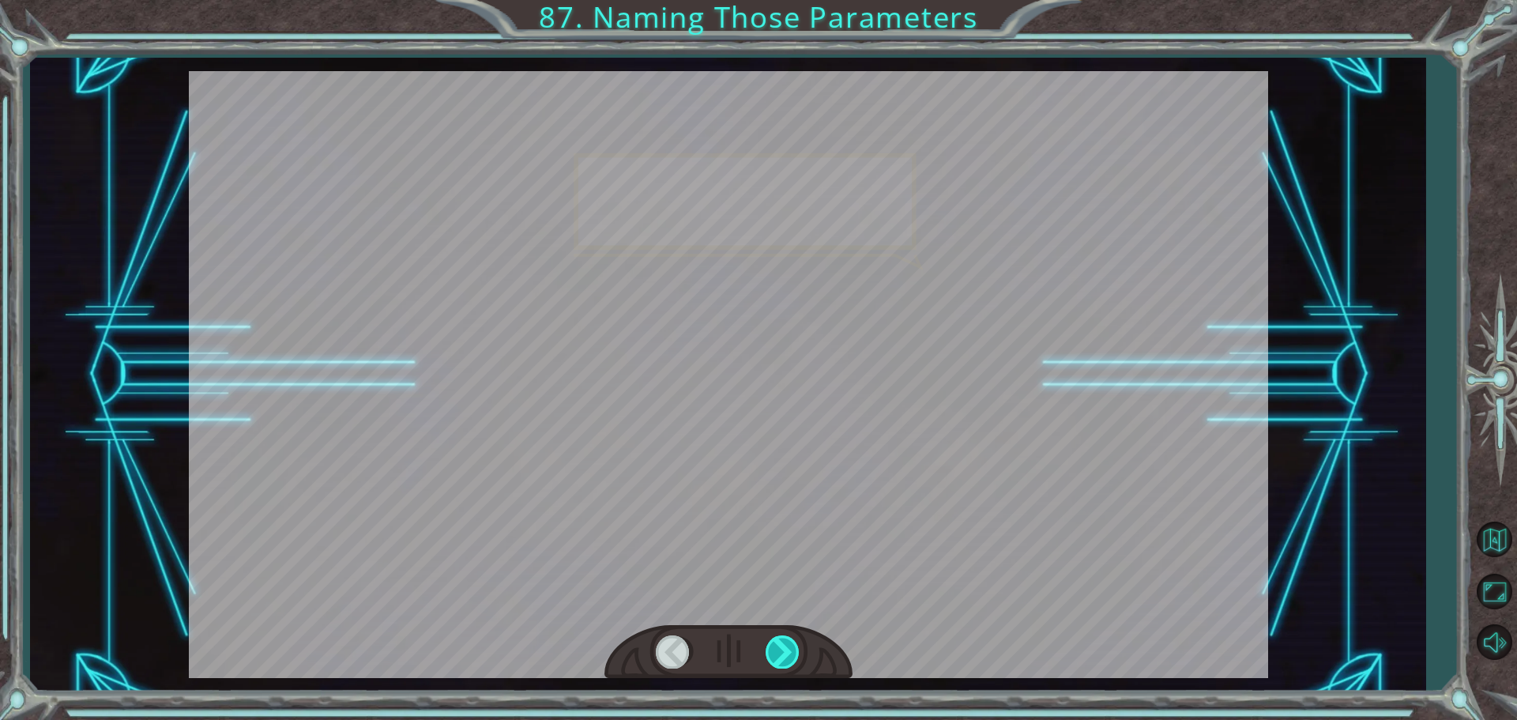
click at [789, 651] on div at bounding box center [784, 651] width 36 height 32
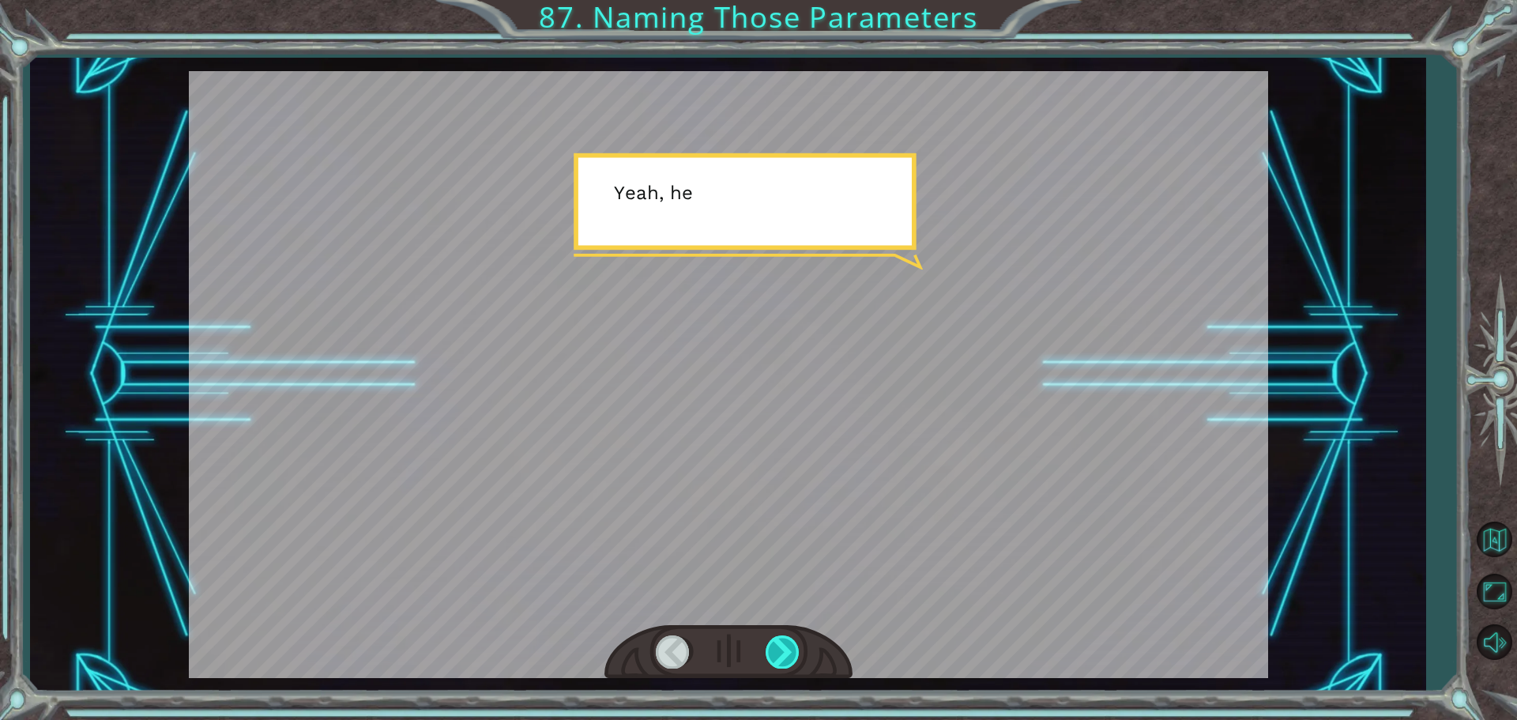
click at [789, 651] on div at bounding box center [784, 651] width 36 height 32
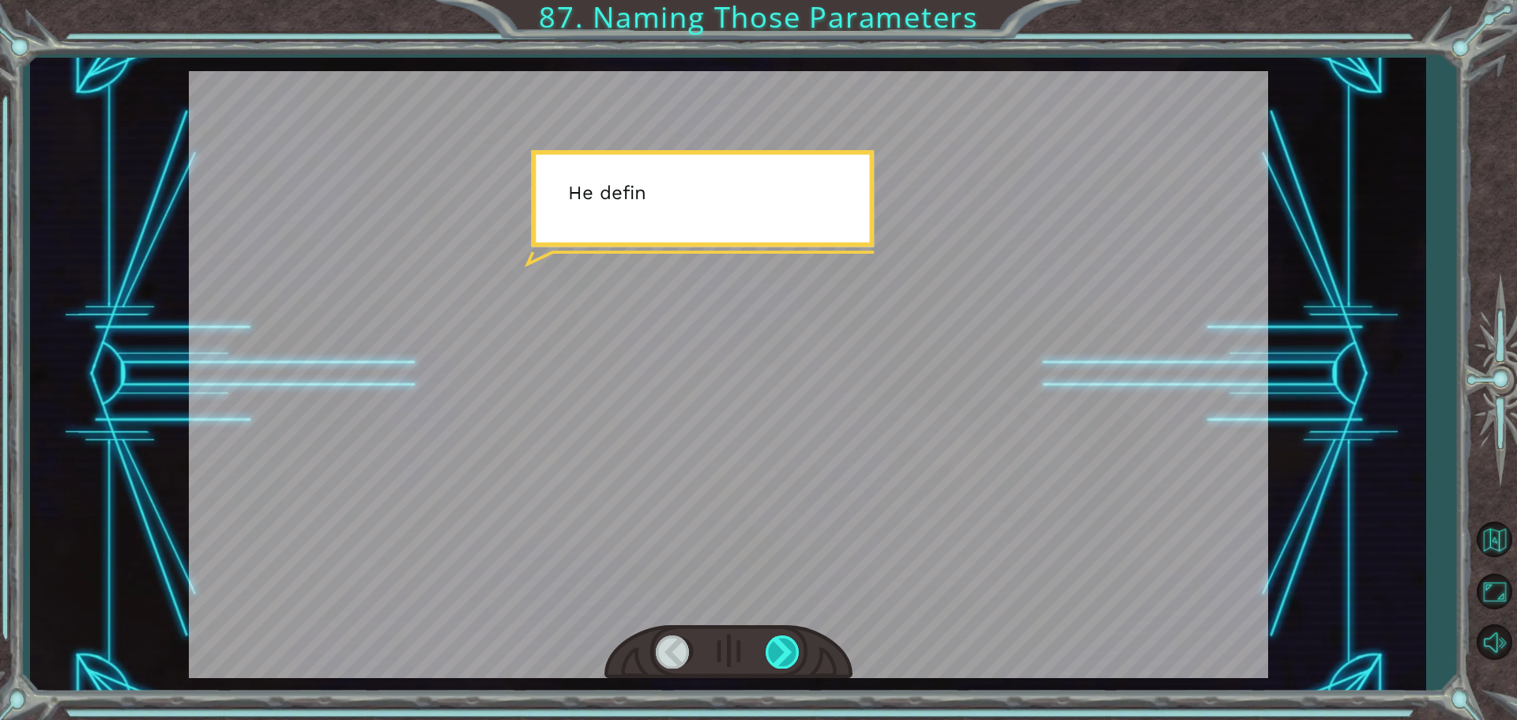
click at [788, 651] on div at bounding box center [784, 651] width 36 height 32
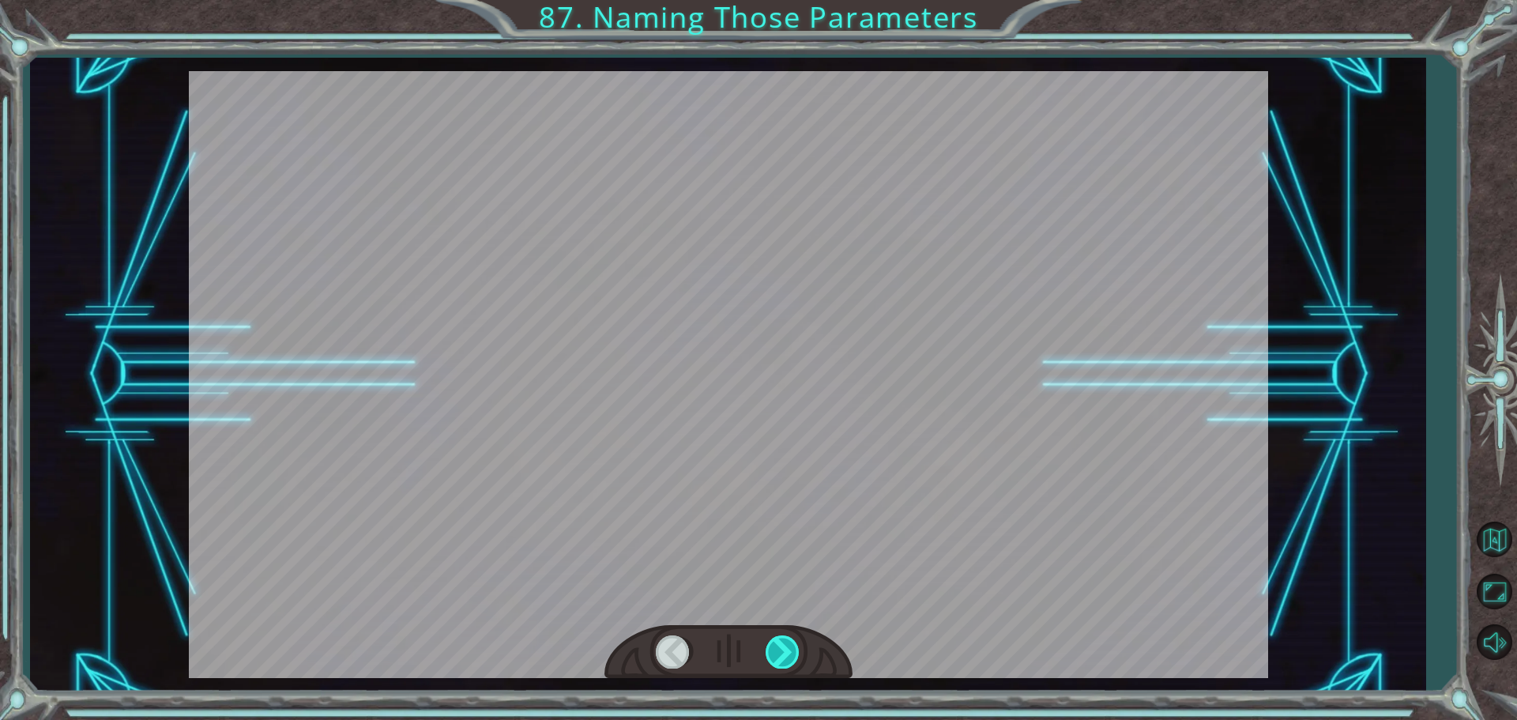
click at [787, 649] on div at bounding box center [784, 651] width 36 height 32
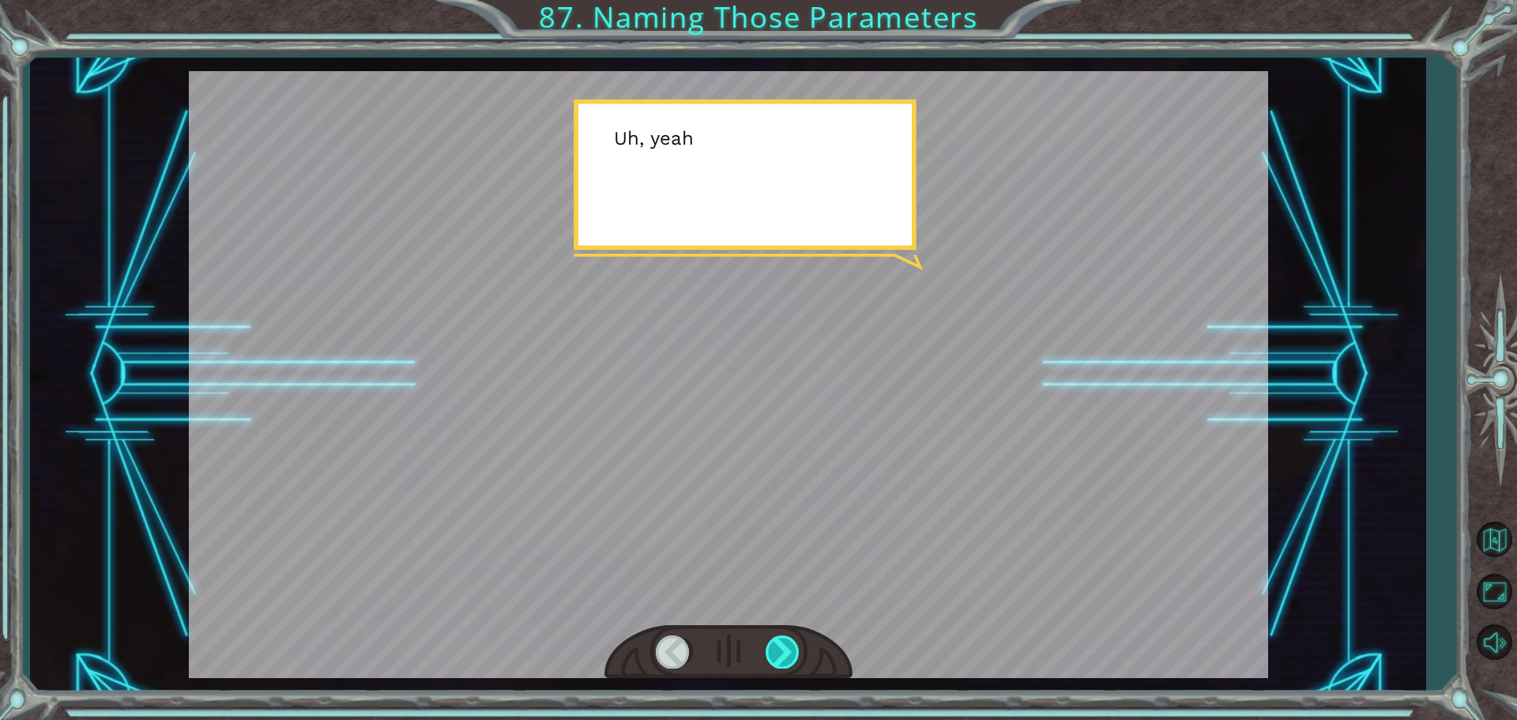
click at [787, 649] on div at bounding box center [784, 651] width 36 height 32
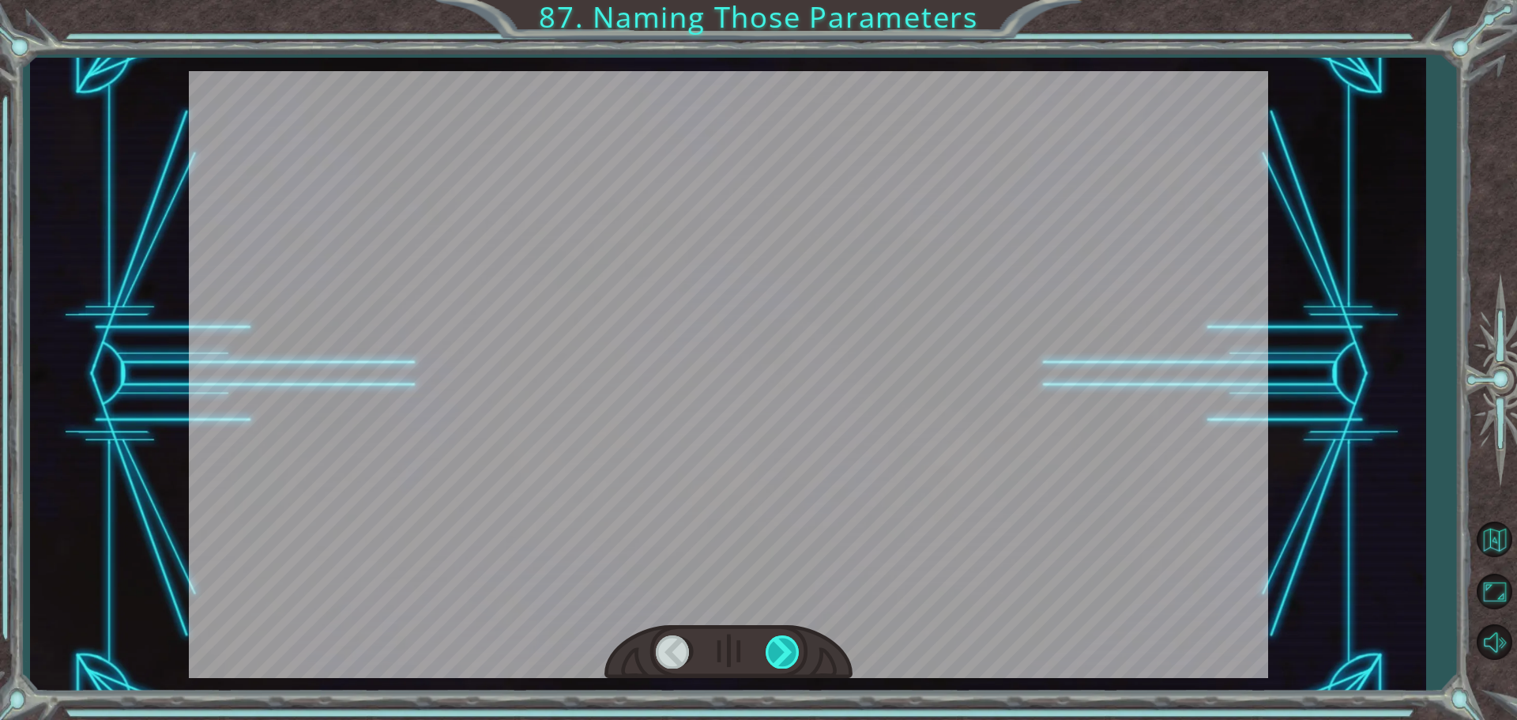
click at [786, 649] on div at bounding box center [784, 651] width 36 height 32
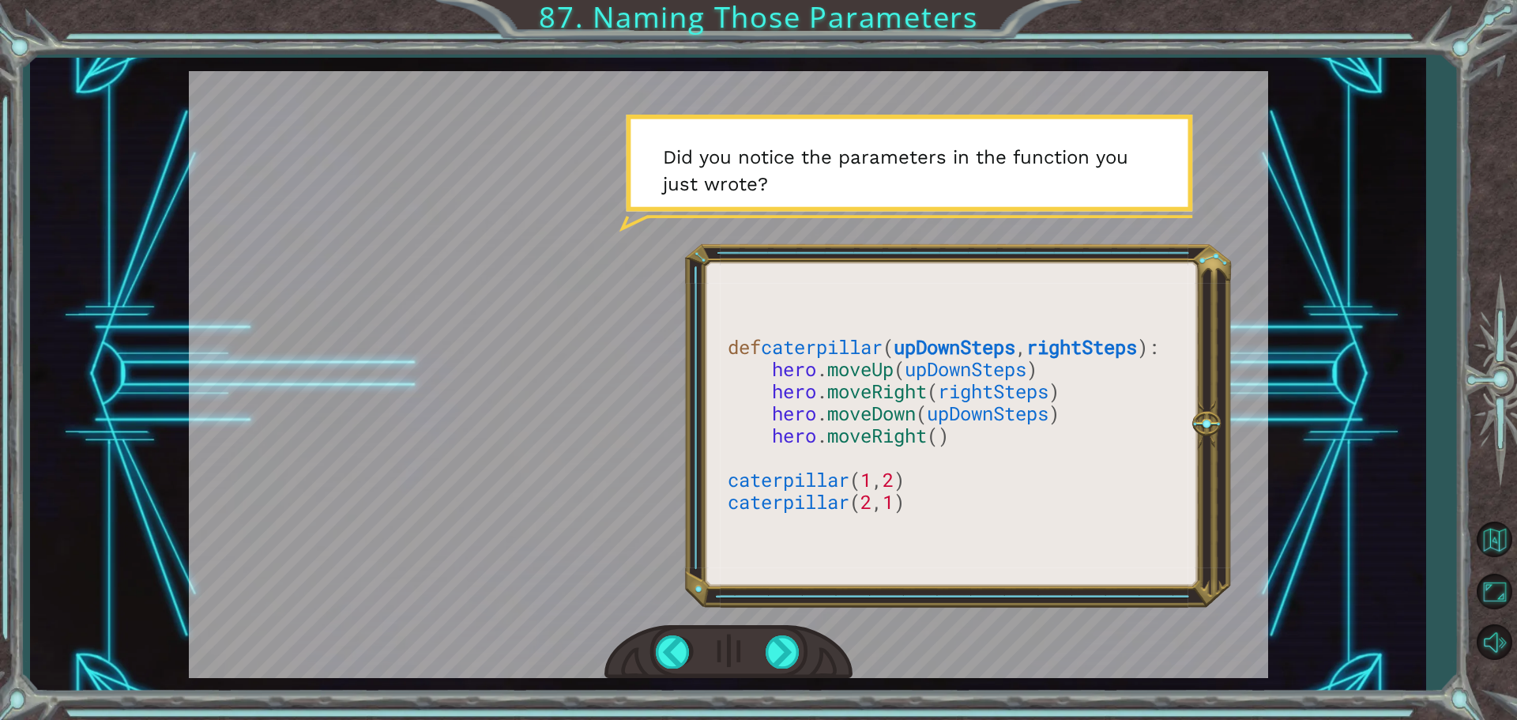
click at [774, 600] on div at bounding box center [728, 374] width 1079 height 607
click at [774, 603] on div at bounding box center [728, 374] width 1079 height 607
click at [781, 643] on div at bounding box center [728, 374] width 1079 height 607
click at [781, 643] on div at bounding box center [784, 651] width 36 height 32
click at [782, 638] on div at bounding box center [784, 651] width 36 height 32
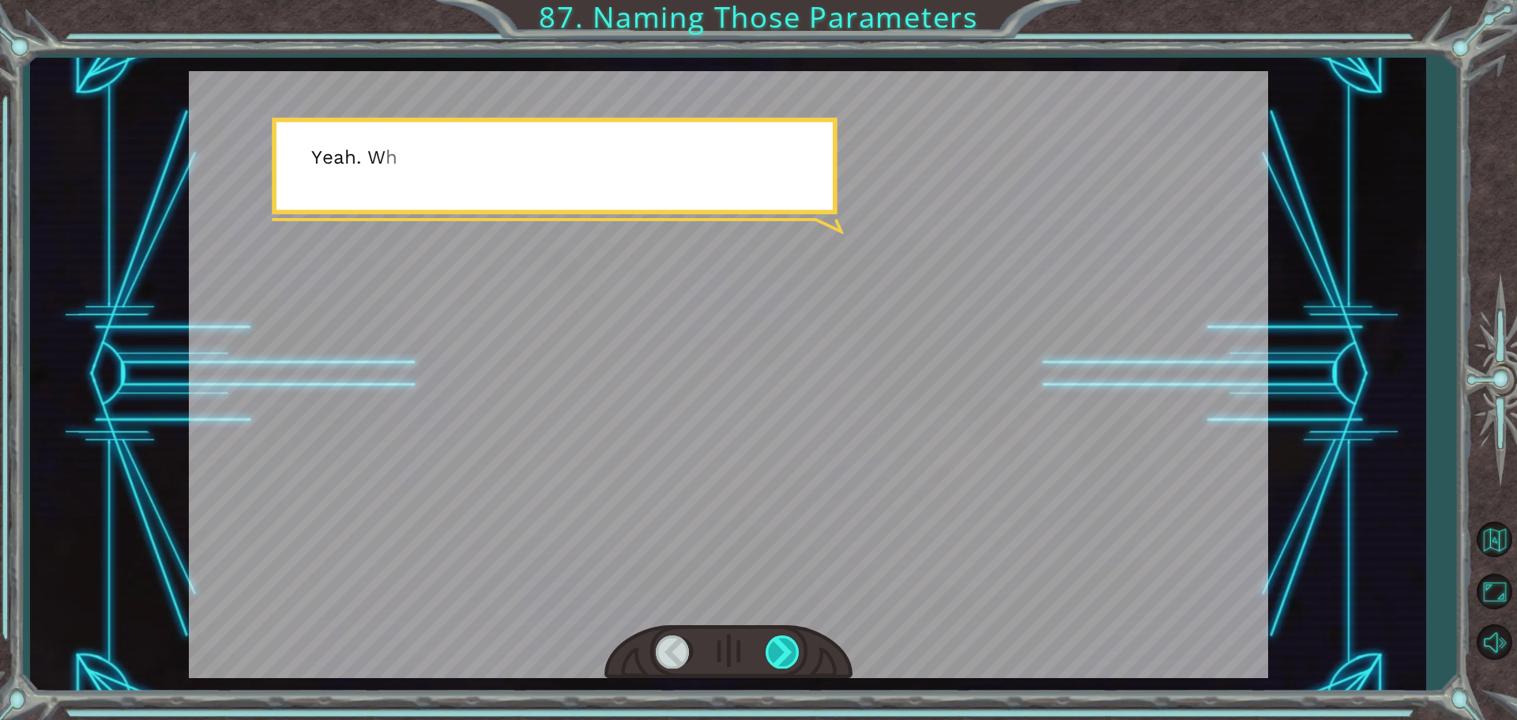
click at [783, 636] on div at bounding box center [784, 651] width 36 height 32
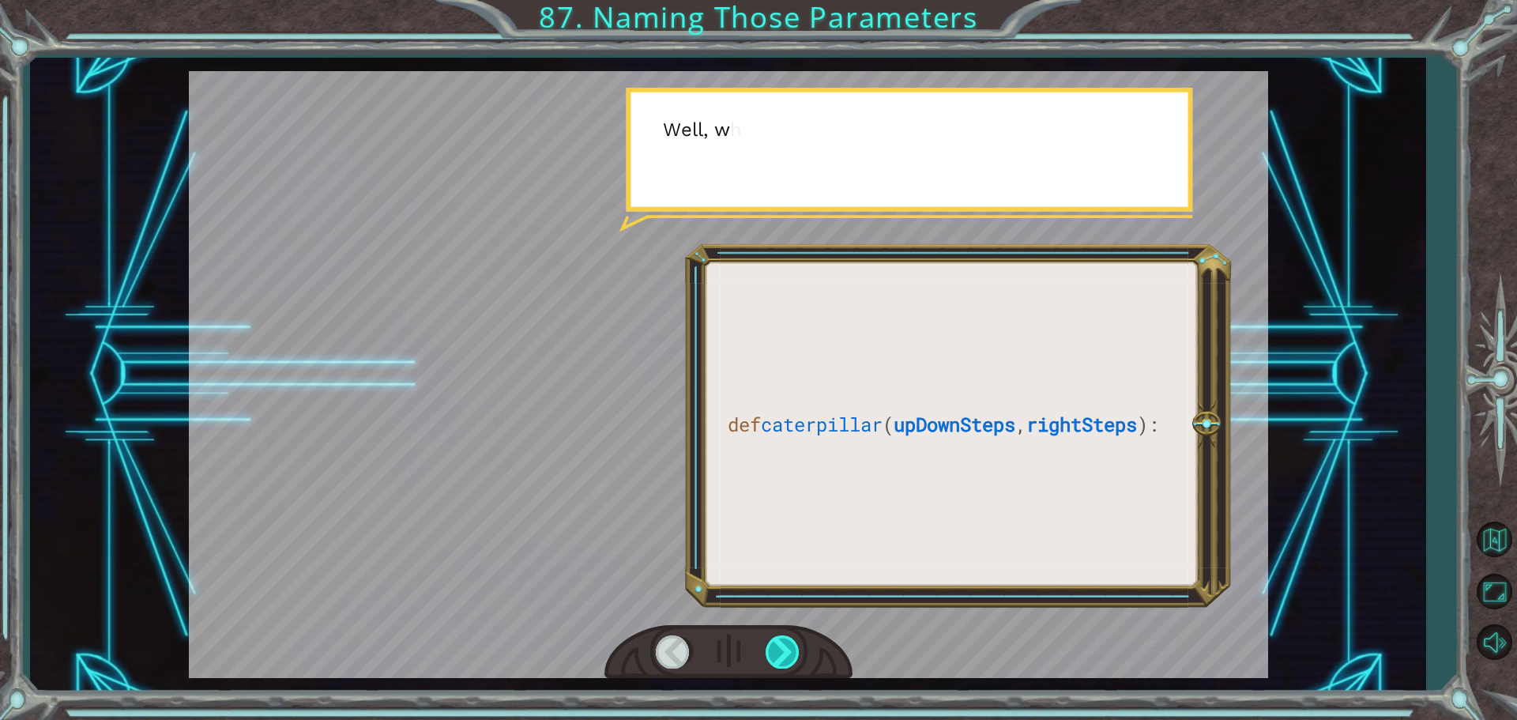
click at [783, 636] on div at bounding box center [784, 651] width 36 height 32
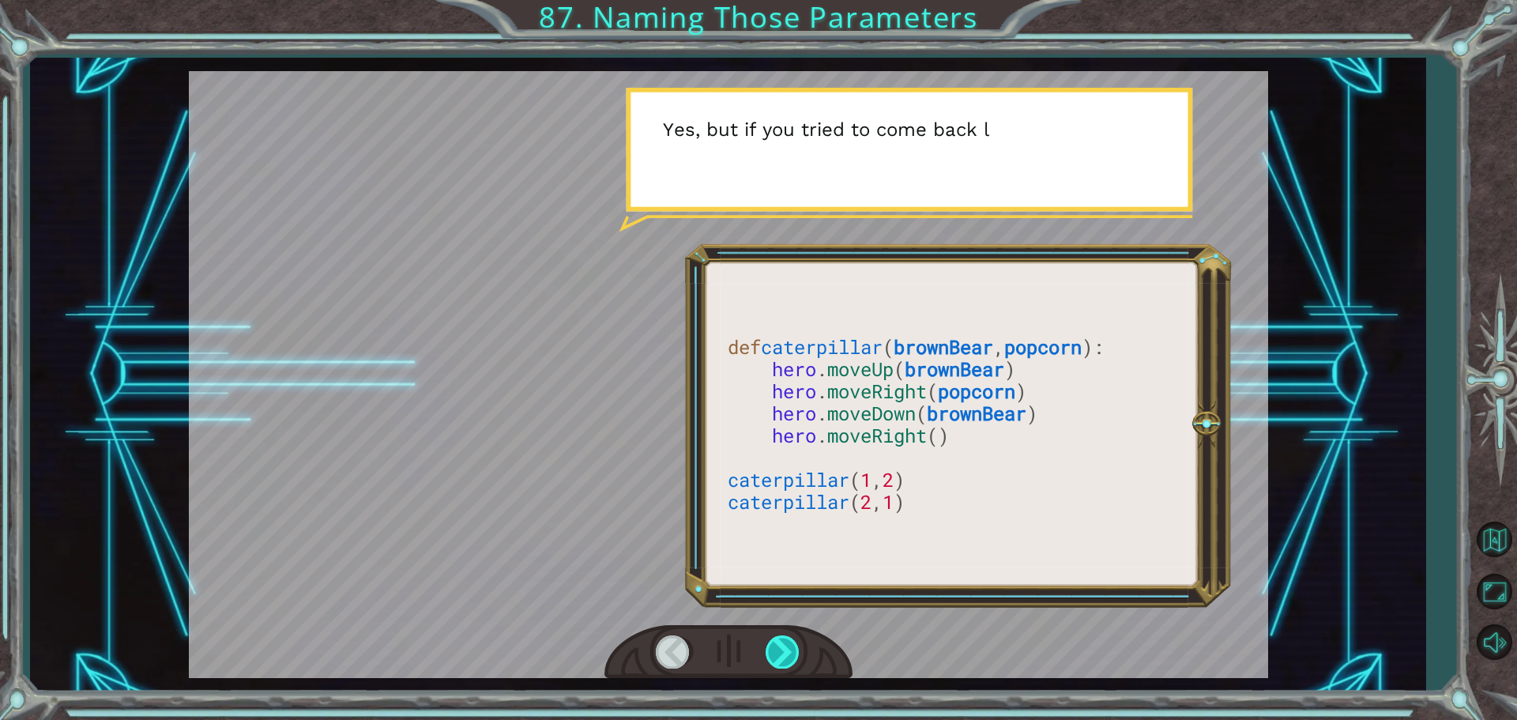
click at [782, 638] on div at bounding box center [784, 651] width 36 height 32
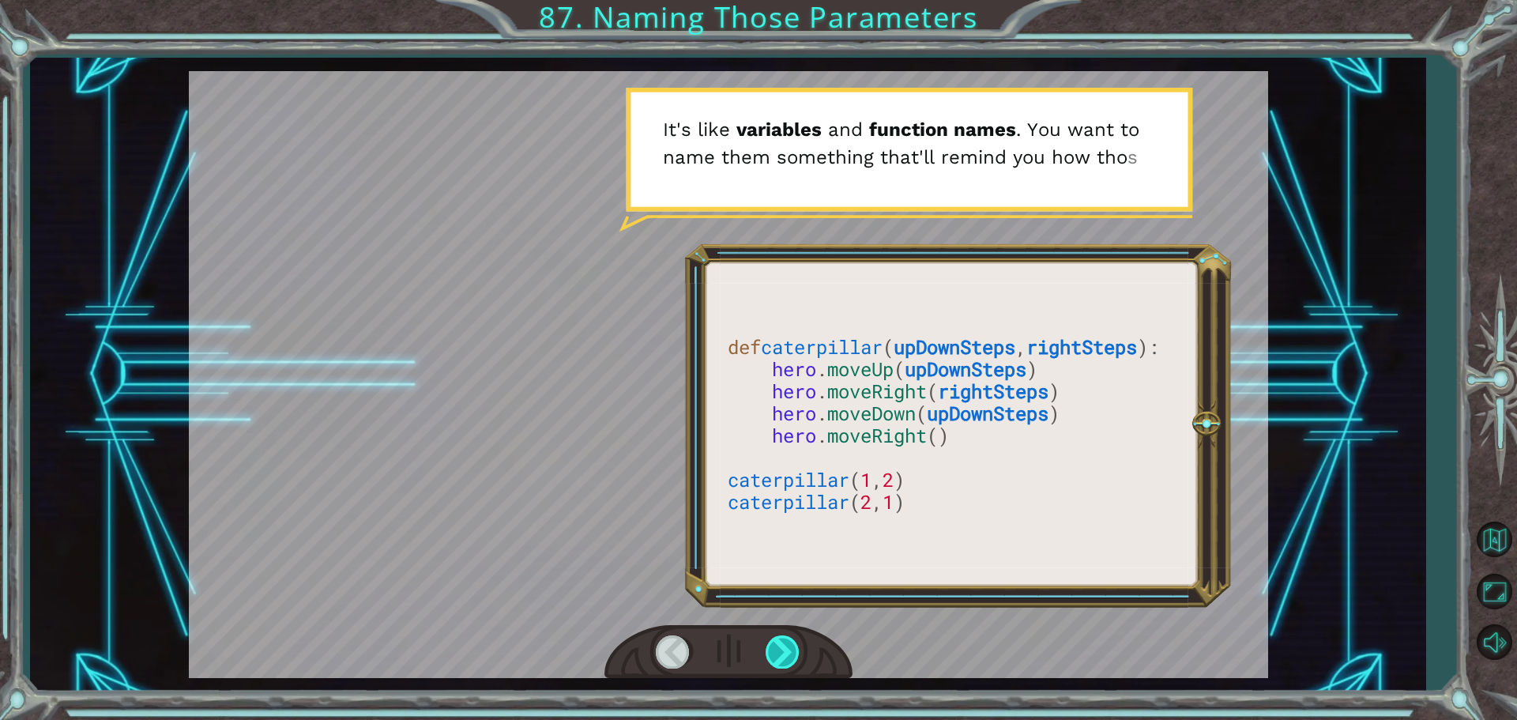
click at [785, 648] on div at bounding box center [784, 651] width 36 height 32
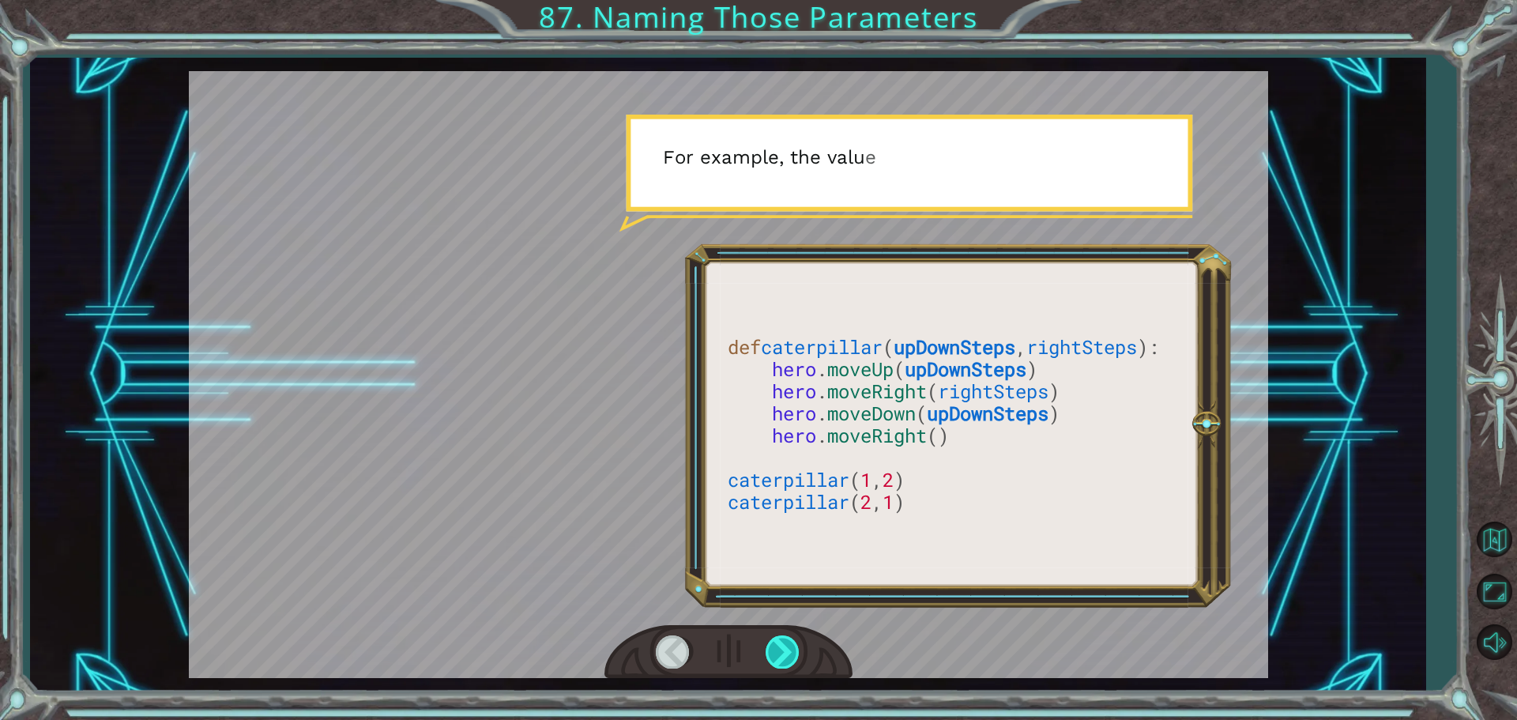
click at [785, 647] on div at bounding box center [784, 651] width 36 height 32
click at [786, 647] on div at bounding box center [784, 651] width 36 height 32
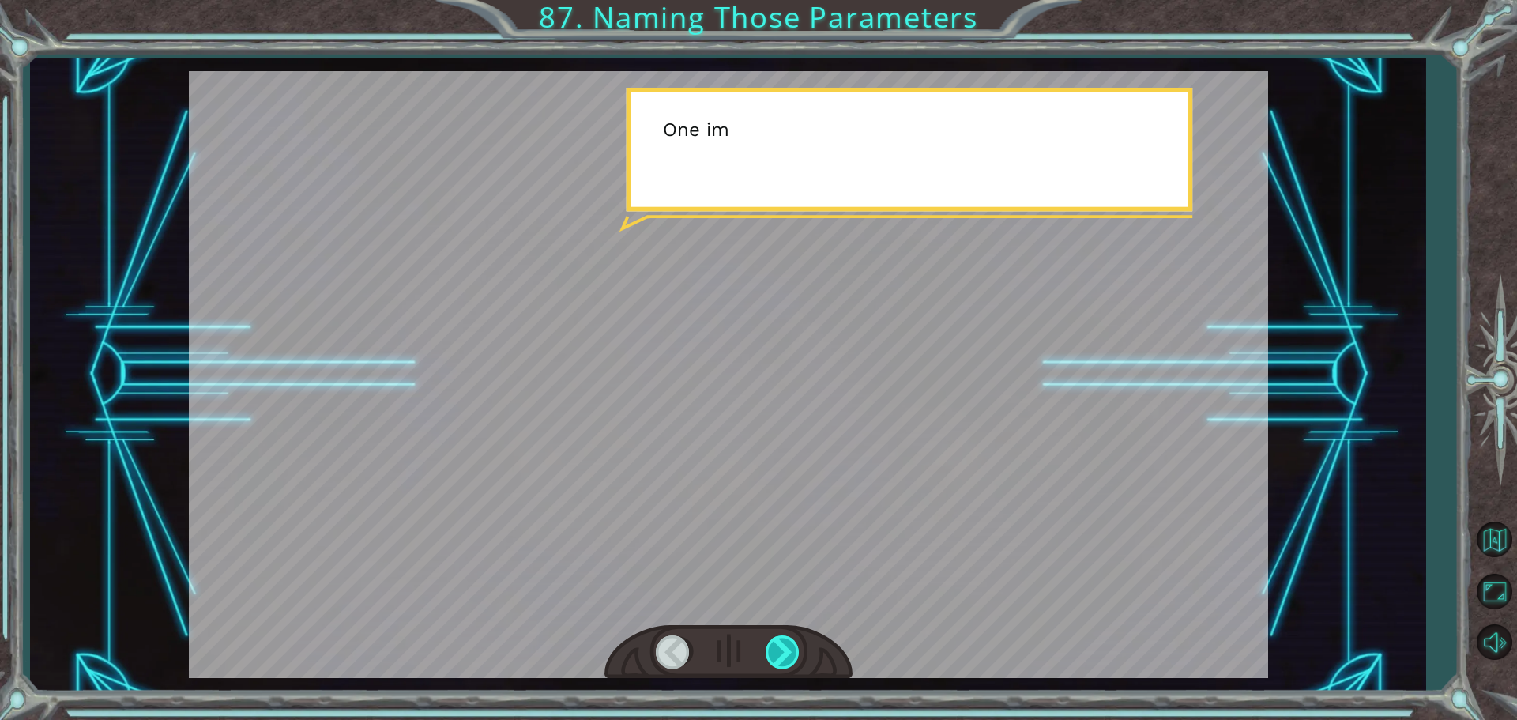
click at [798, 639] on div at bounding box center [784, 651] width 36 height 32
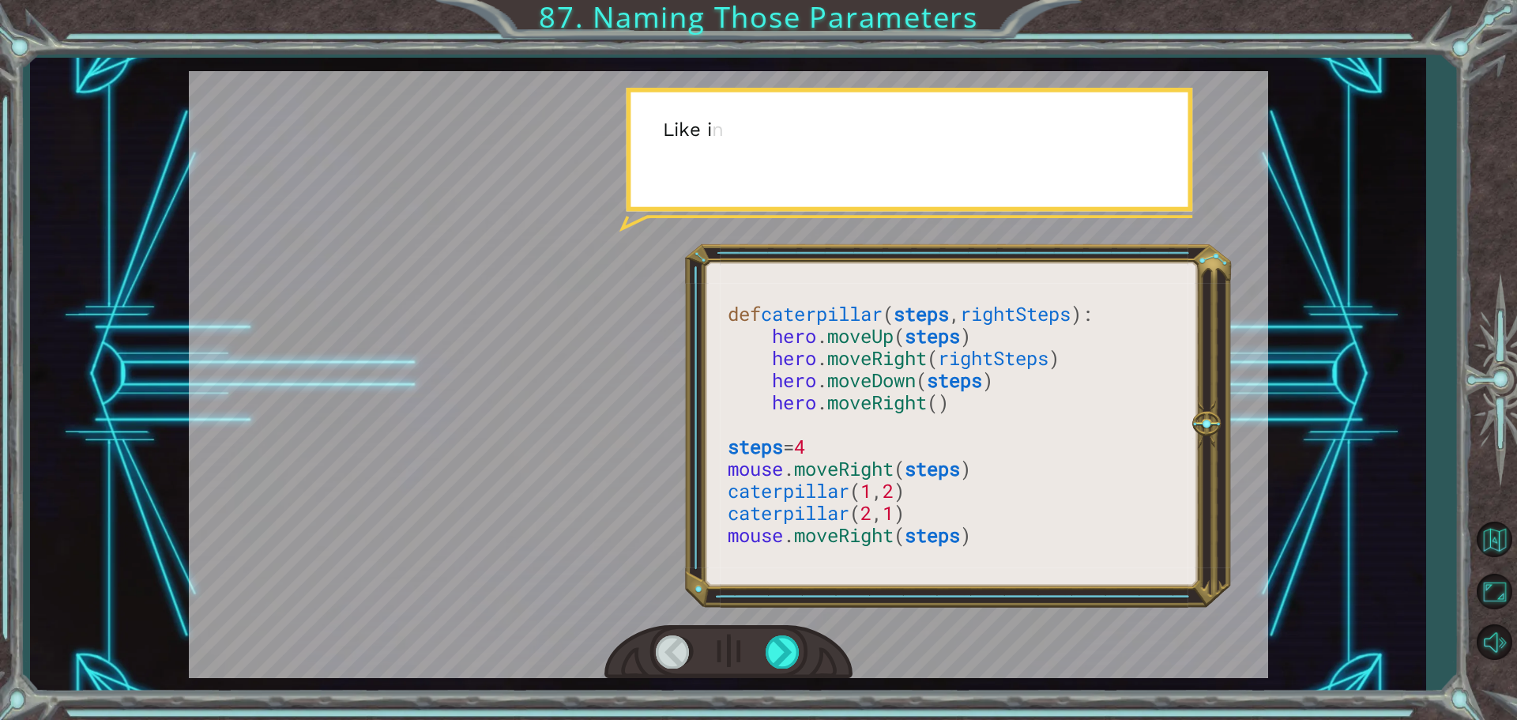
drag, startPoint x: 810, startPoint y: 631, endPoint x: 815, endPoint y: 615, distance: 16.7
click at [812, 618] on div at bounding box center [728, 374] width 1079 height 607
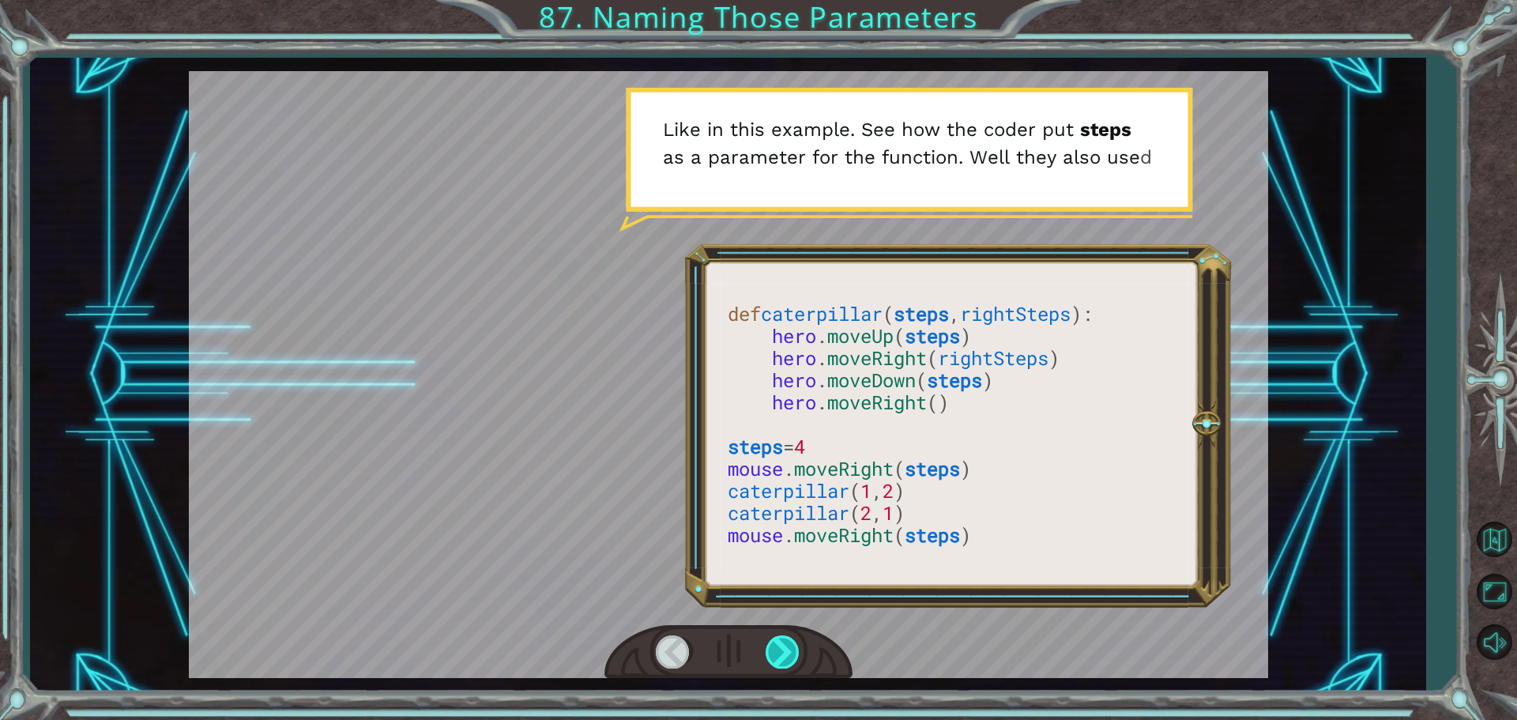
click at [786, 642] on div at bounding box center [784, 651] width 36 height 32
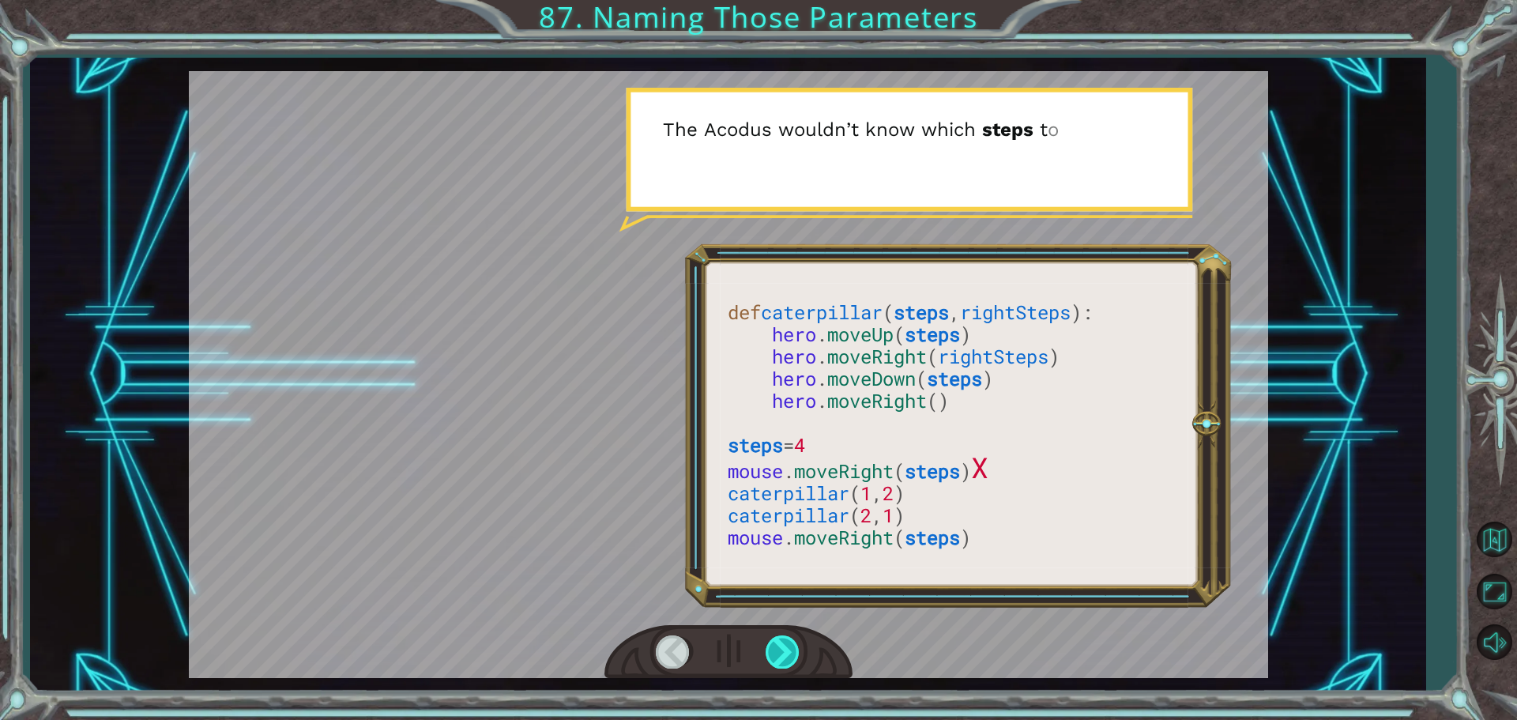
click at [786, 642] on div at bounding box center [784, 651] width 36 height 32
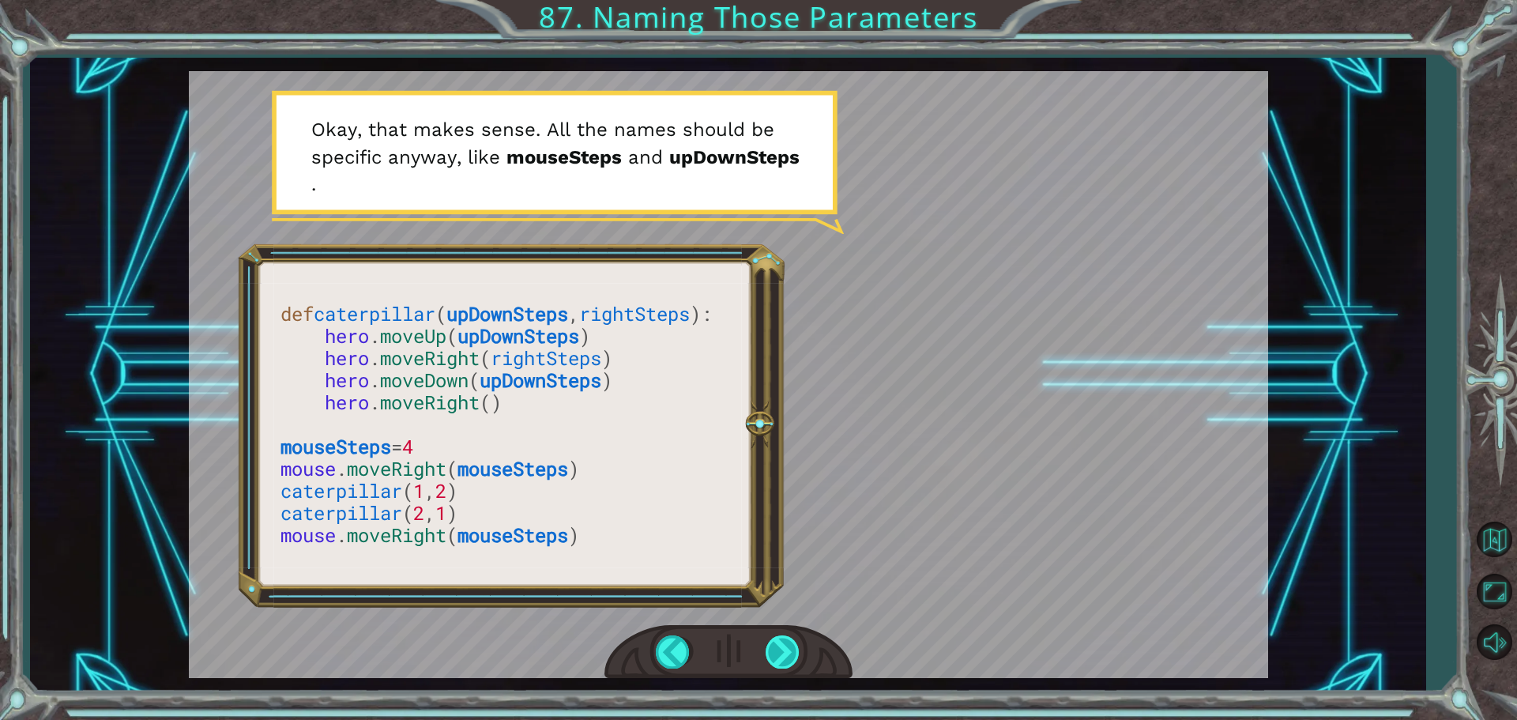
click at [785, 641] on div at bounding box center [784, 651] width 36 height 32
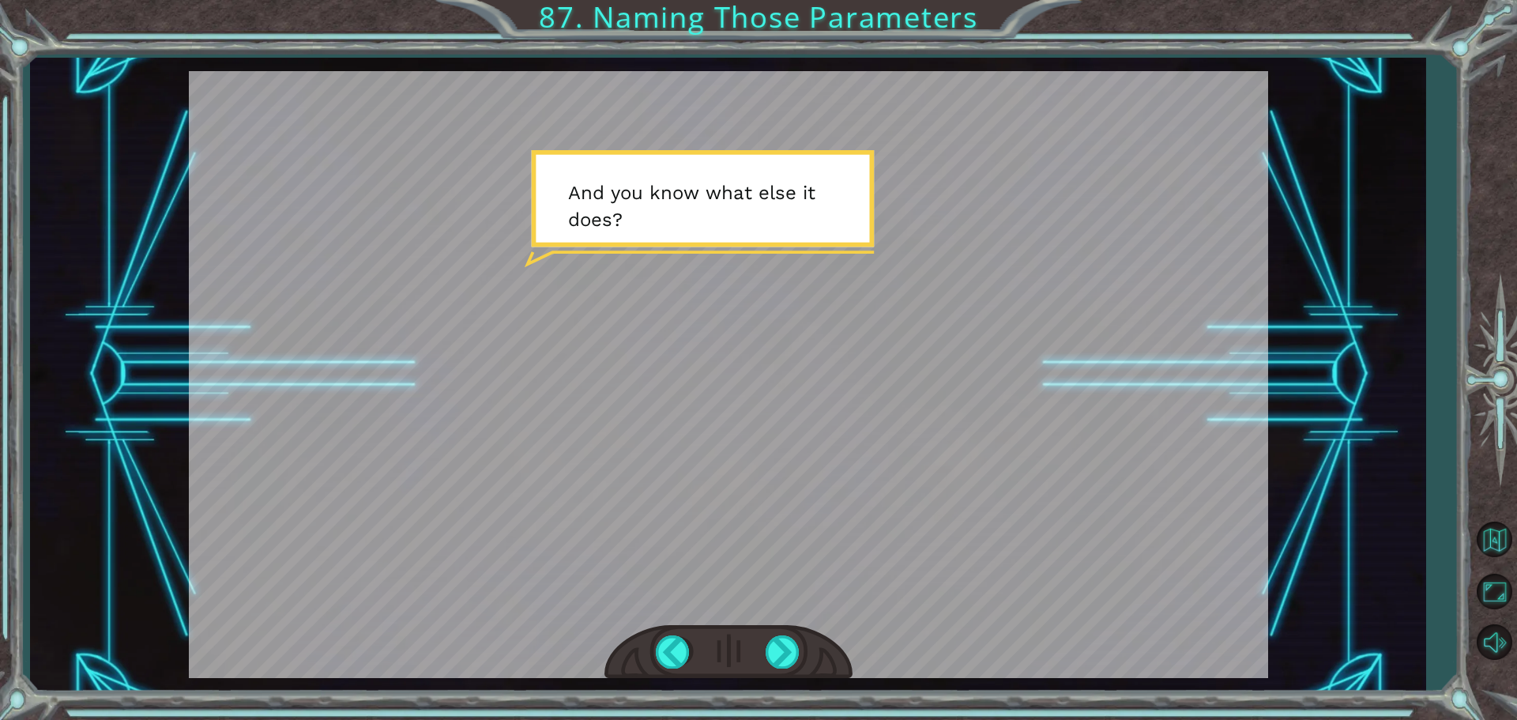
click at [777, 606] on div at bounding box center [728, 374] width 1079 height 607
drag, startPoint x: 786, startPoint y: 632, endPoint x: 773, endPoint y: 683, distance: 53.1
click at [773, 683] on div "def caterpillar ( upDownSteps , rightSteps ): hero . moveUp ( upDownSteps ) her…" at bounding box center [727, 375] width 1395 height 634
click at [782, 663] on div at bounding box center [784, 651] width 36 height 32
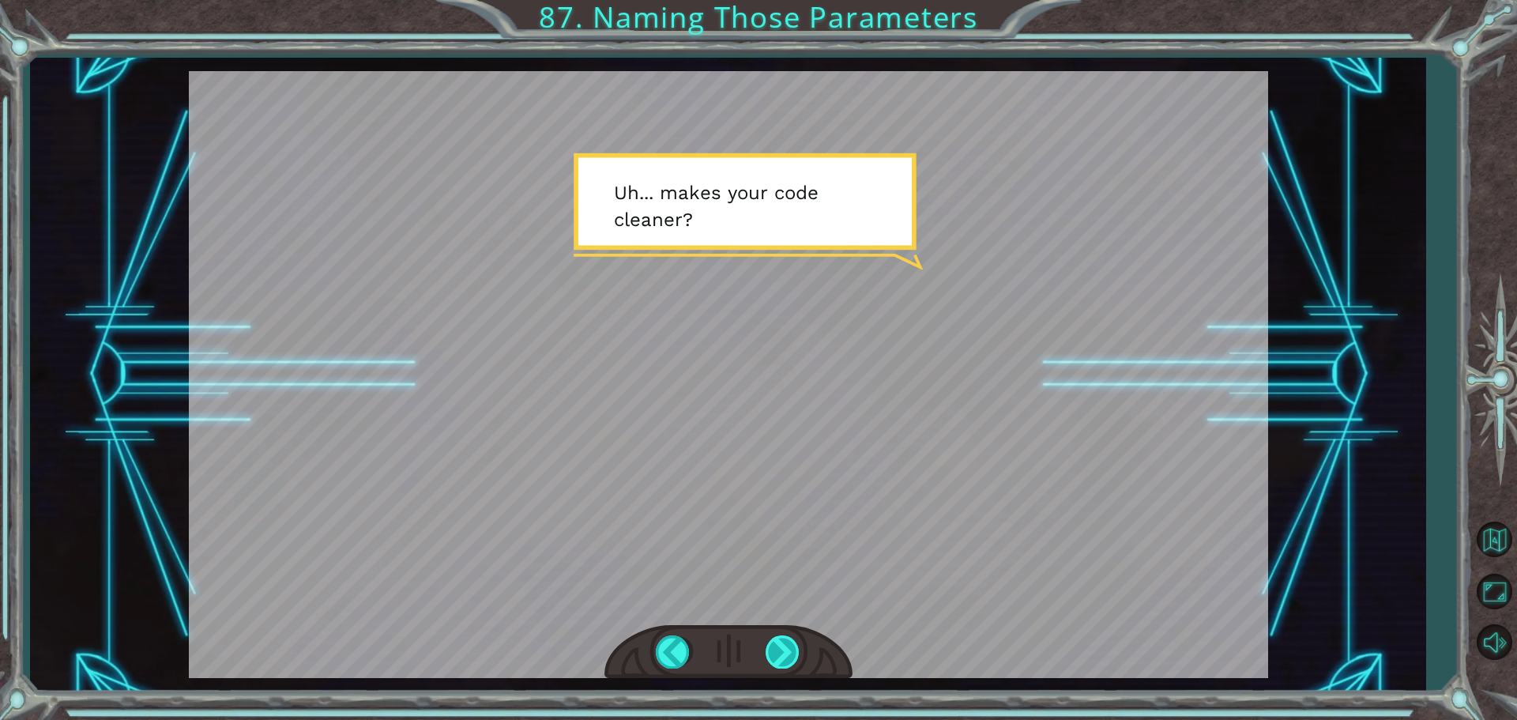
drag, startPoint x: 805, startPoint y: 646, endPoint x: 797, endPoint y: 649, distance: 8.5
drag, startPoint x: 797, startPoint y: 649, endPoint x: 776, endPoint y: 655, distance: 22.2
click at [776, 655] on div at bounding box center [784, 651] width 36 height 32
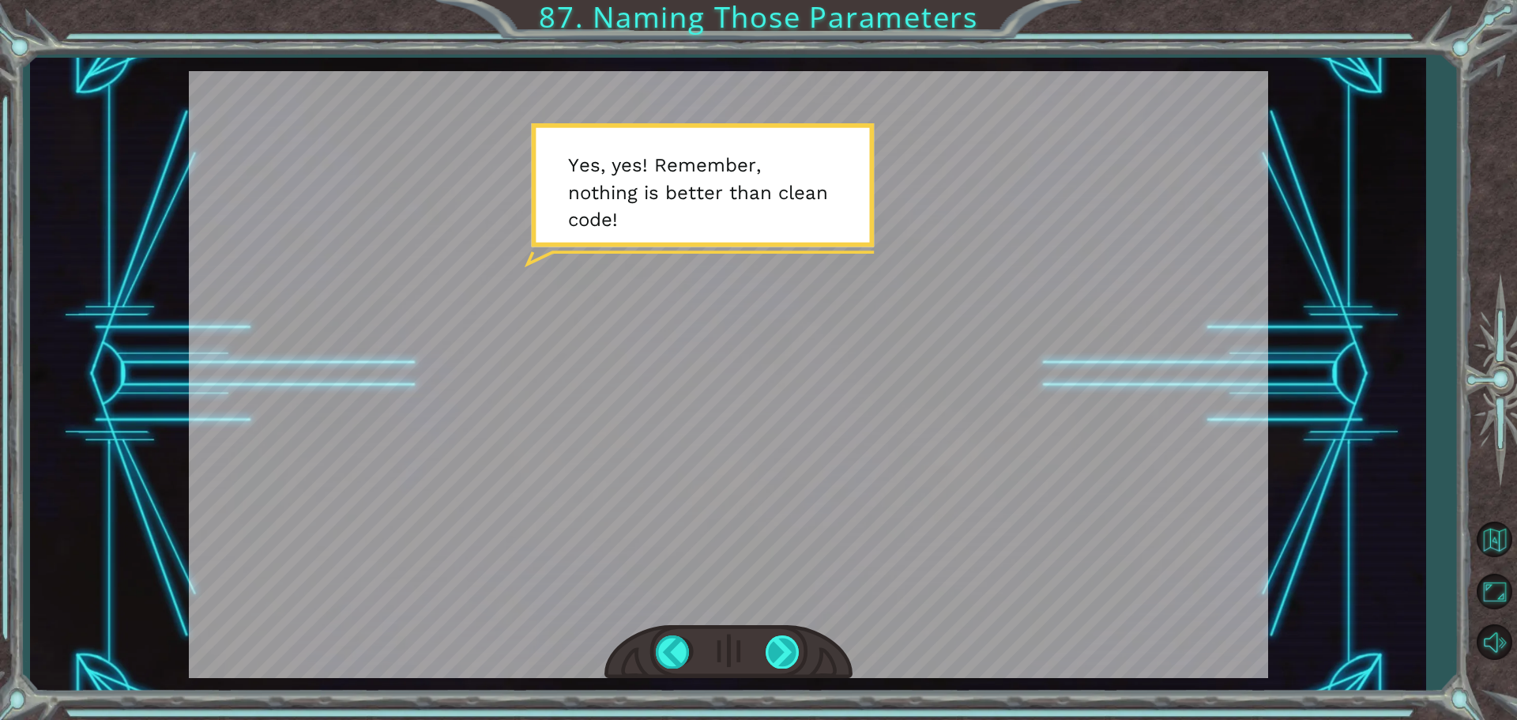
click at [777, 655] on div at bounding box center [784, 651] width 36 height 32
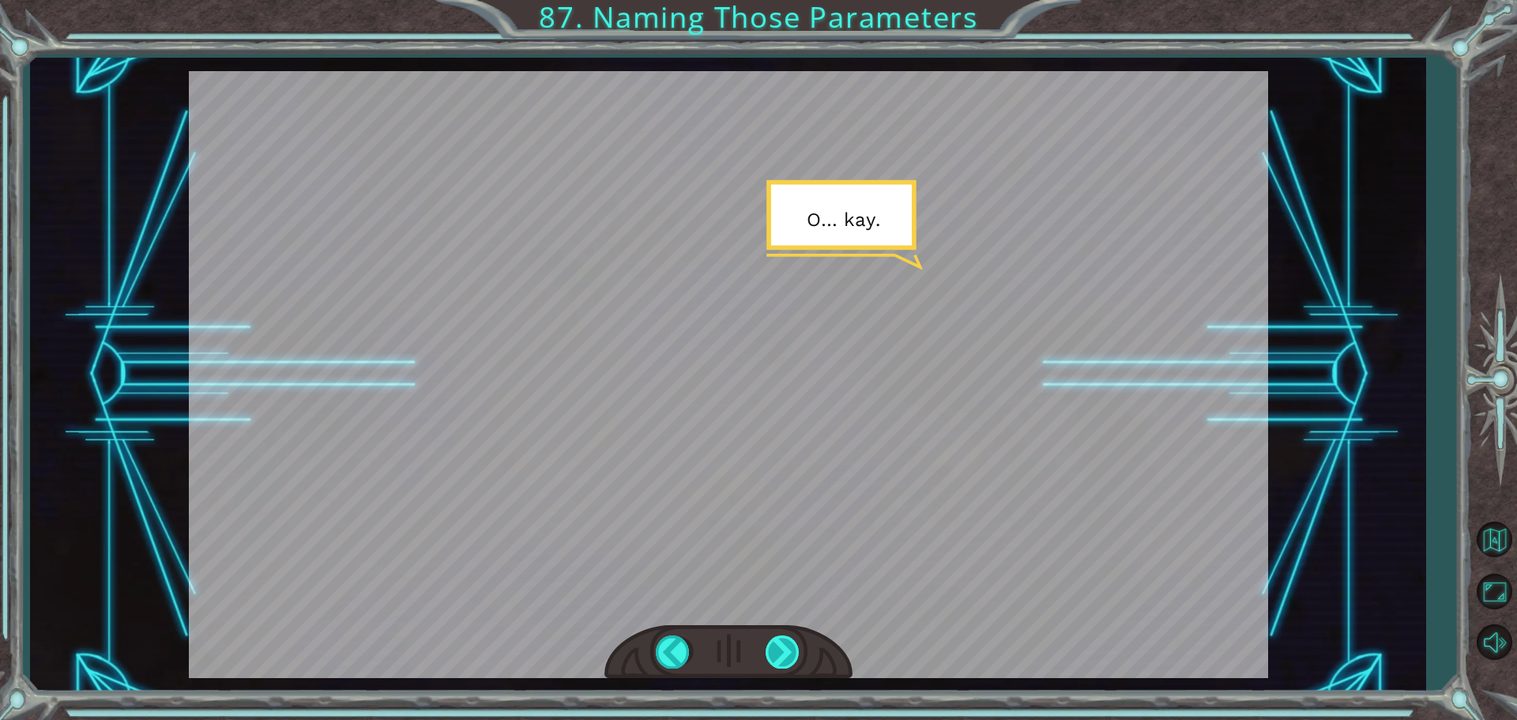
click at [777, 655] on div at bounding box center [784, 651] width 36 height 32
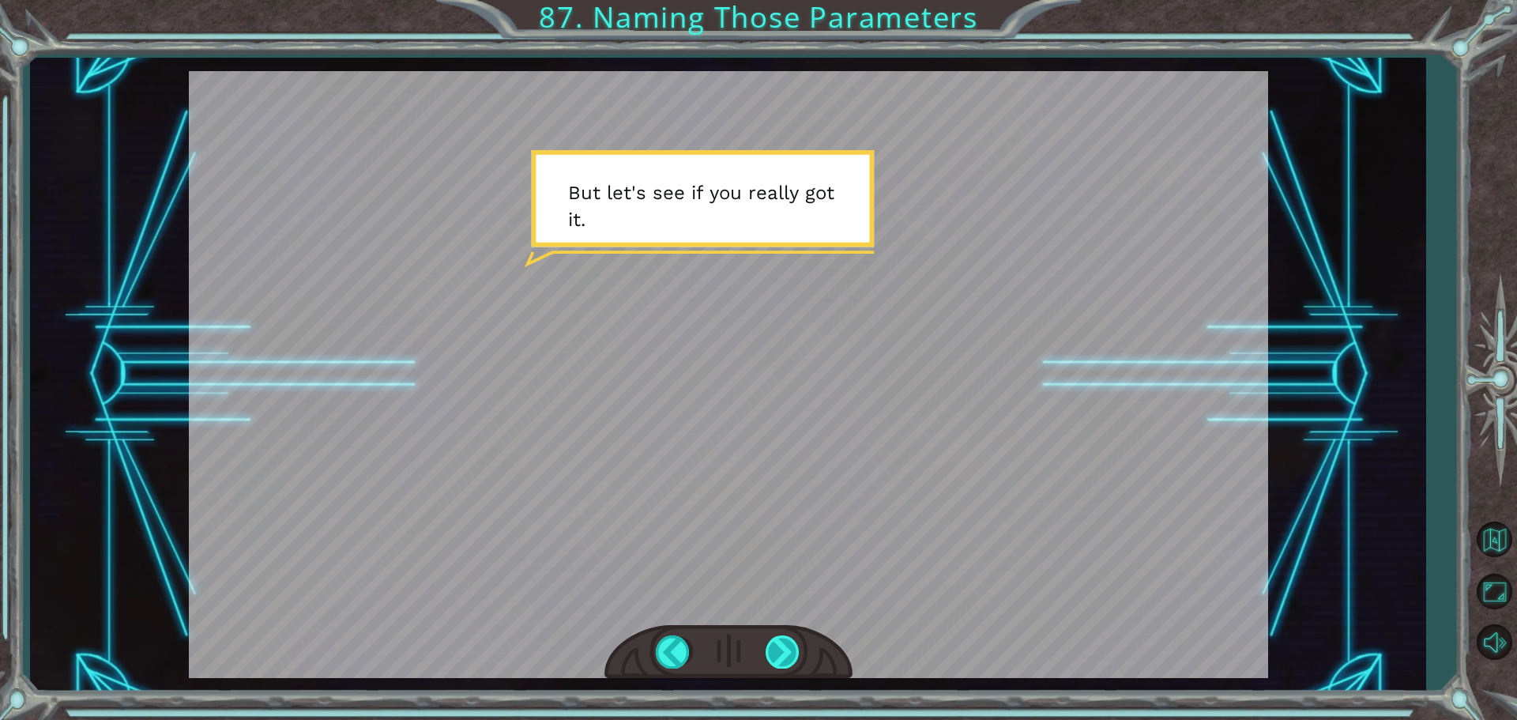
click at [776, 645] on div at bounding box center [784, 651] width 36 height 32
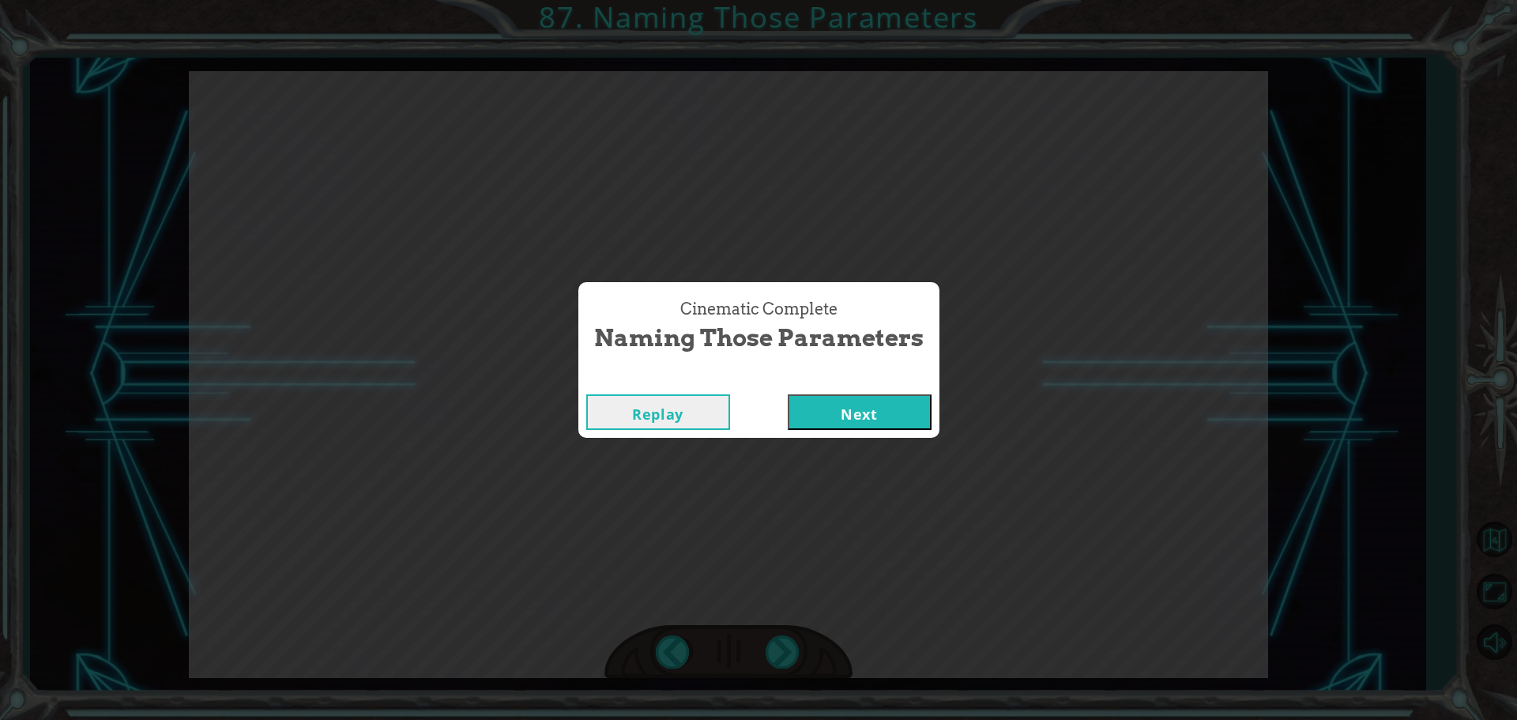
click at [826, 407] on button "Next" at bounding box center [860, 412] width 144 height 36
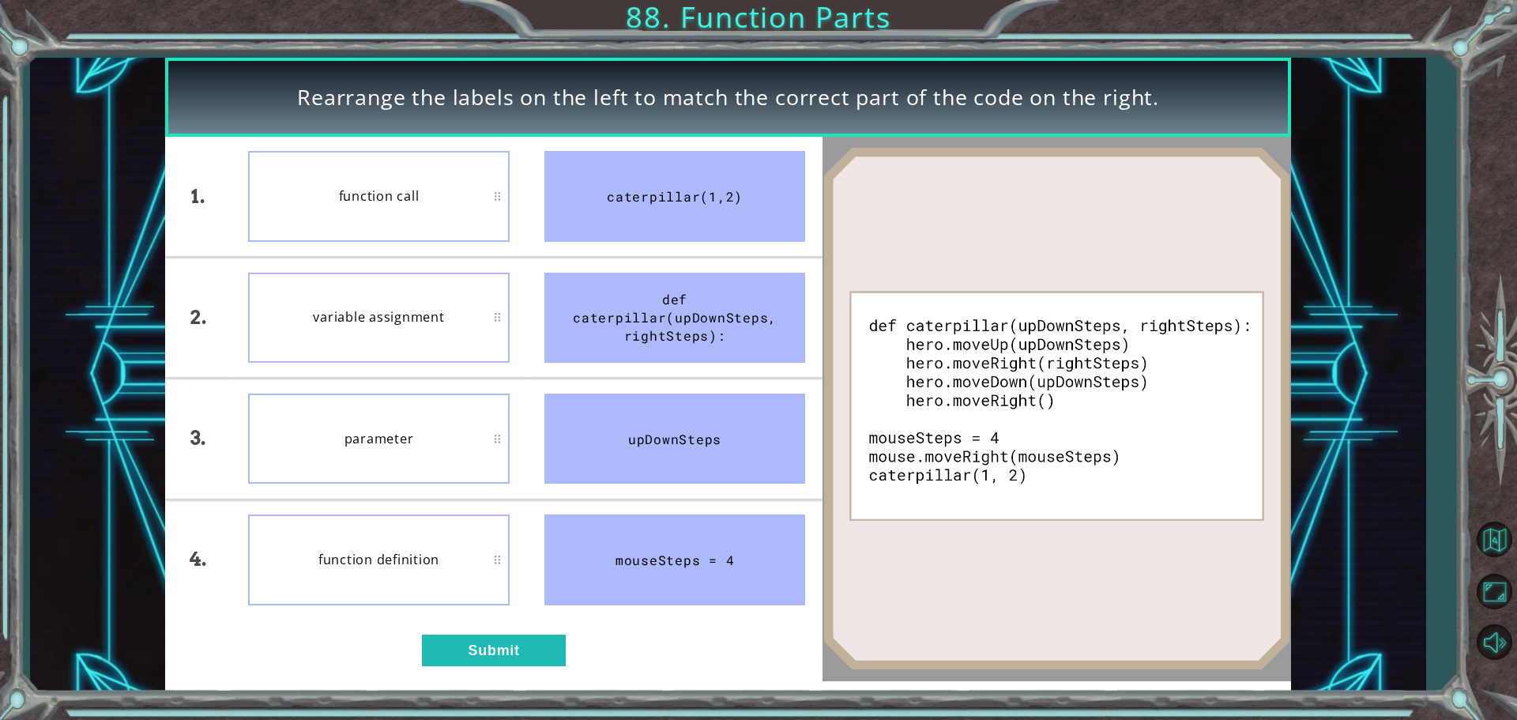
click at [419, 241] on li "function call" at bounding box center [379, 196] width 296 height 119
click at [503, 642] on button "Submit" at bounding box center [494, 650] width 144 height 32
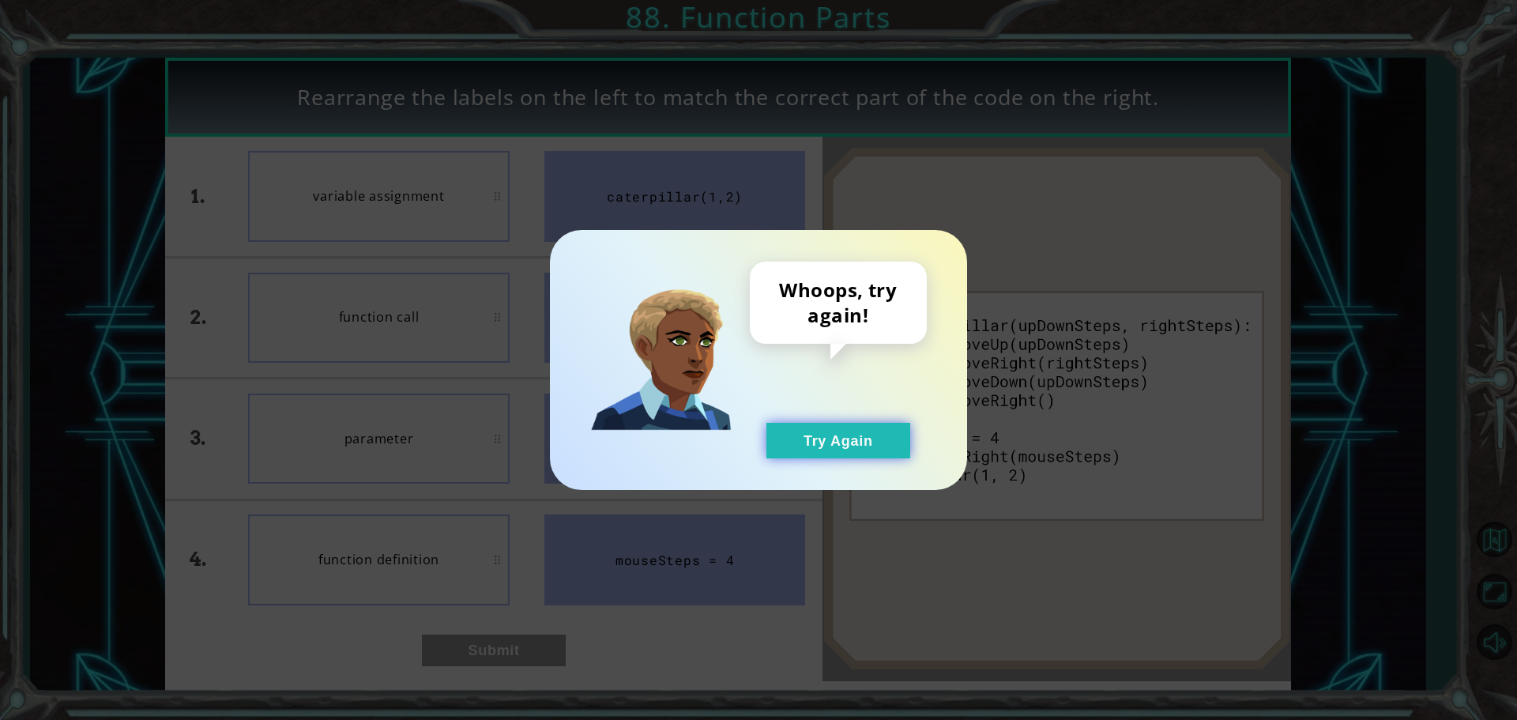
drag, startPoint x: 827, startPoint y: 427, endPoint x: 826, endPoint y: 438, distance: 10.4
click at [827, 431] on button "Try Again" at bounding box center [838, 441] width 144 height 36
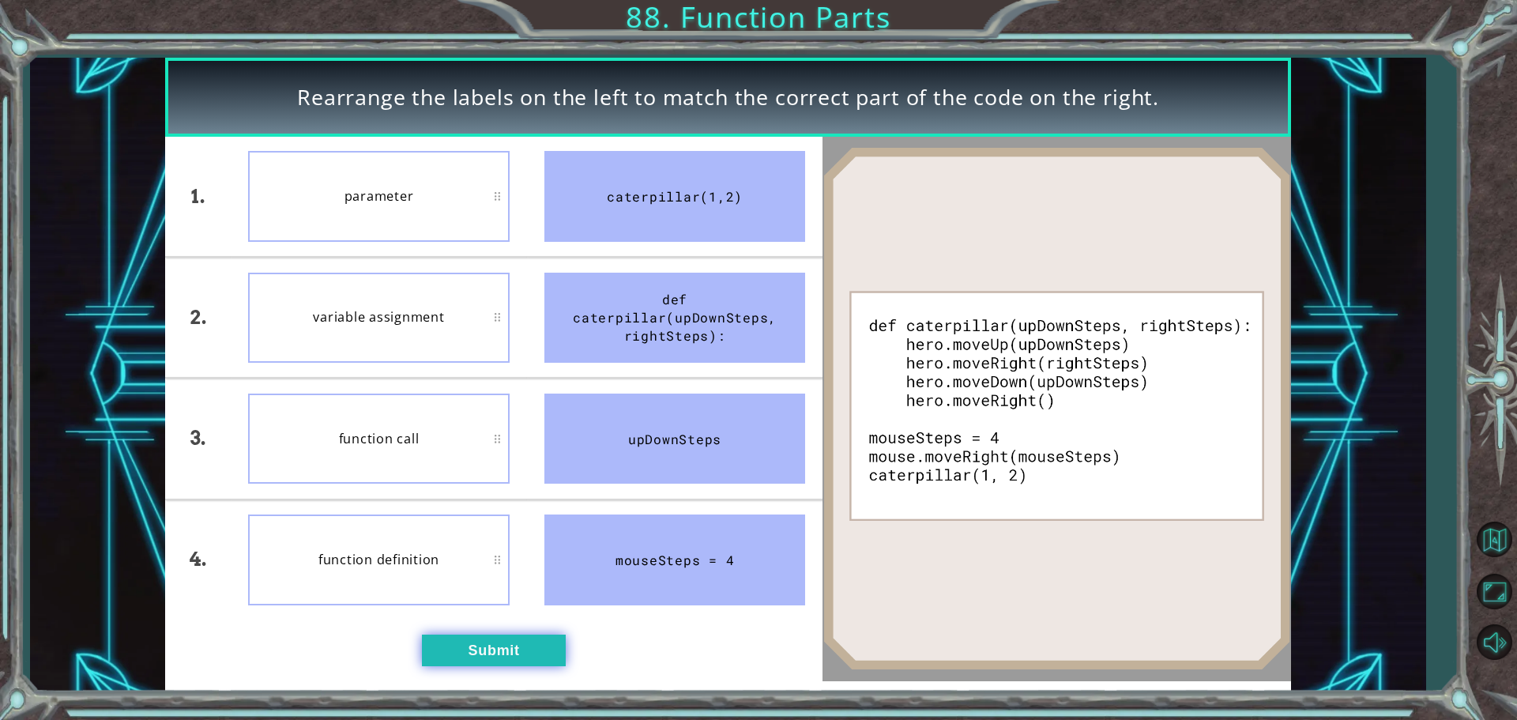
click at [501, 642] on button "Submit" at bounding box center [494, 650] width 144 height 32
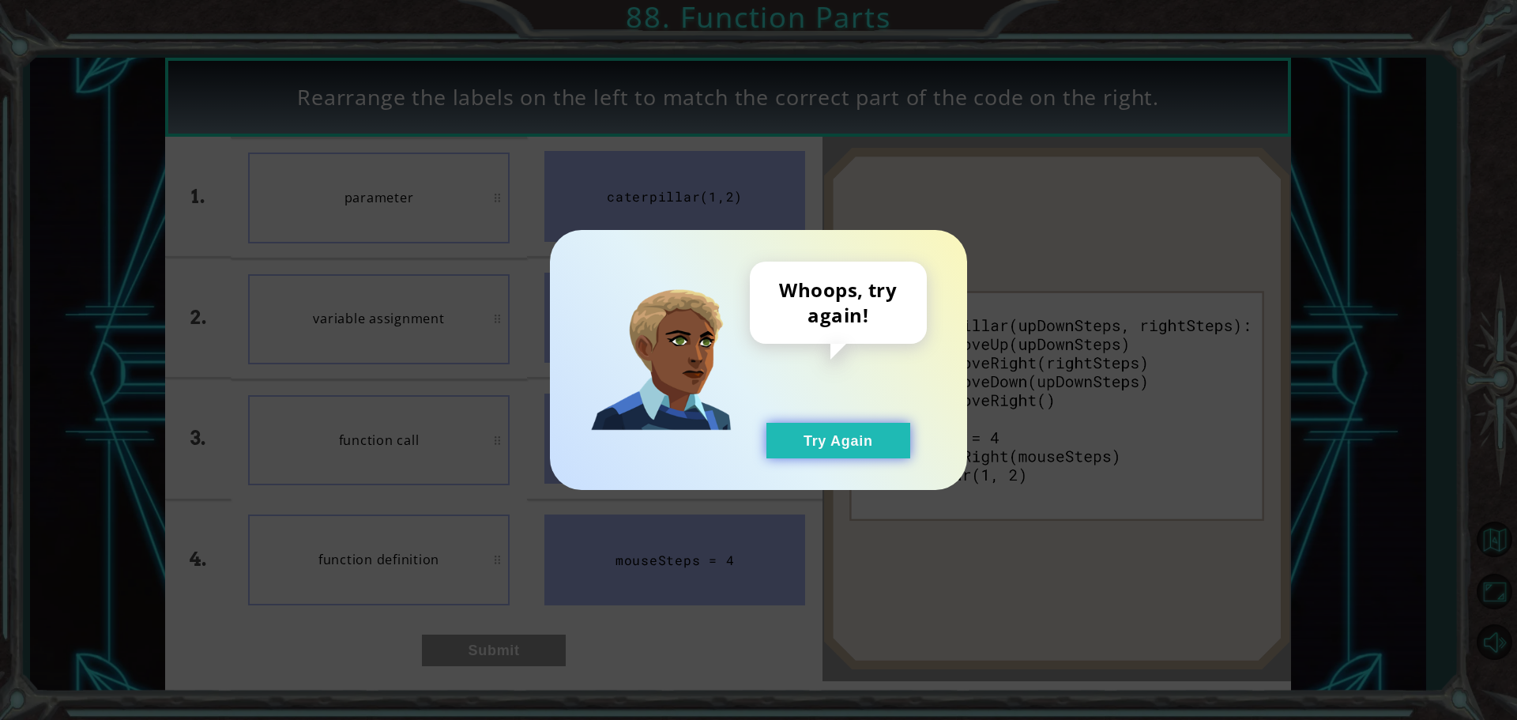
click at [830, 451] on button "Try Again" at bounding box center [838, 441] width 144 height 36
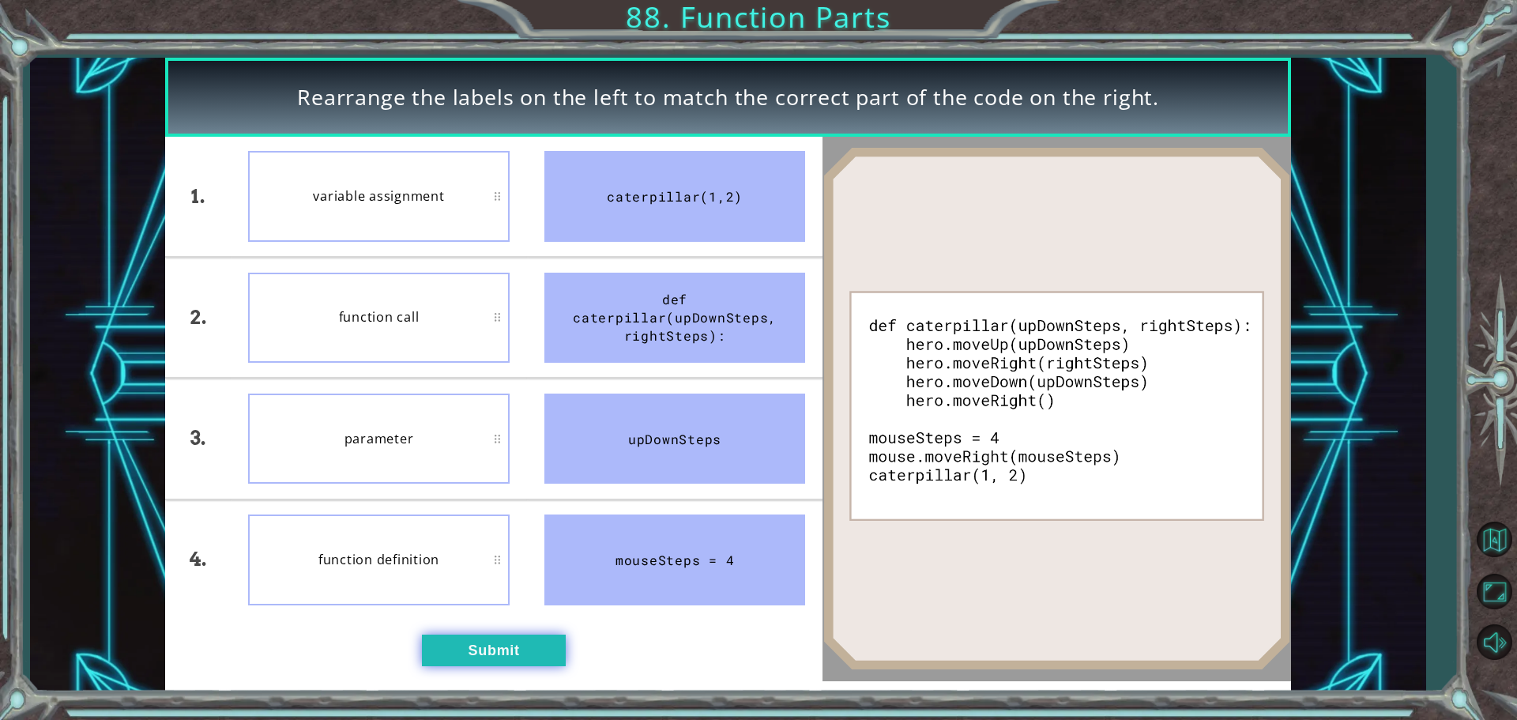
click at [491, 648] on button "Submit" at bounding box center [494, 650] width 144 height 32
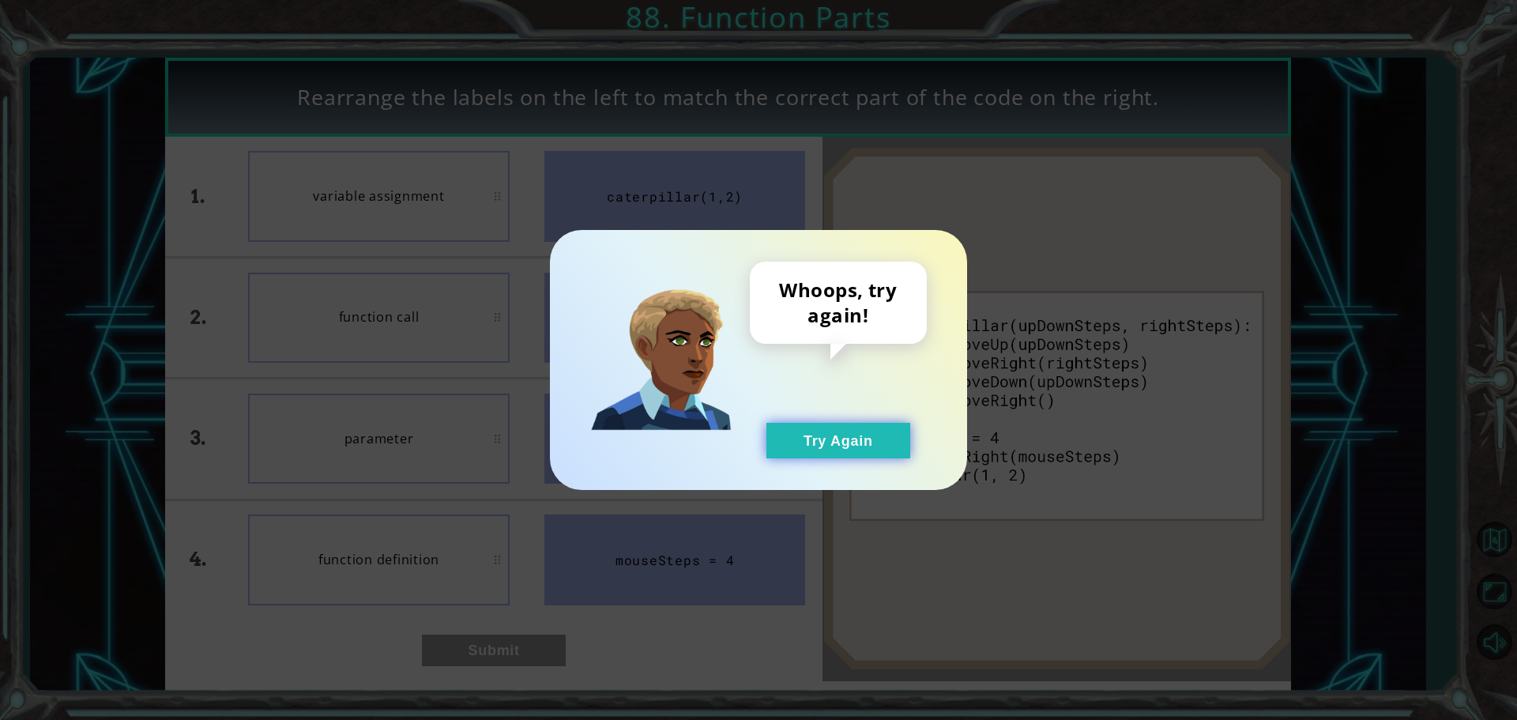
click at [821, 444] on button "Try Again" at bounding box center [838, 441] width 144 height 36
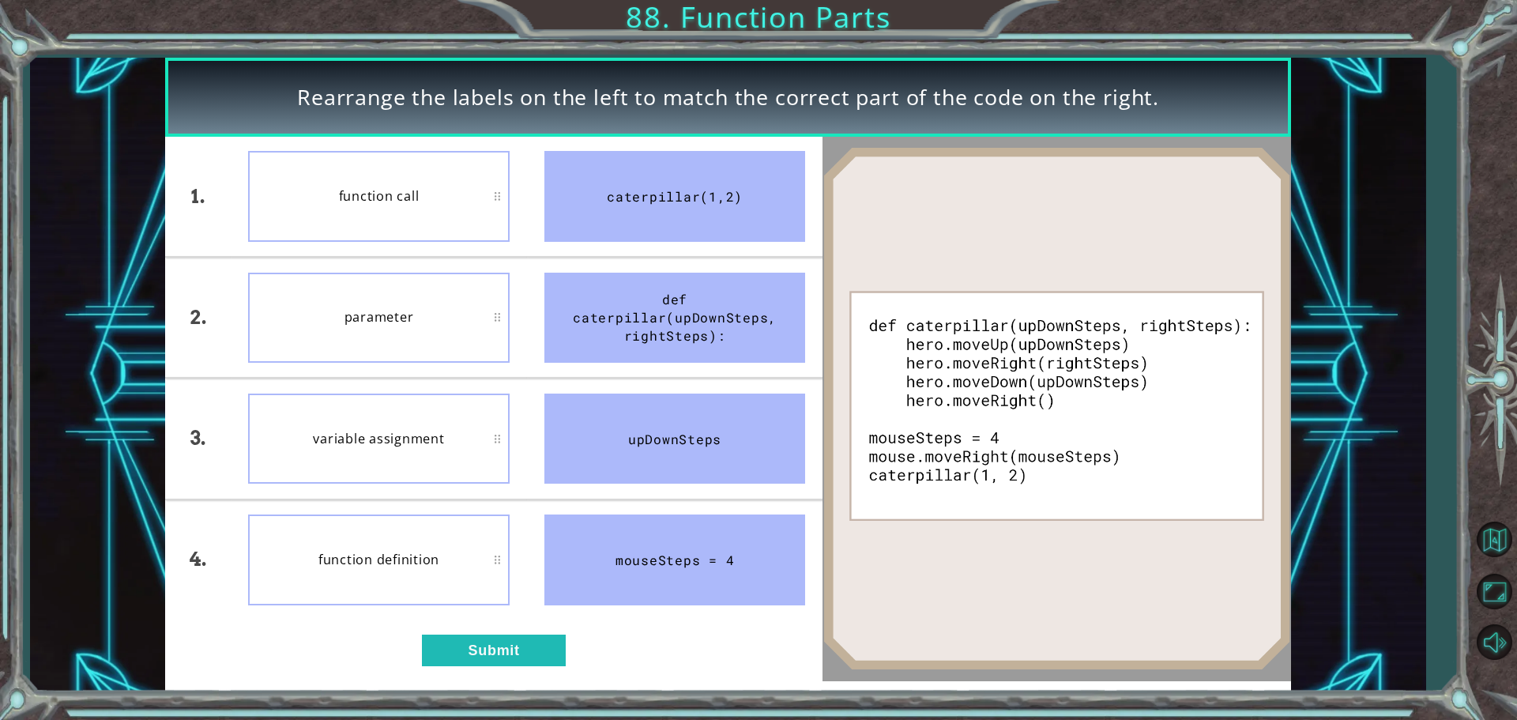
drag, startPoint x: 480, startPoint y: 664, endPoint x: 492, endPoint y: 627, distance: 40.0
click at [480, 662] on div "1. 2. 3. 4. function call parameter variable assignment function definition cat…" at bounding box center [493, 409] width 657 height 544
click at [492, 626] on div "1. 2. 3. 4. function call parameter variable assignment function definition cat…" at bounding box center [493, 409] width 657 height 544
click at [493, 646] on button "Submit" at bounding box center [494, 650] width 144 height 32
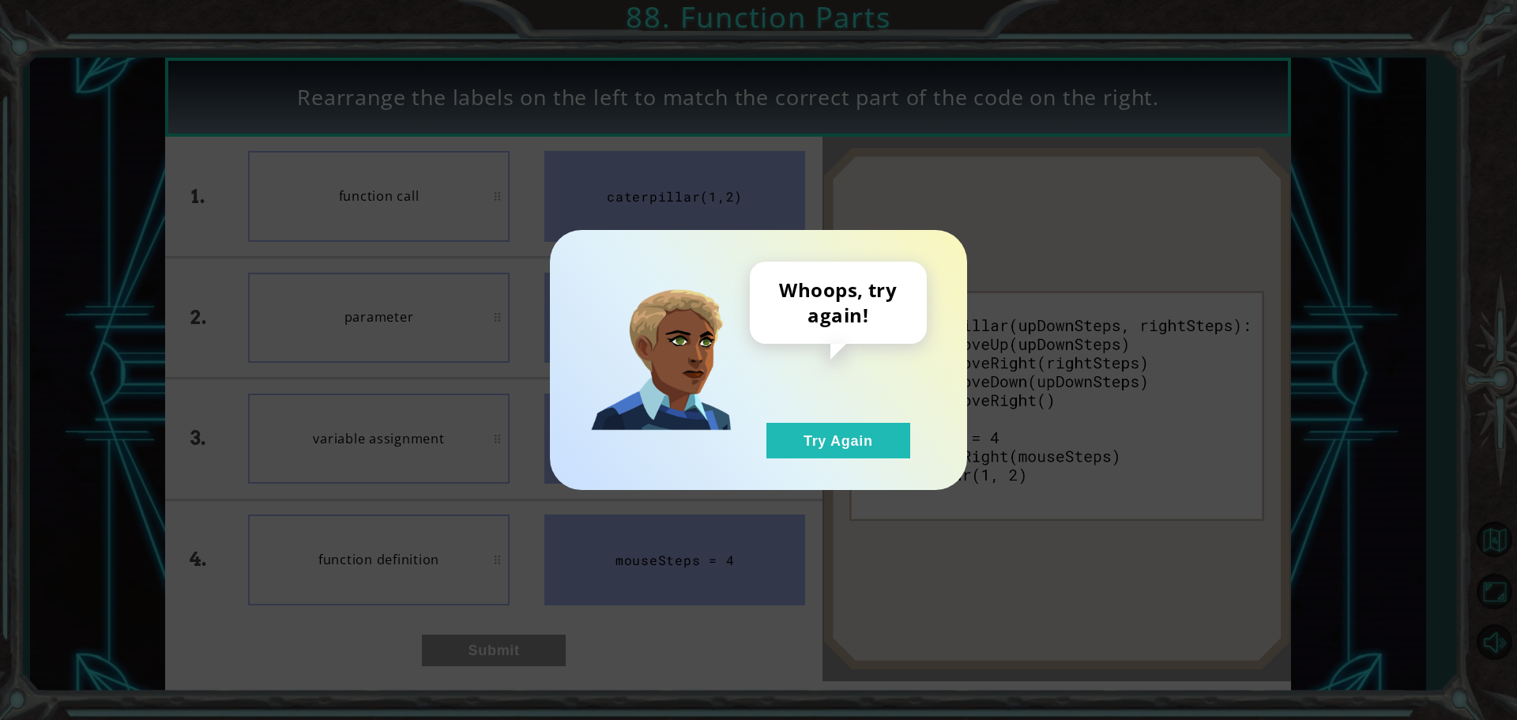
click at [808, 459] on div "Whoops, try again! Try Again" at bounding box center [758, 360] width 417 height 260
click at [815, 445] on button "Try Again" at bounding box center [838, 441] width 144 height 36
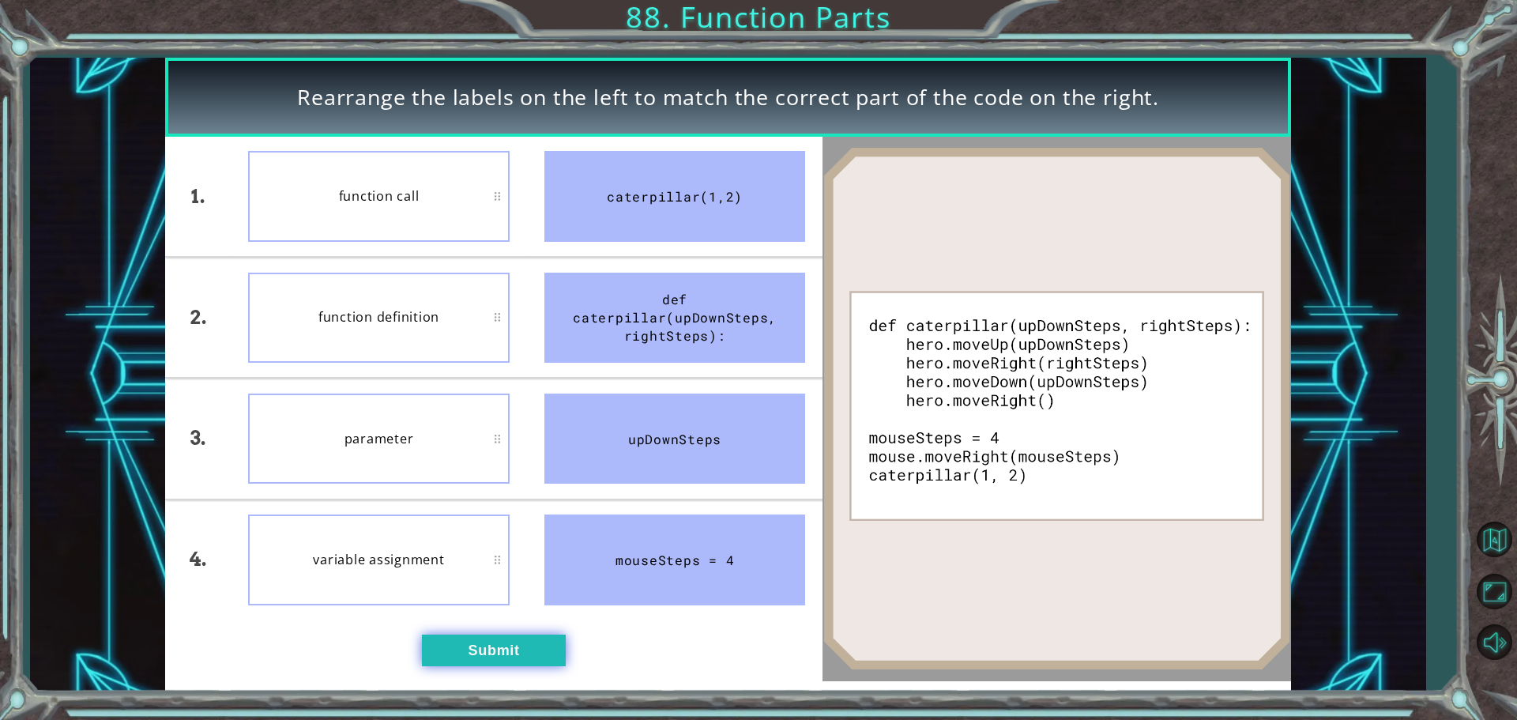
click at [498, 650] on button "Submit" at bounding box center [494, 650] width 144 height 32
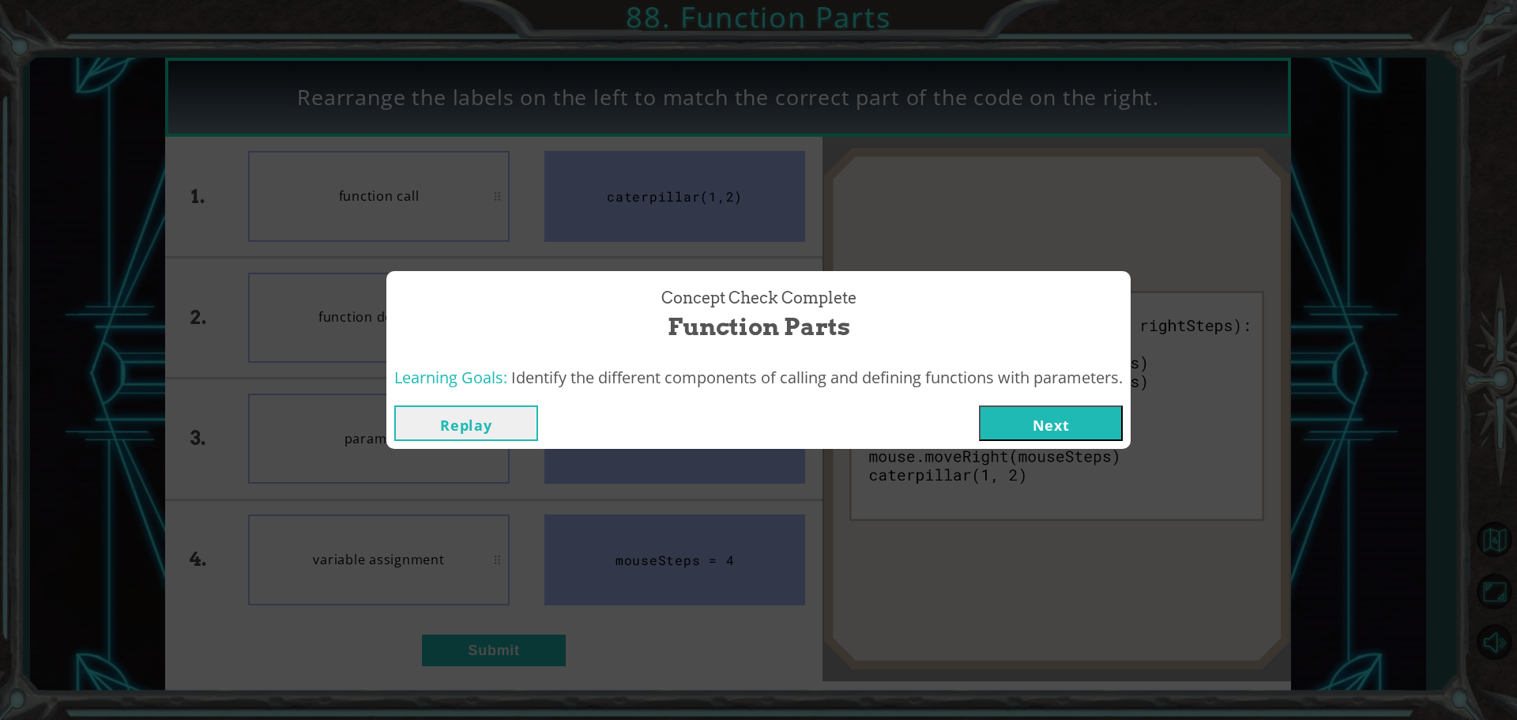
click at [1044, 421] on button "Next" at bounding box center [1051, 423] width 144 height 36
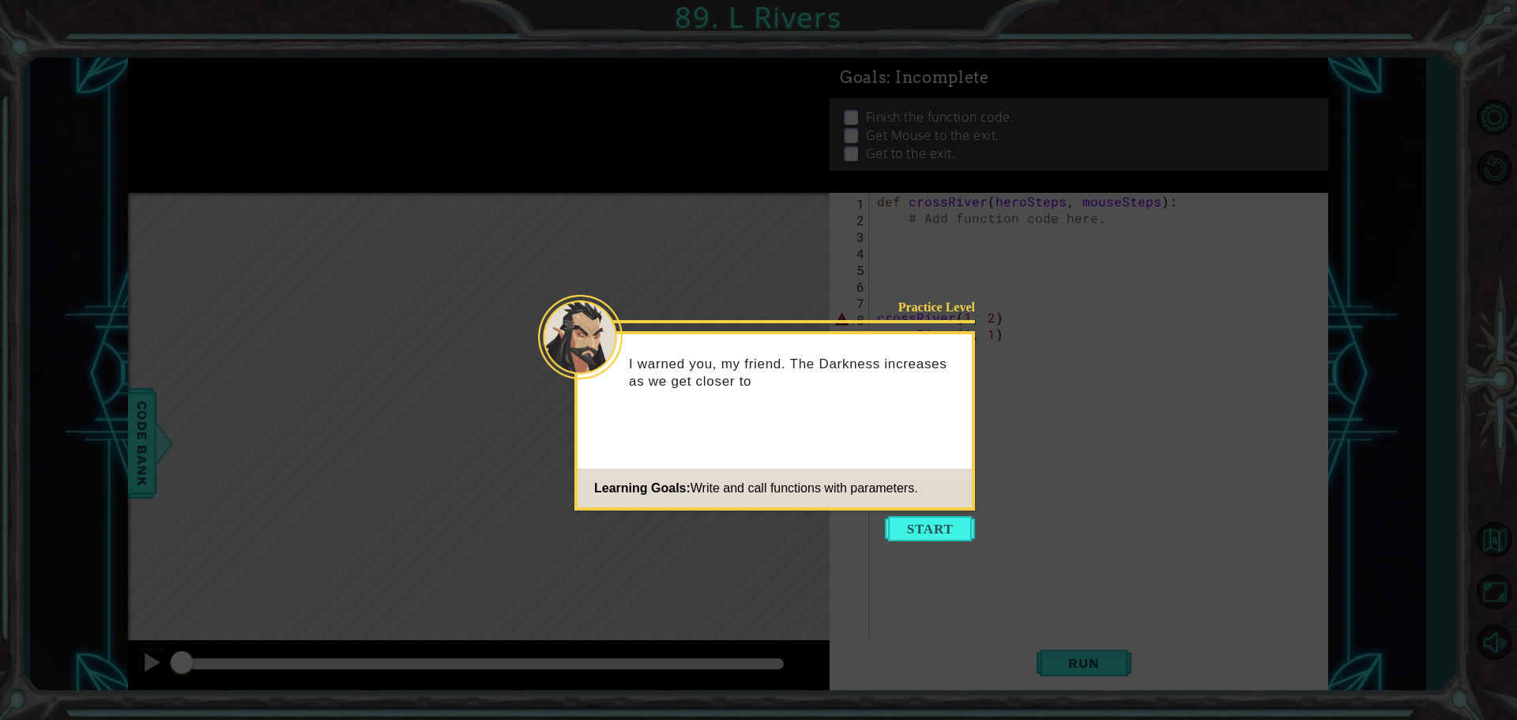
click at [937, 499] on footer "Learning Goals: Write and call functions with parameters." at bounding box center [775, 488] width 394 height 39
click at [932, 533] on button "Start" at bounding box center [930, 528] width 90 height 25
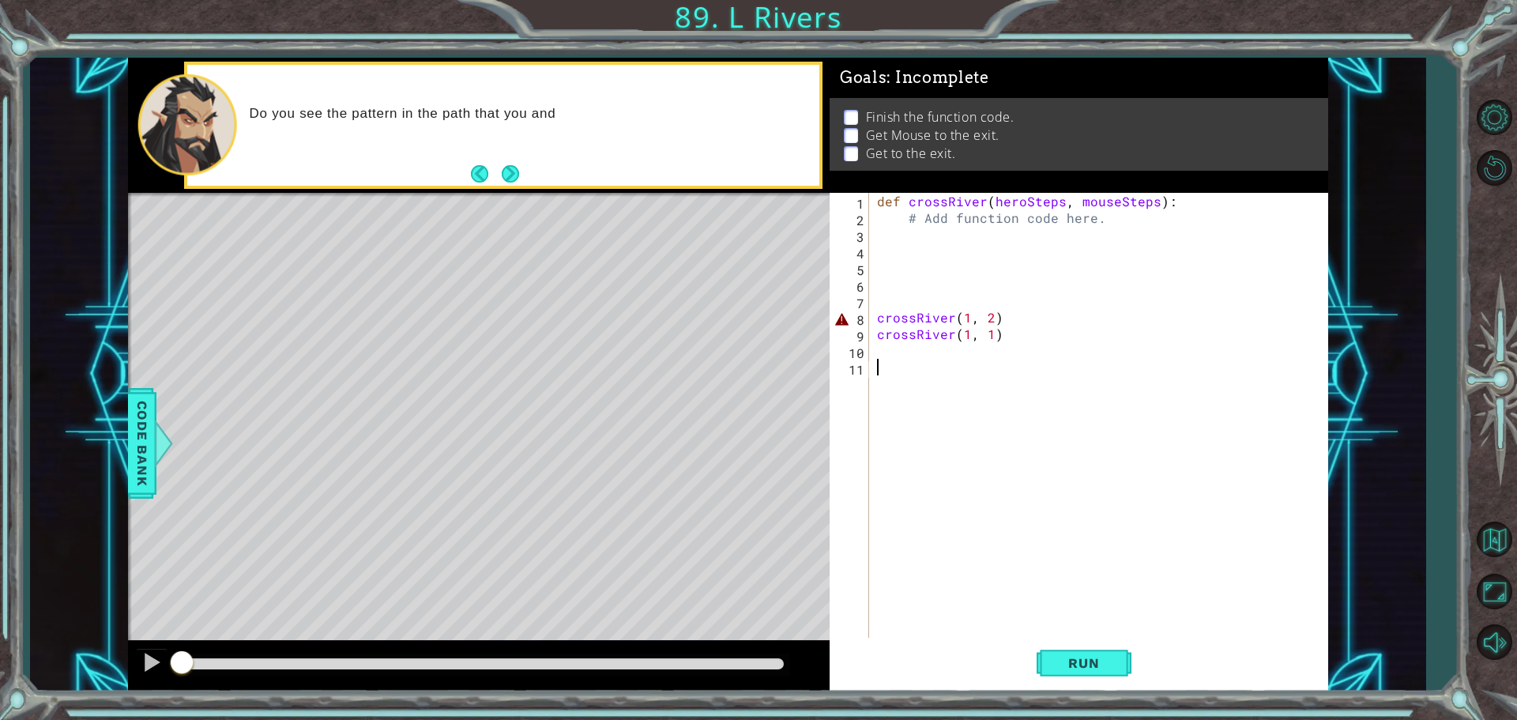
click at [502, 180] on button "Next" at bounding box center [510, 173] width 17 height 17
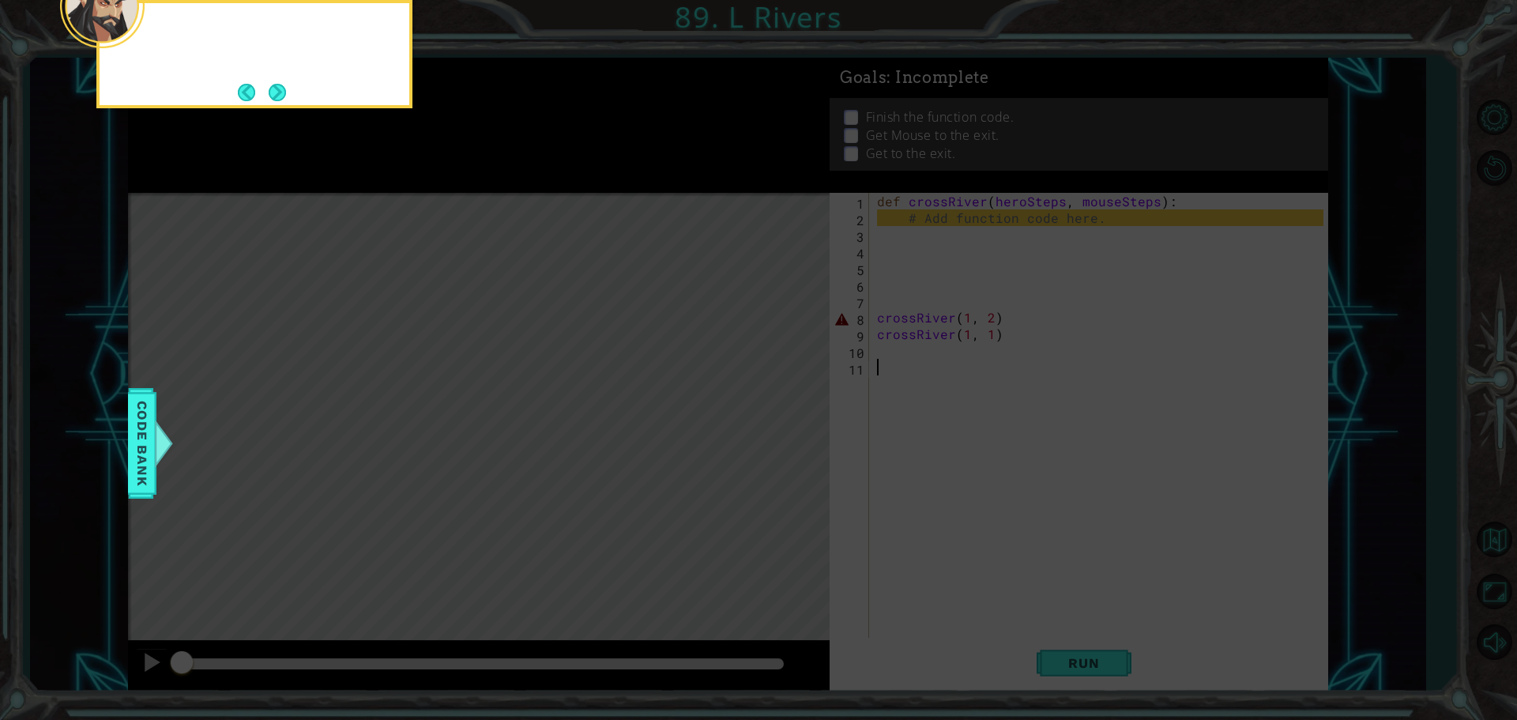
click at [500, 183] on icon at bounding box center [758, 108] width 1517 height 1224
click at [286, 85] on button "Next" at bounding box center [277, 92] width 17 height 17
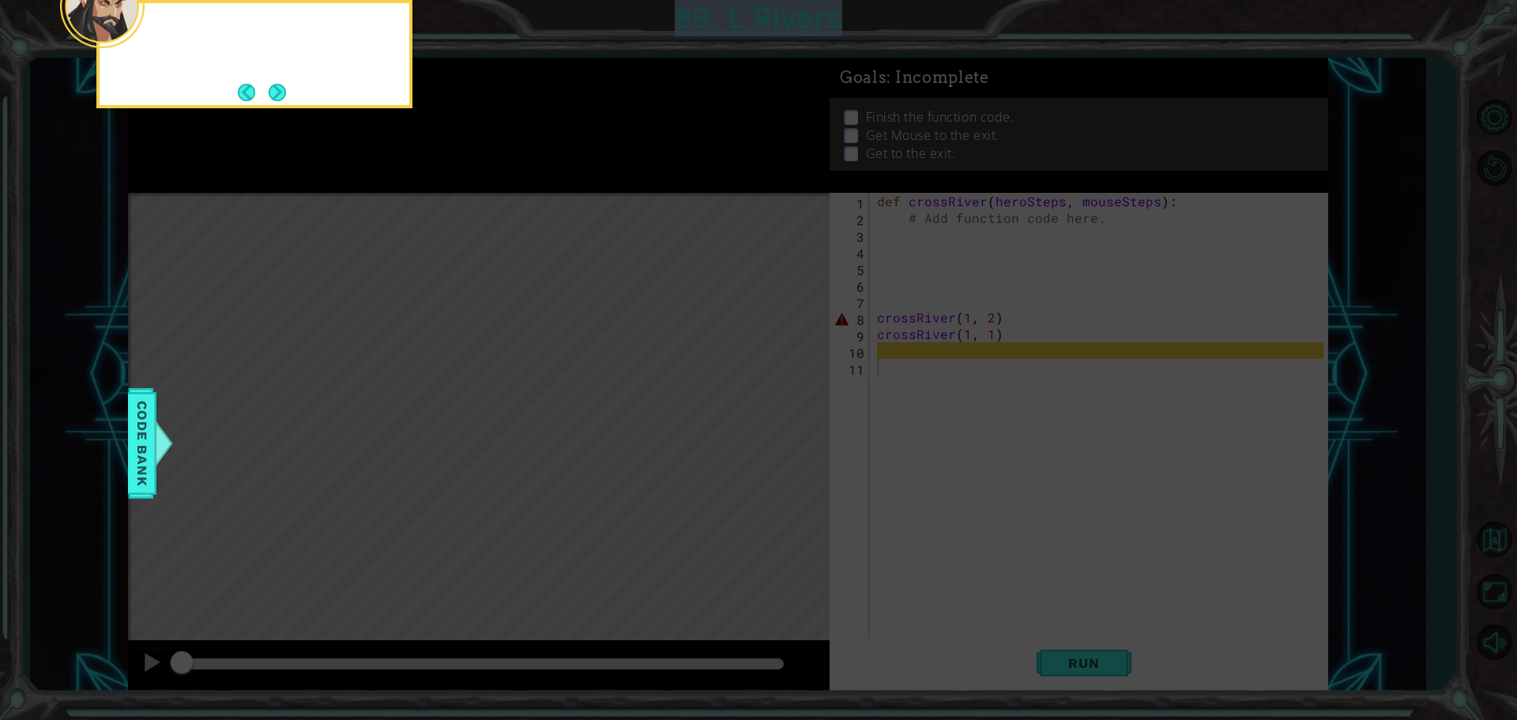
click at [287, 85] on div at bounding box center [254, 54] width 316 height 108
click at [284, 85] on button "Next" at bounding box center [277, 92] width 17 height 17
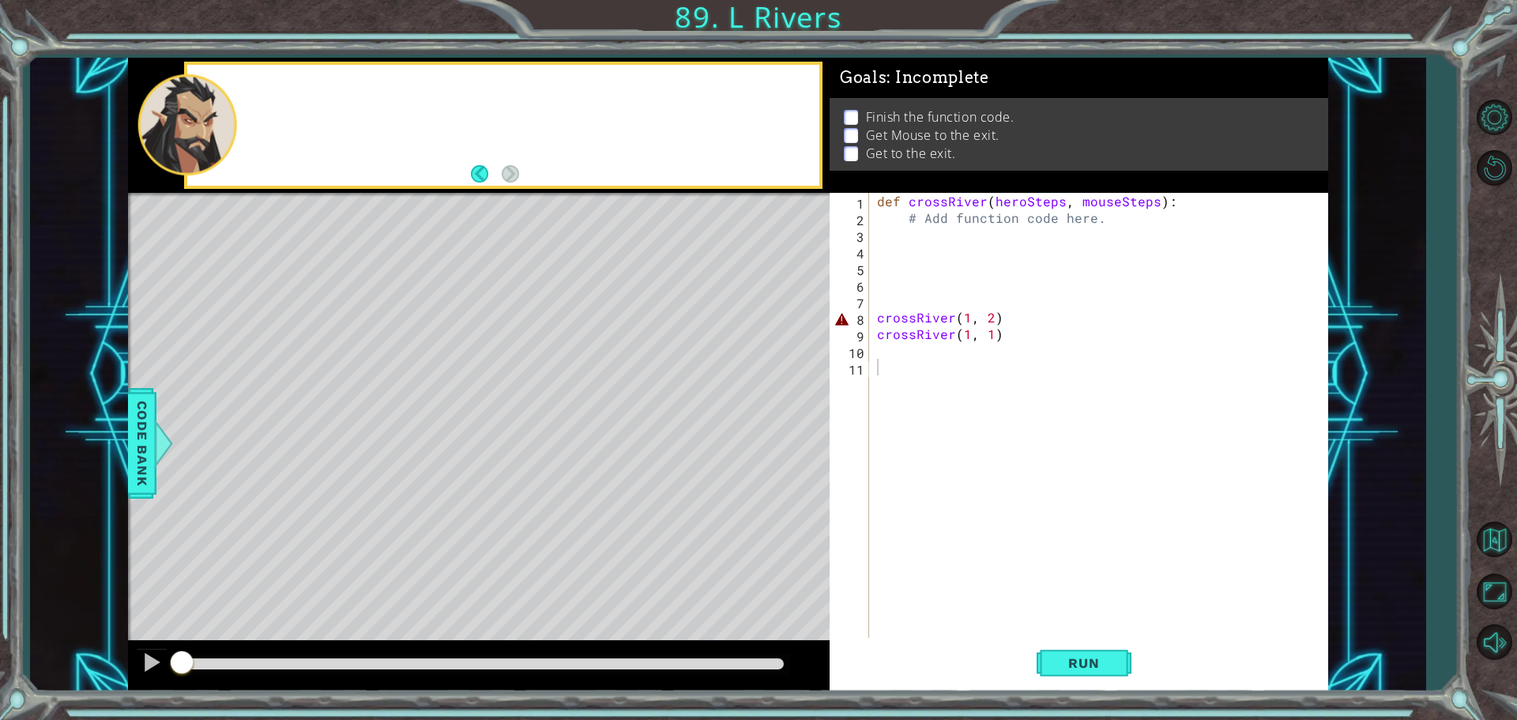
click at [278, 88] on div at bounding box center [503, 125] width 632 height 121
click at [277, 91] on div "Fini" at bounding box center [503, 125] width 632 height 121
click at [898, 231] on div "def crossRiver ( heroSteps , mouseSteps ) : # Add function code here. crossRive…" at bounding box center [1102, 433] width 457 height 481
